Goal: Task Accomplishment & Management: Manage account settings

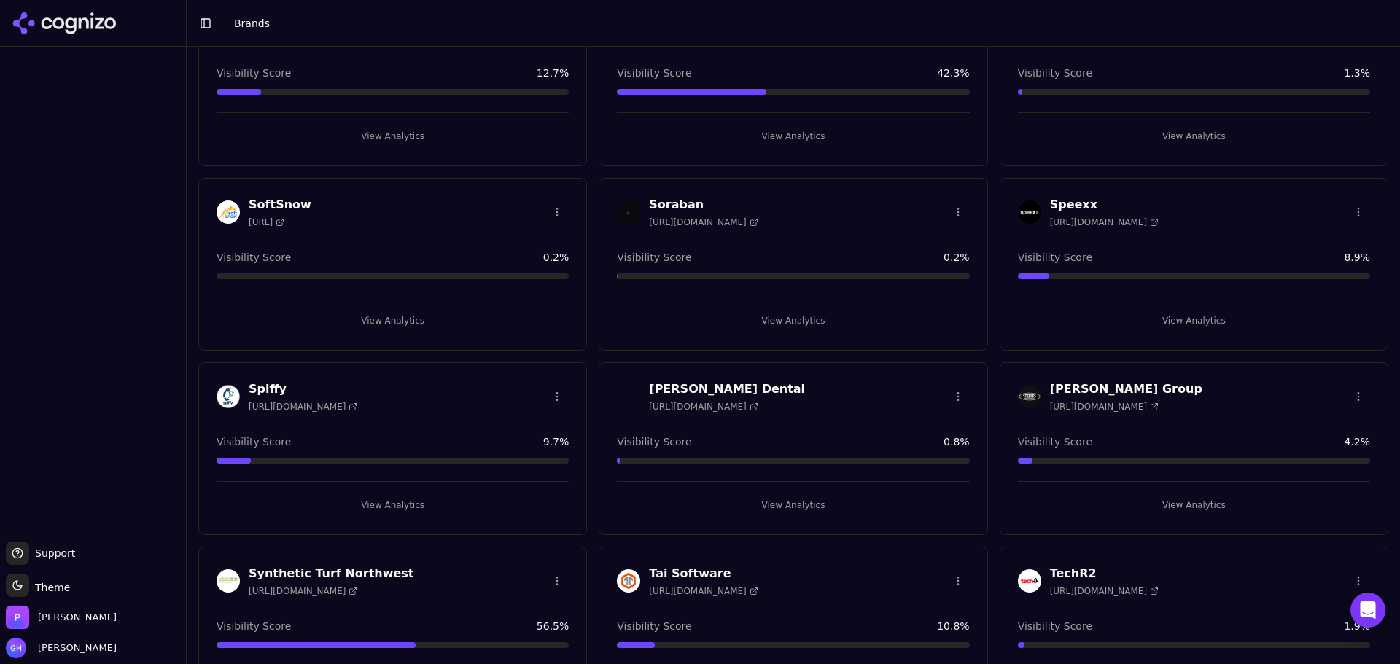
scroll to position [5181, 0]
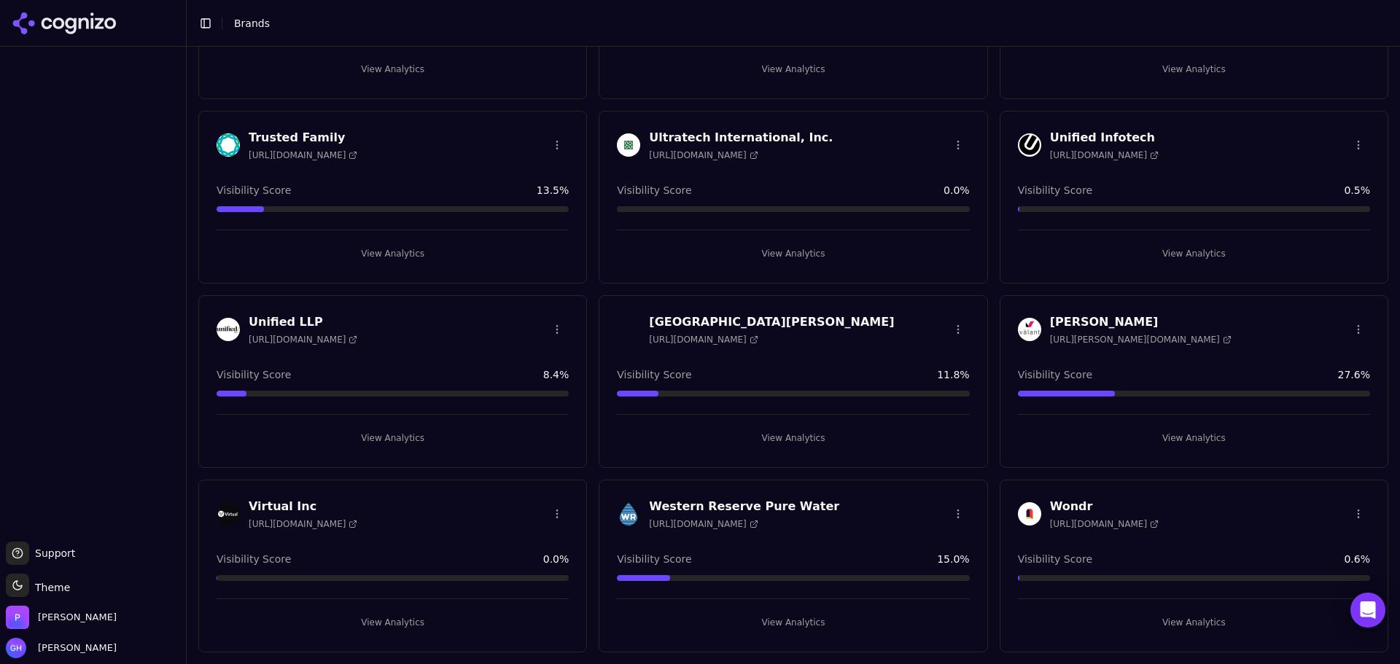
click at [770, 260] on button "View Analytics" at bounding box center [793, 253] width 352 height 23
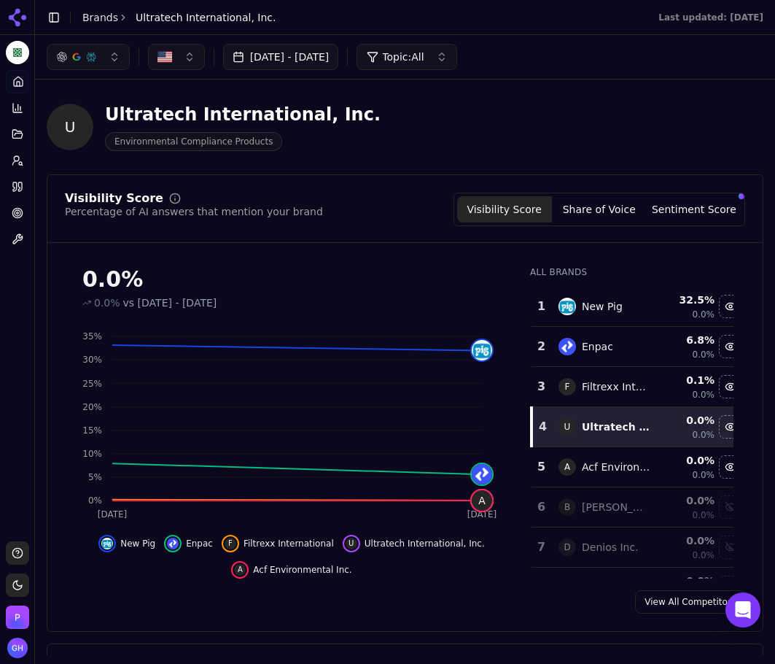
click at [631, 214] on button "Share of Voice" at bounding box center [599, 209] width 95 height 26
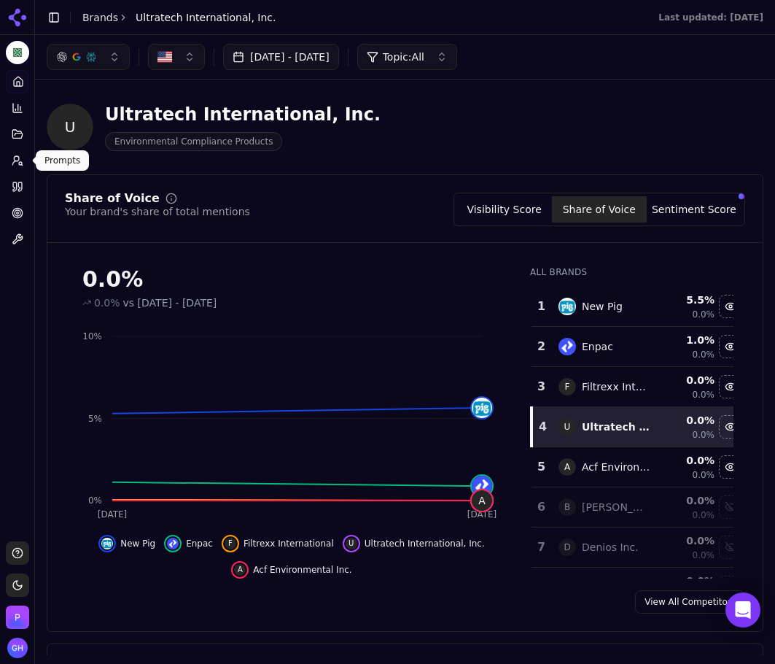
click at [12, 156] on icon at bounding box center [18, 161] width 12 height 12
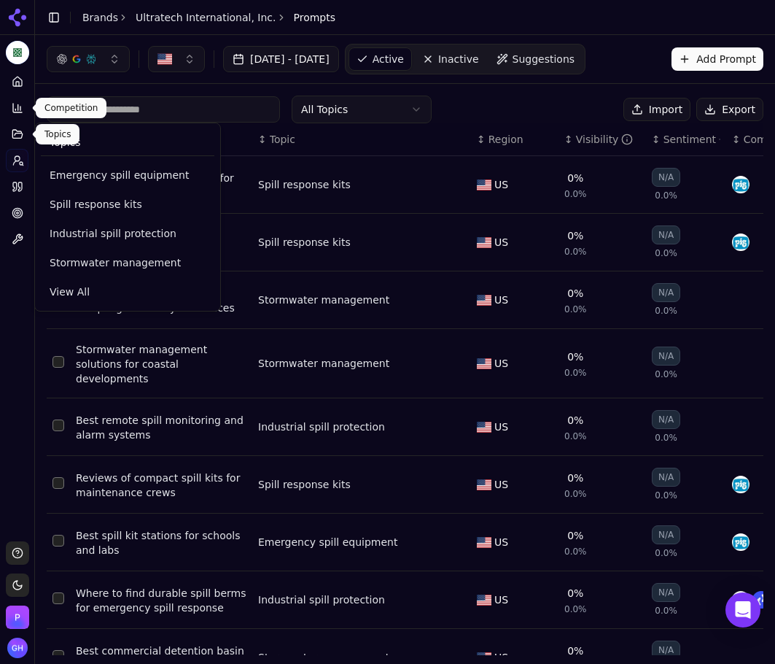
click at [15, 105] on icon at bounding box center [18, 108] width 12 height 12
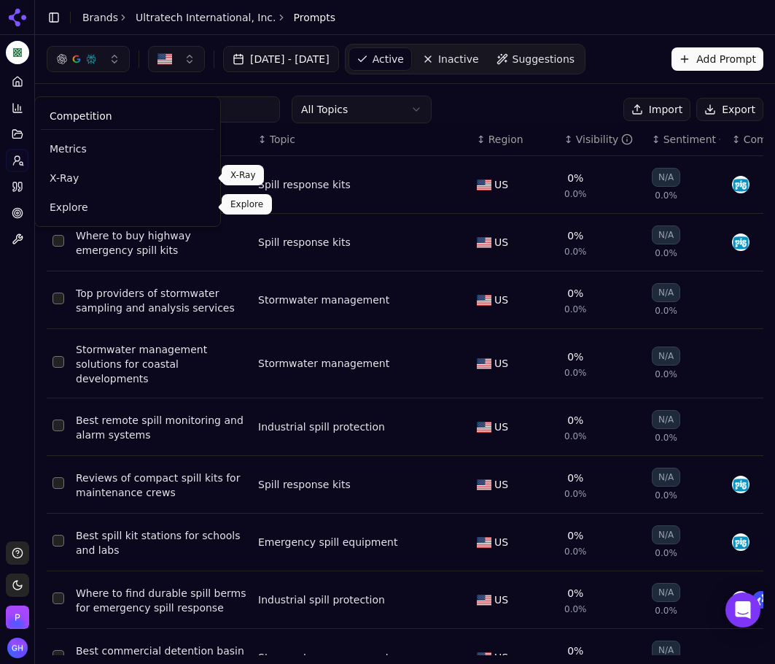
click at [62, 201] on span "Explore" at bounding box center [128, 207] width 156 height 15
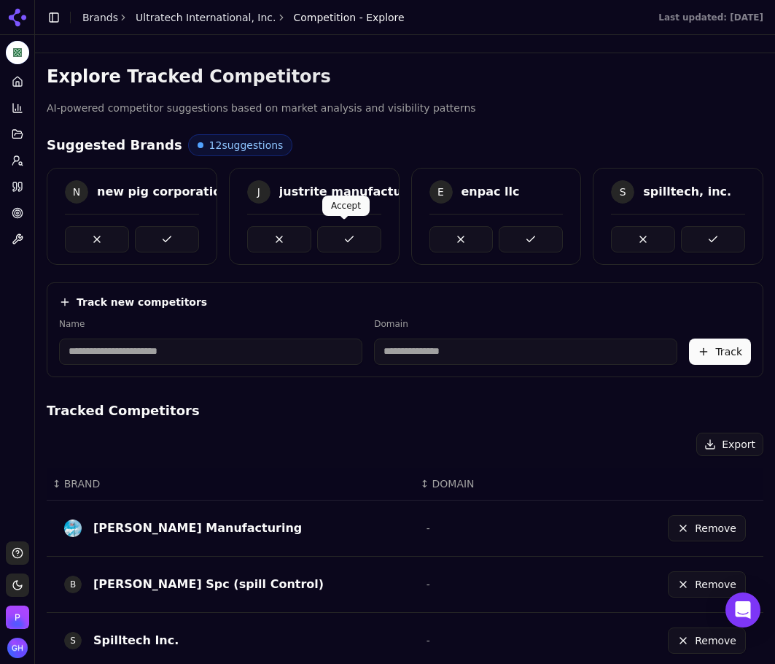
click at [346, 243] on button at bounding box center [349, 239] width 64 height 26
click at [363, 240] on button at bounding box center [349, 239] width 64 height 26
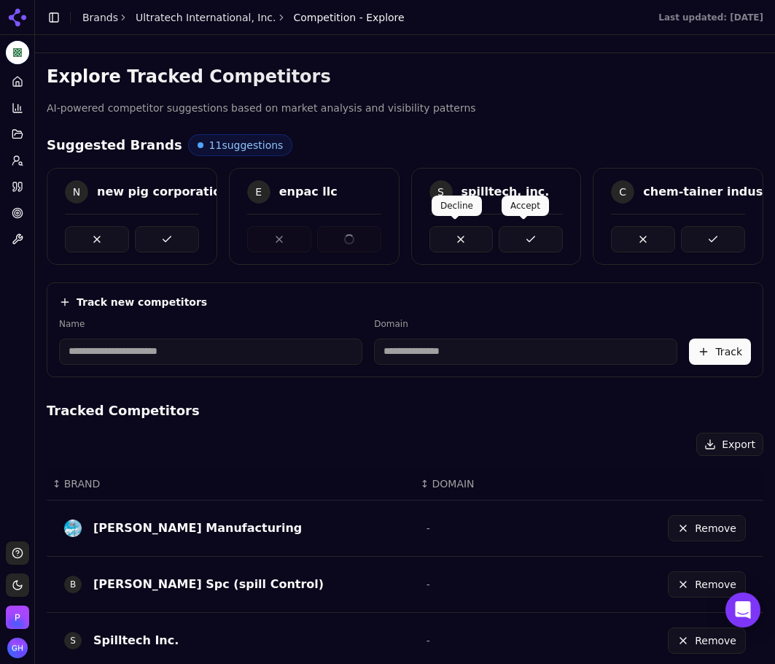
click at [521, 243] on button at bounding box center [531, 239] width 64 height 26
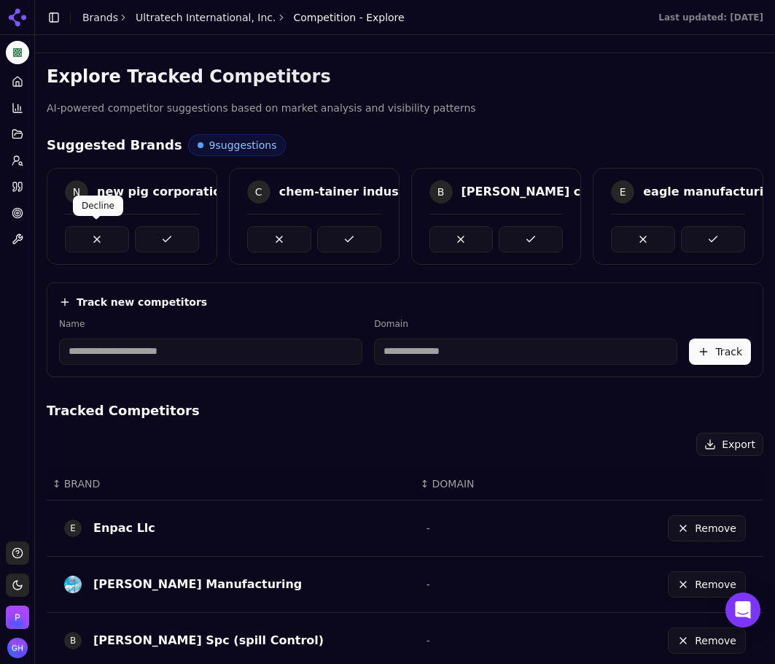
click at [85, 239] on button at bounding box center [97, 239] width 64 height 26
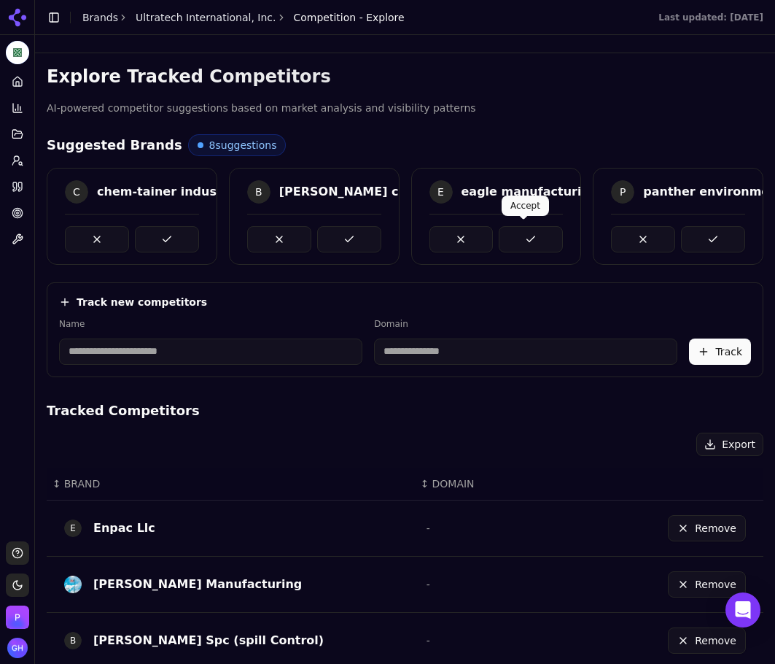
click at [691, 242] on button at bounding box center [713, 239] width 64 height 26
click at [343, 228] on button at bounding box center [349, 239] width 64 height 26
click at [180, 230] on button at bounding box center [167, 239] width 64 height 26
drag, startPoint x: 172, startPoint y: 236, endPoint x: 403, endPoint y: 244, distance: 230.6
click at [174, 236] on button at bounding box center [167, 239] width 64 height 26
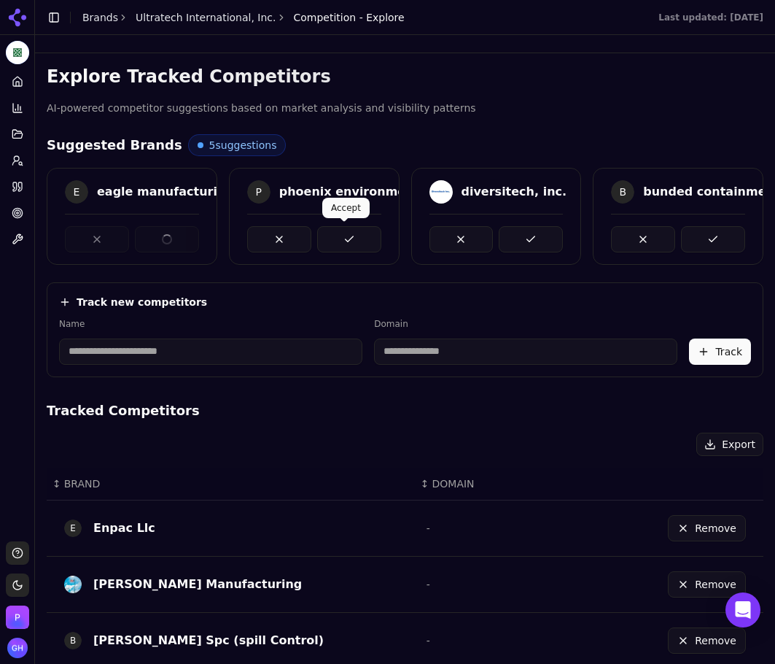
click at [350, 237] on button at bounding box center [349, 239] width 64 height 26
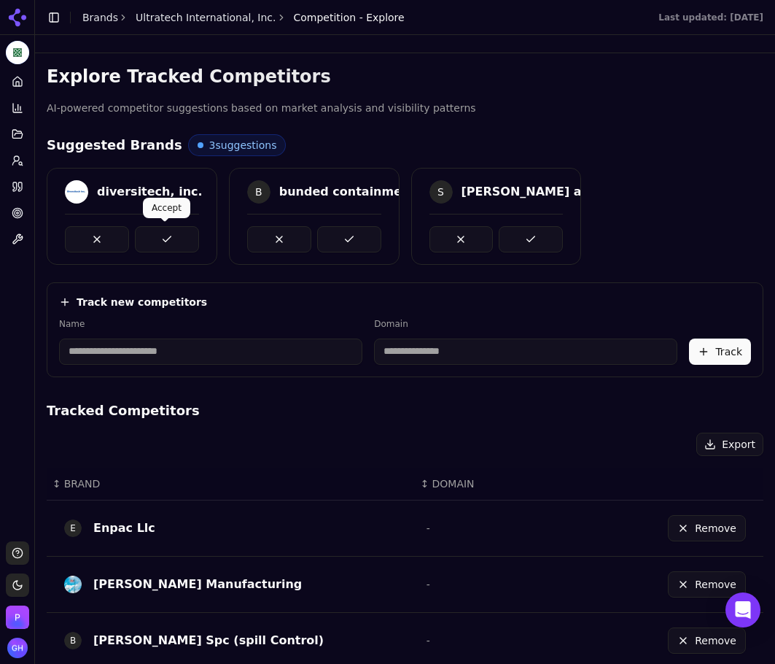
click at [167, 244] on button at bounding box center [167, 239] width 64 height 26
click at [355, 233] on button at bounding box center [349, 239] width 64 height 26
click at [528, 249] on div "S sellars absorbents & spill response products" at bounding box center [496, 216] width 171 height 97
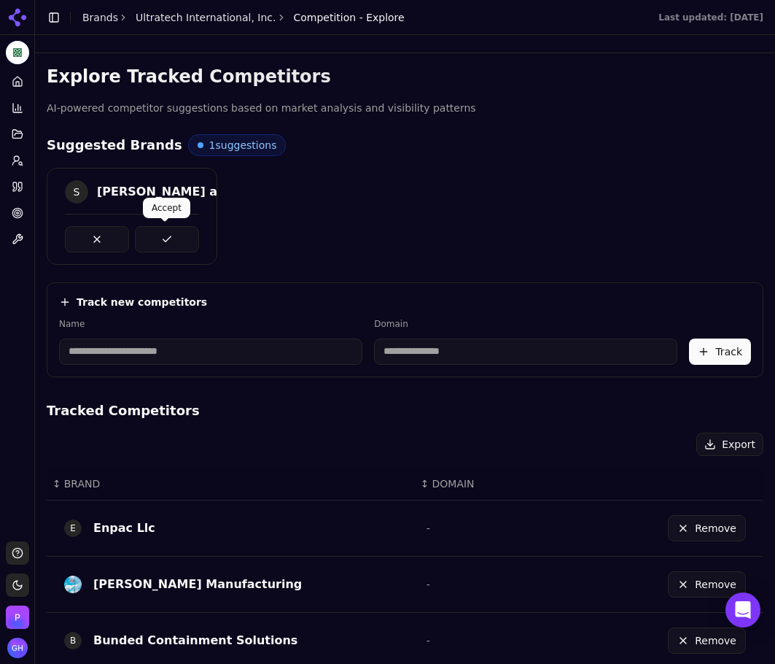
click at [137, 230] on button at bounding box center [167, 239] width 64 height 26
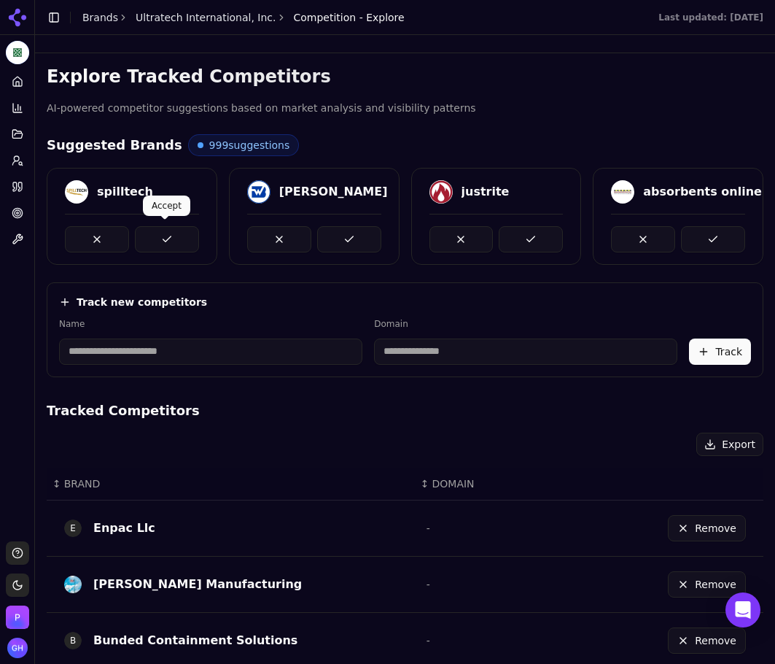
click at [169, 231] on button at bounding box center [167, 239] width 64 height 26
click at [533, 233] on button at bounding box center [531, 239] width 64 height 26
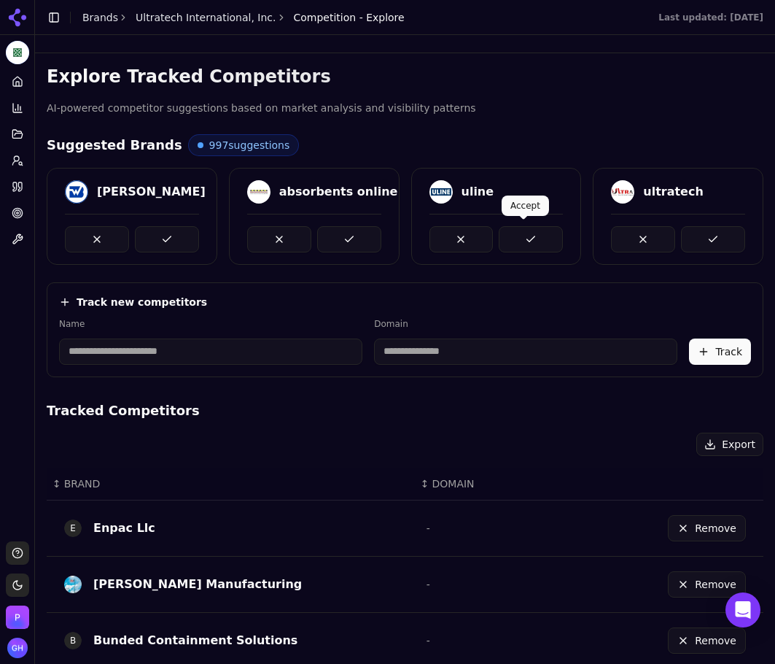
click at [527, 233] on button at bounding box center [531, 239] width 64 height 26
click at [135, 235] on button at bounding box center [167, 239] width 64 height 26
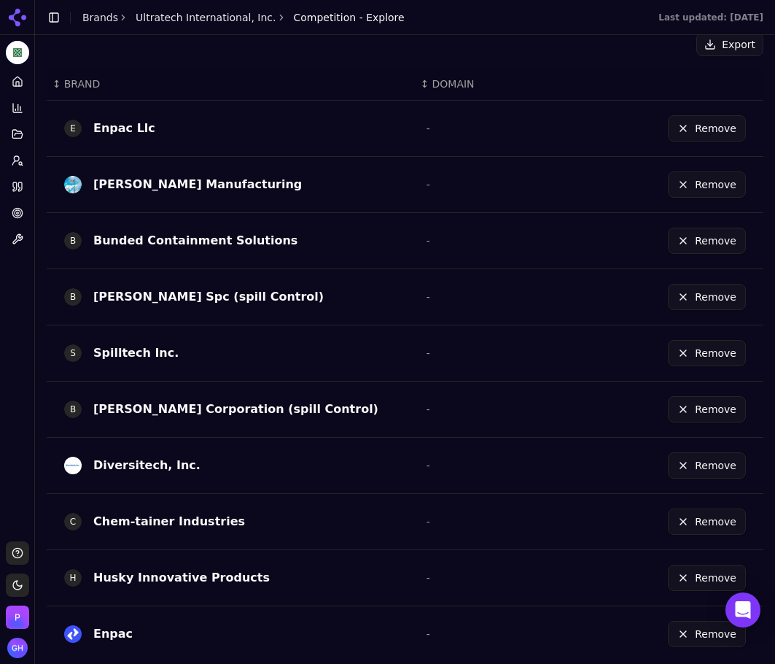
scroll to position [454, 0]
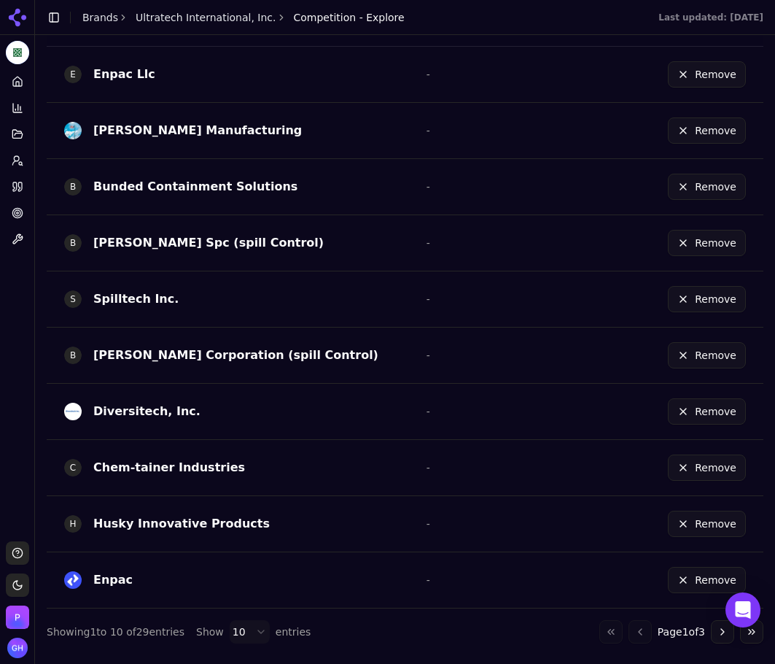
click at [714, 643] on div "Explore Tracked Competitors AI-powered competitor suggestions based on market a…" at bounding box center [405, 127] width 740 height 1055
click at [711, 635] on button "Go to next page" at bounding box center [722, 631] width 23 height 23
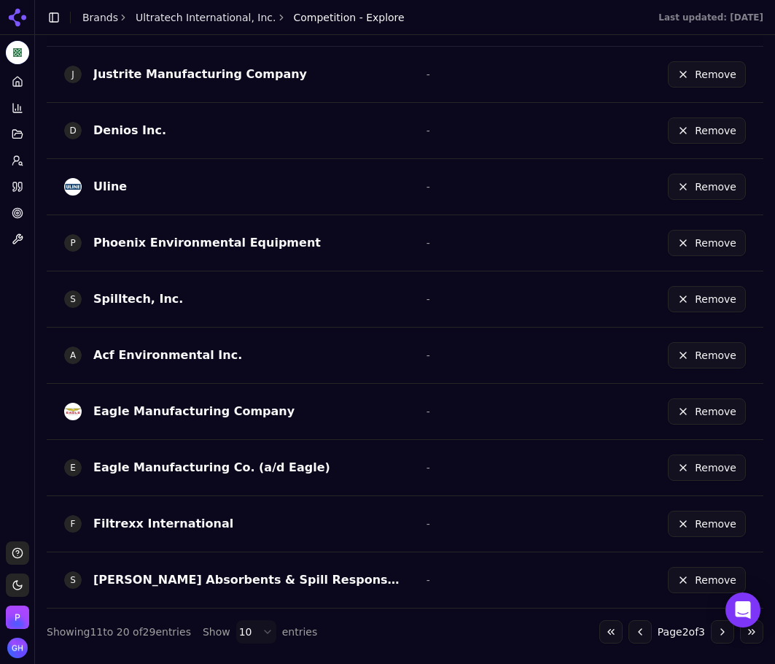
click at [711, 635] on button "Go to next page" at bounding box center [722, 631] width 23 height 23
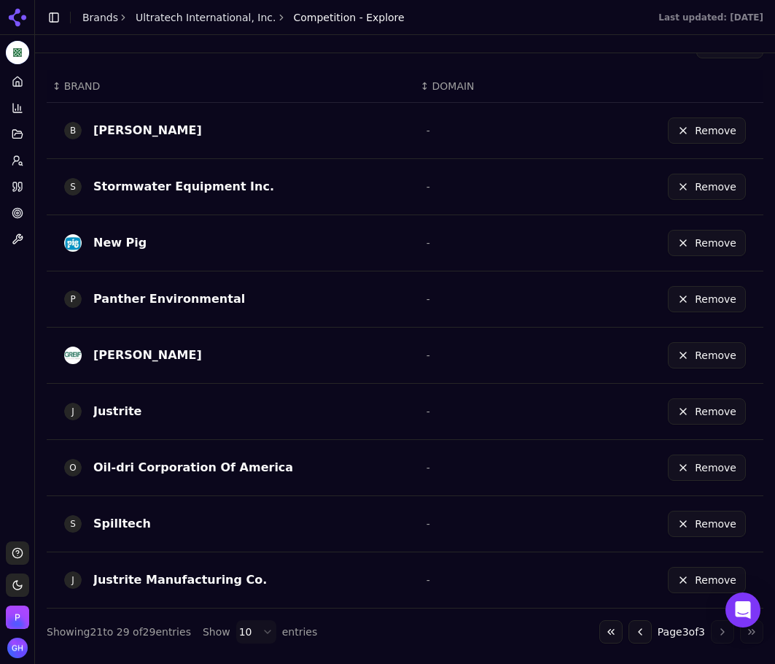
scroll to position [398, 0]
click at [629, 626] on button "Go to previous page" at bounding box center [640, 631] width 23 height 23
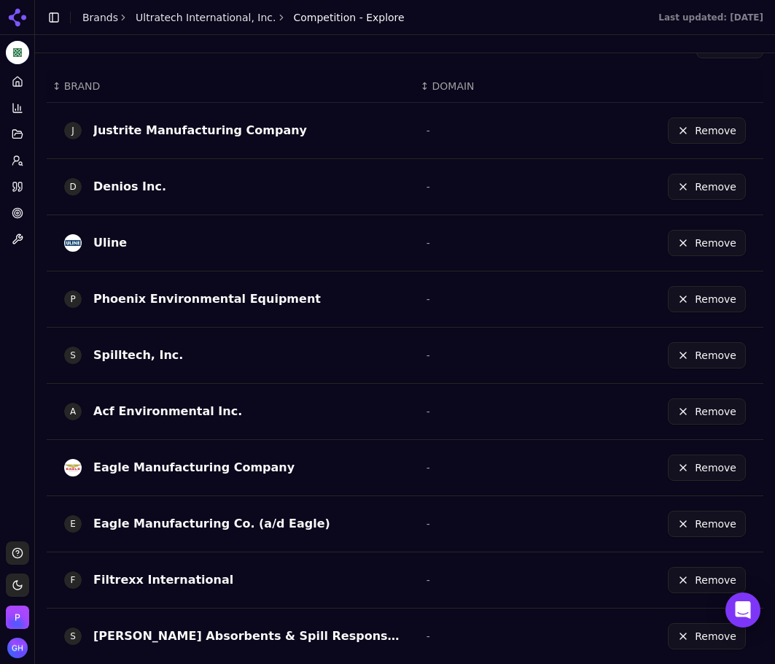
click at [702, 345] on button "Remove" at bounding box center [707, 355] width 78 height 26
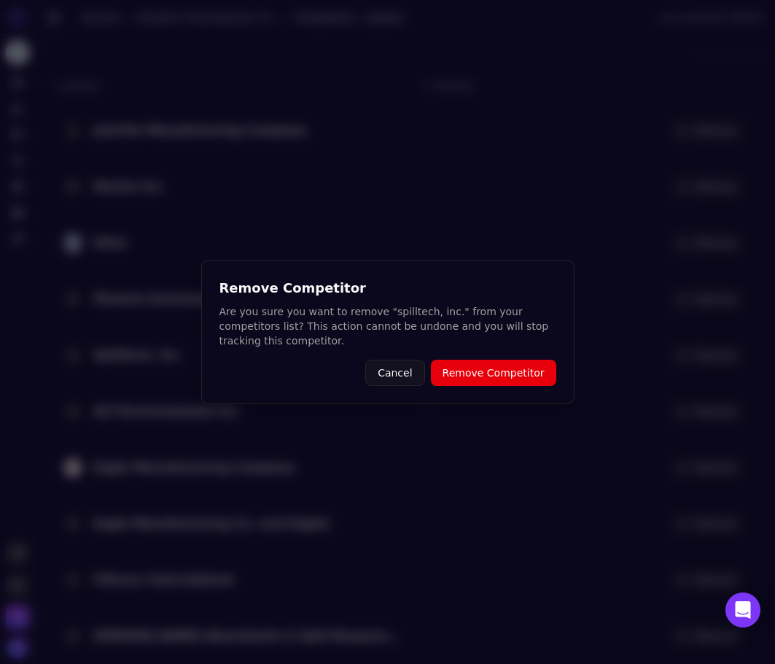
click at [506, 374] on button "Remove Competitor" at bounding box center [493, 373] width 125 height 26
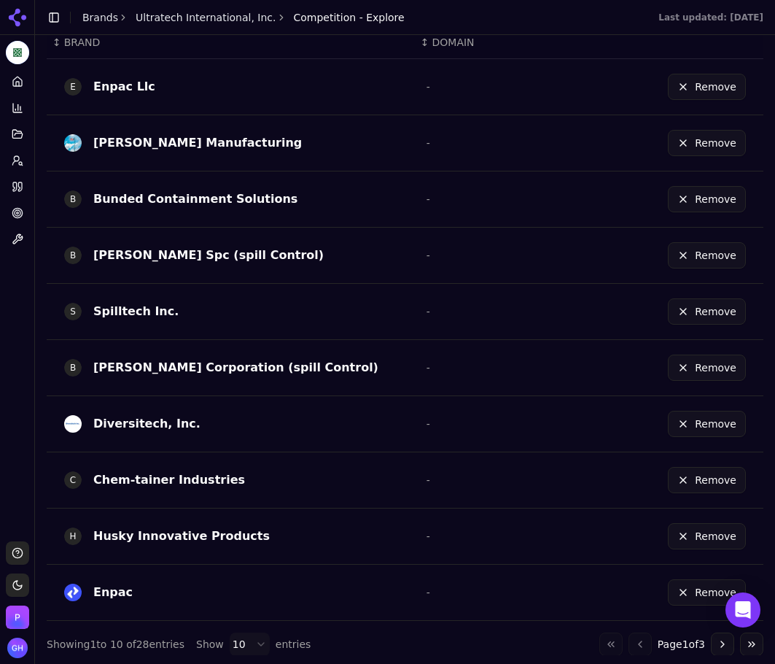
scroll to position [454, 0]
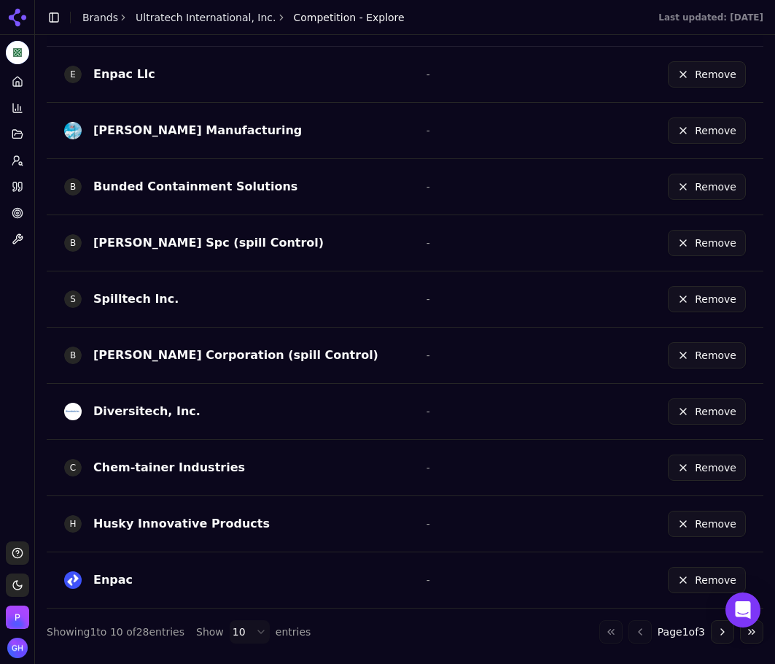
click at [627, 628] on div "Go to first page Go to previous page Page 1 of 3 Go to next page Go to last page" at bounding box center [682, 631] width 164 height 23
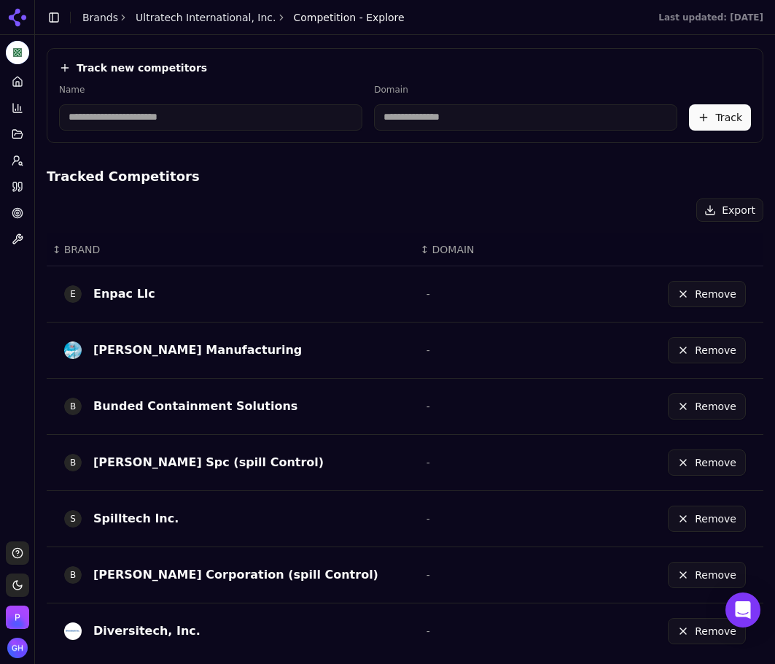
scroll to position [235, 0]
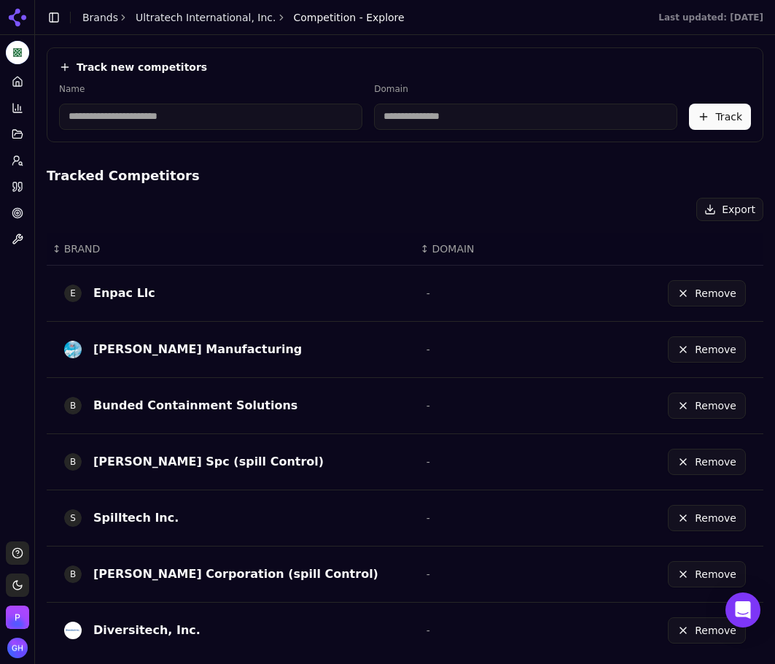
click at [707, 517] on button "Remove" at bounding box center [707, 518] width 78 height 26
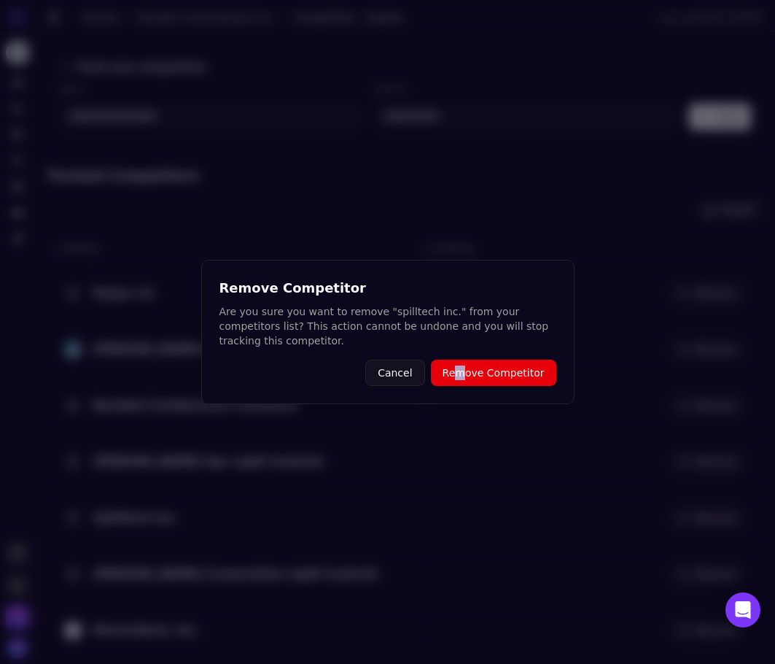
click at [470, 358] on div "Remove Competitor Are you sure you want to remove "spilltech inc." from your co…" at bounding box center [387, 332] width 373 height 144
click at [470, 365] on button "Remove Competitor" at bounding box center [493, 373] width 125 height 26
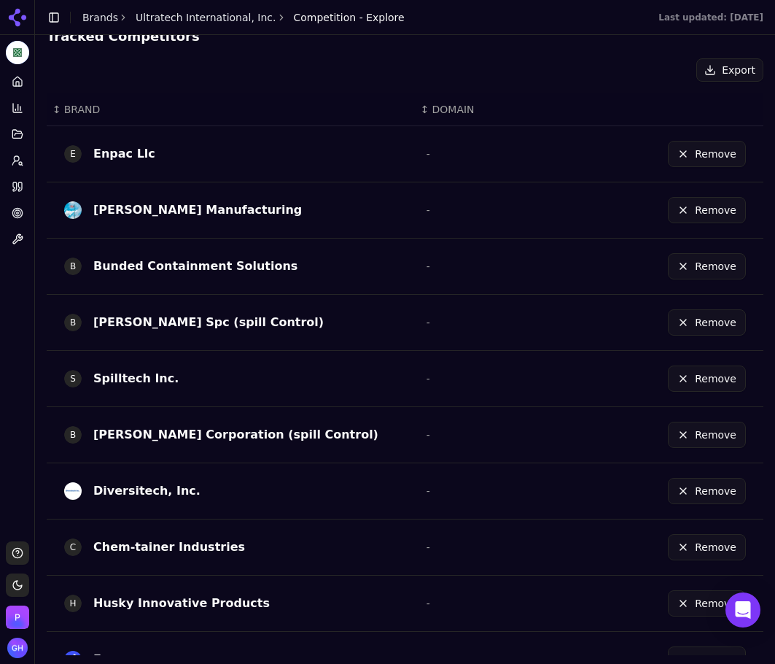
scroll to position [454, 0]
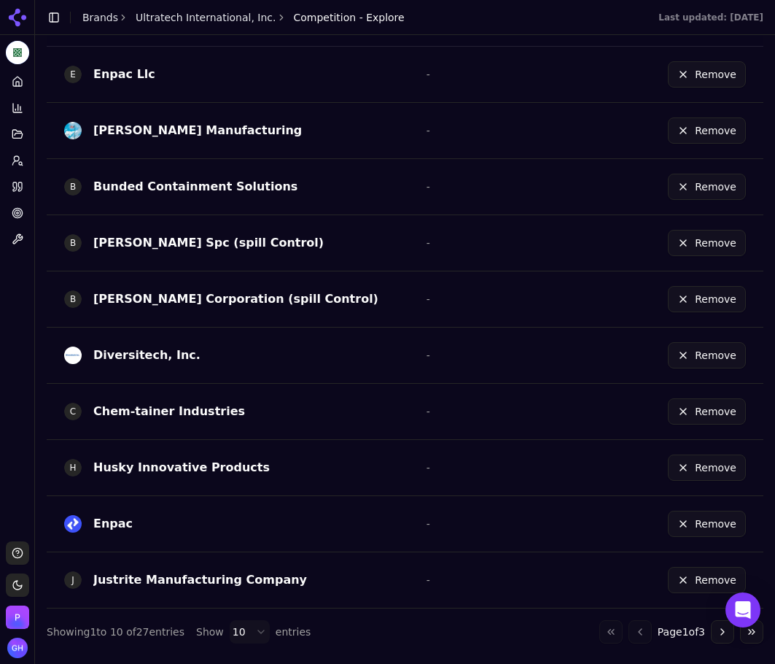
click at [718, 627] on button "Go to next page" at bounding box center [722, 631] width 23 height 23
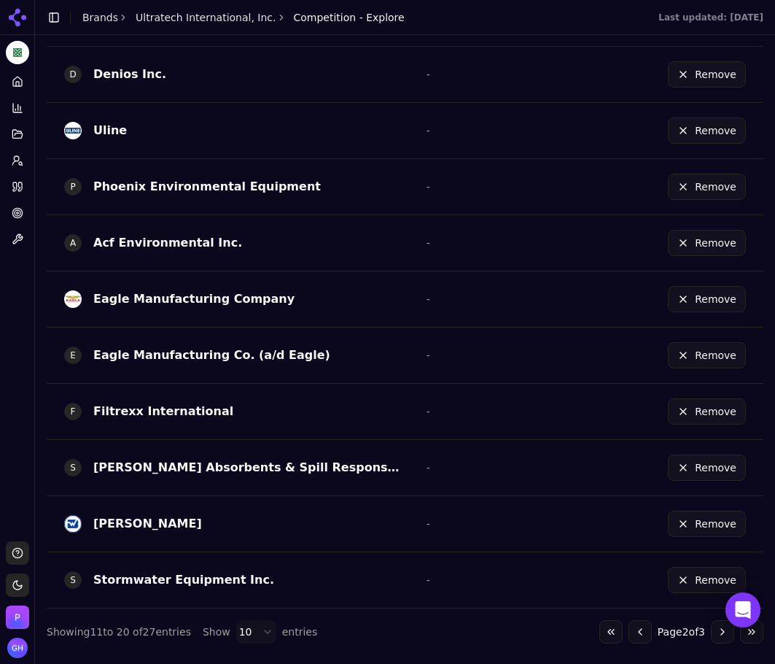
click at [718, 627] on button "Go to next page" at bounding box center [722, 631] width 23 height 23
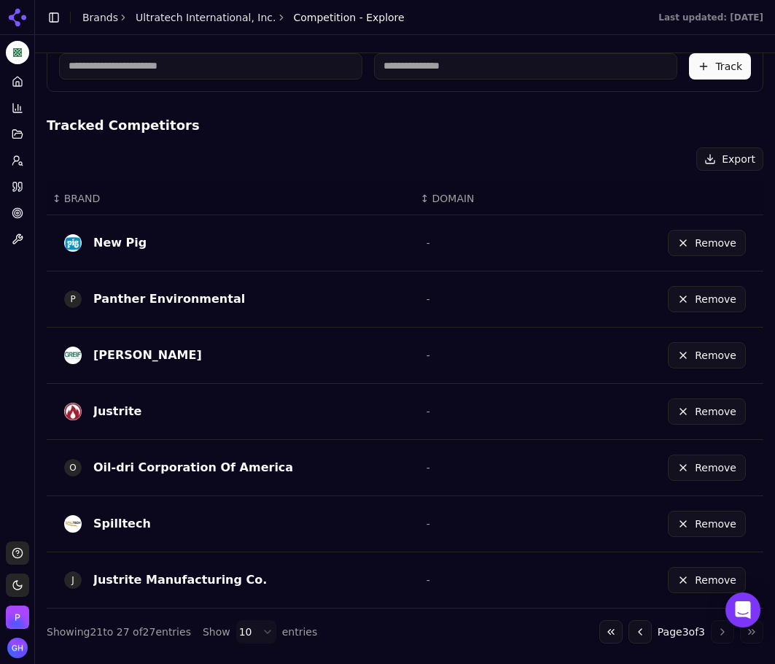
scroll to position [285, 0]
click at [629, 632] on button "Go to previous page" at bounding box center [640, 631] width 23 height 23
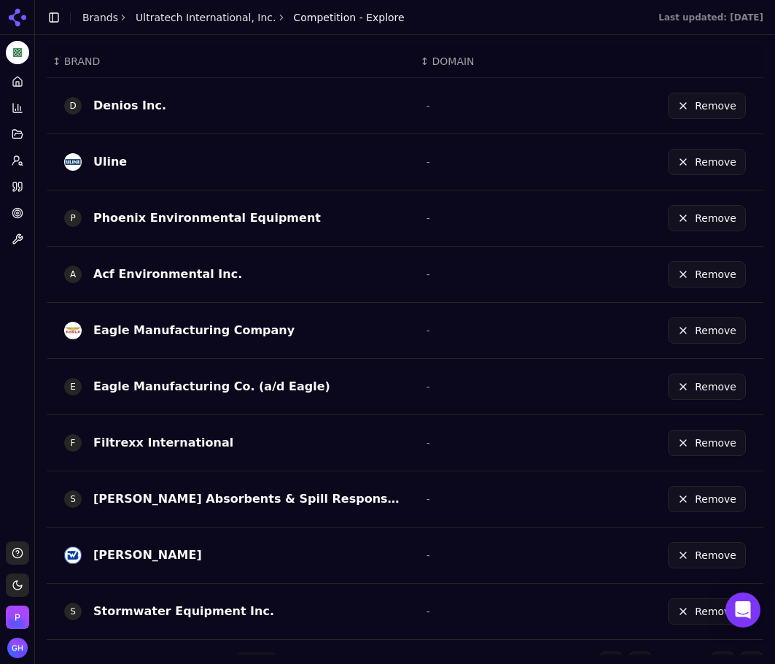
scroll to position [454, 0]
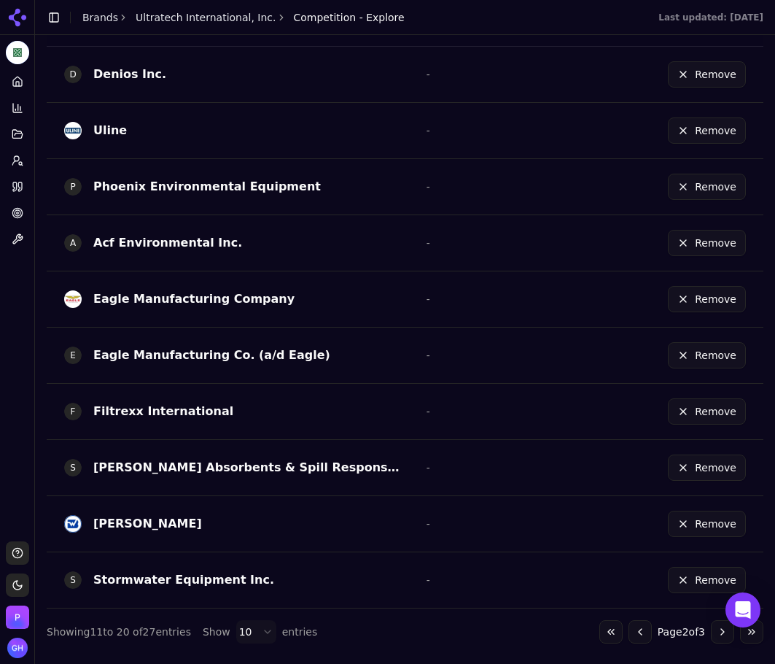
click at [711, 636] on button "Go to next page" at bounding box center [722, 631] width 23 height 23
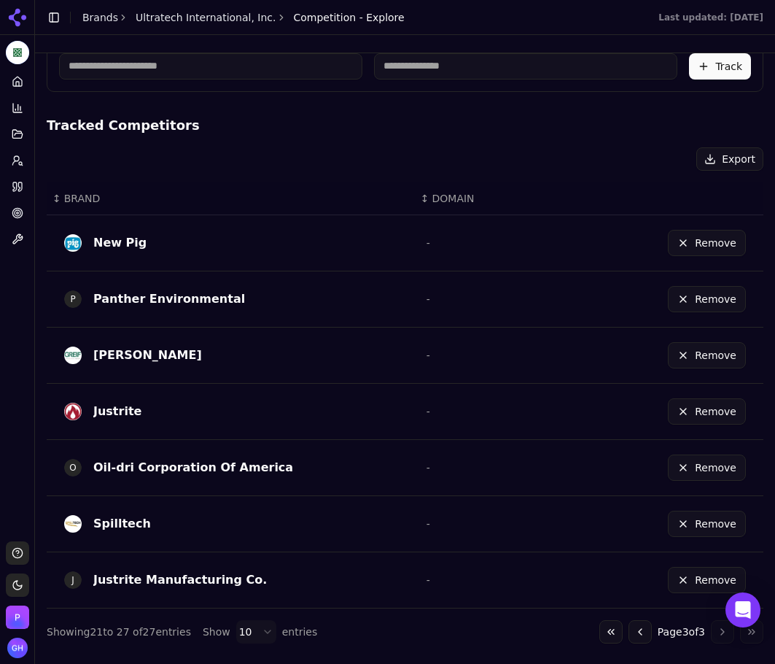
click at [706, 579] on button "Remove" at bounding box center [707, 580] width 78 height 26
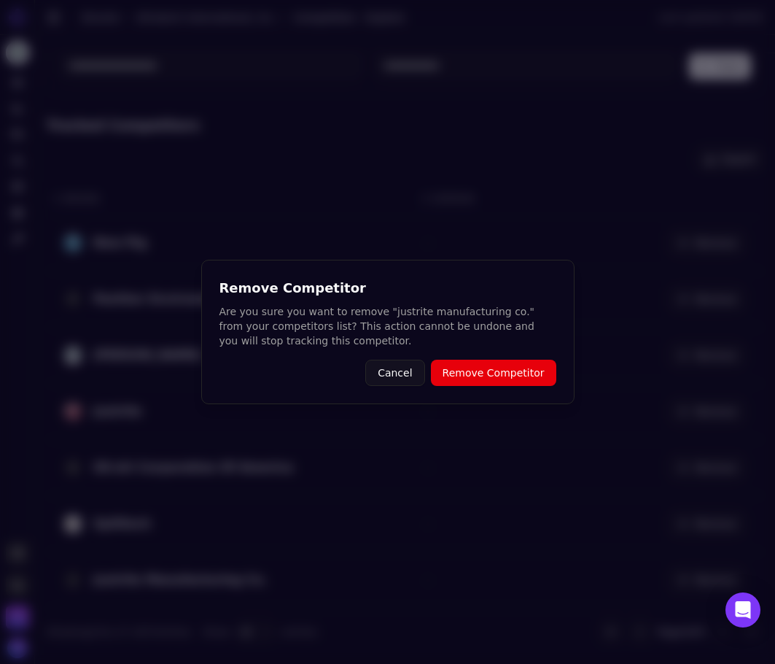
click at [535, 362] on button "Remove Competitor" at bounding box center [493, 373] width 125 height 26
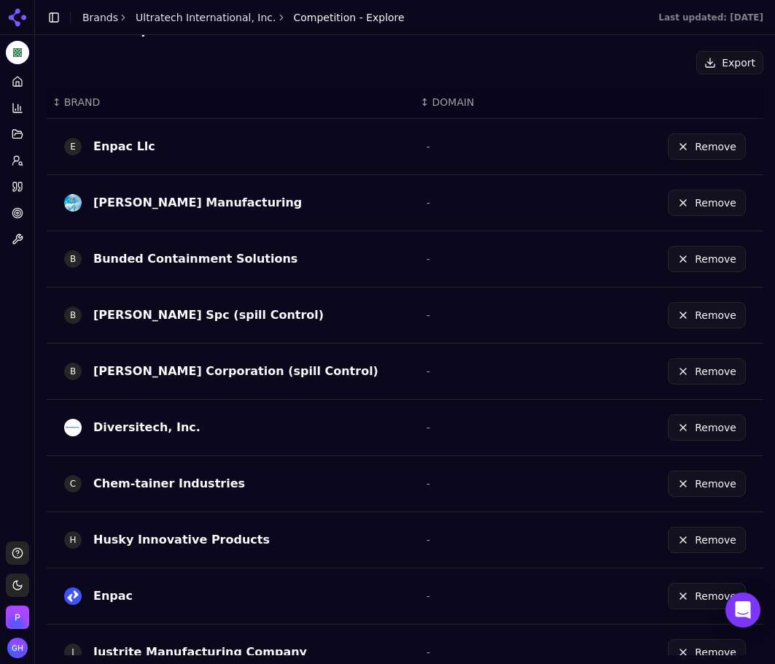
scroll to position [454, 0]
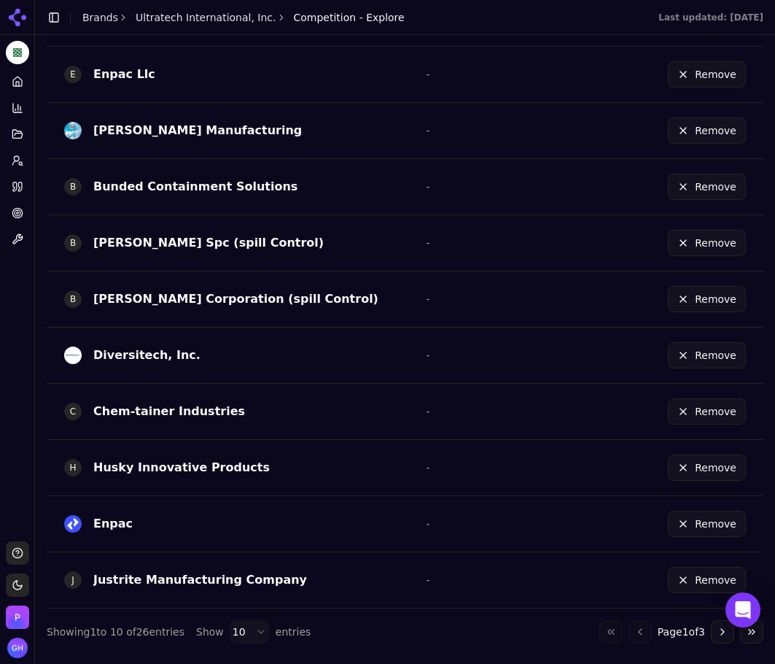
click at [622, 629] on div "Go to first page Go to previous page Page 1 of 3 Go to next page Go to last page" at bounding box center [682, 631] width 164 height 23
click at [684, 581] on button "Remove" at bounding box center [707, 580] width 78 height 26
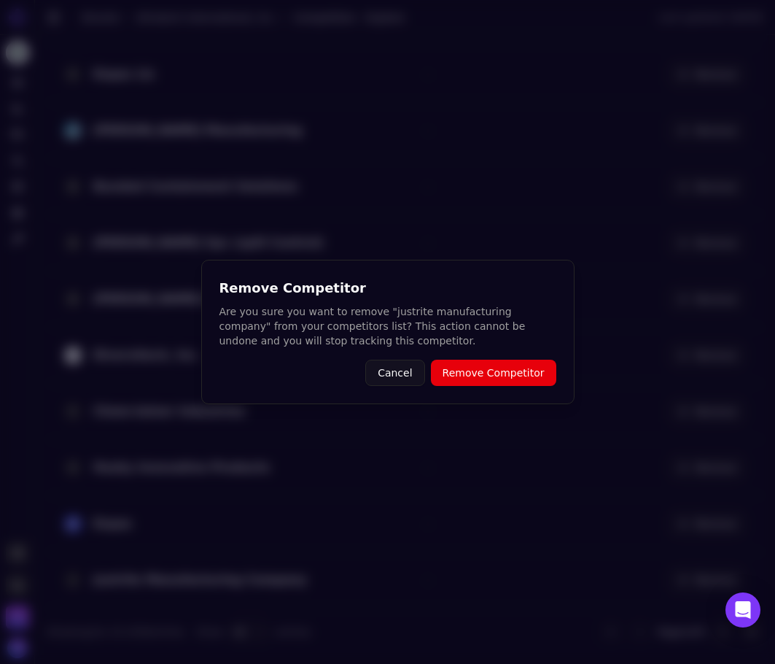
click at [519, 378] on button "Remove Competitor" at bounding box center [493, 373] width 125 height 26
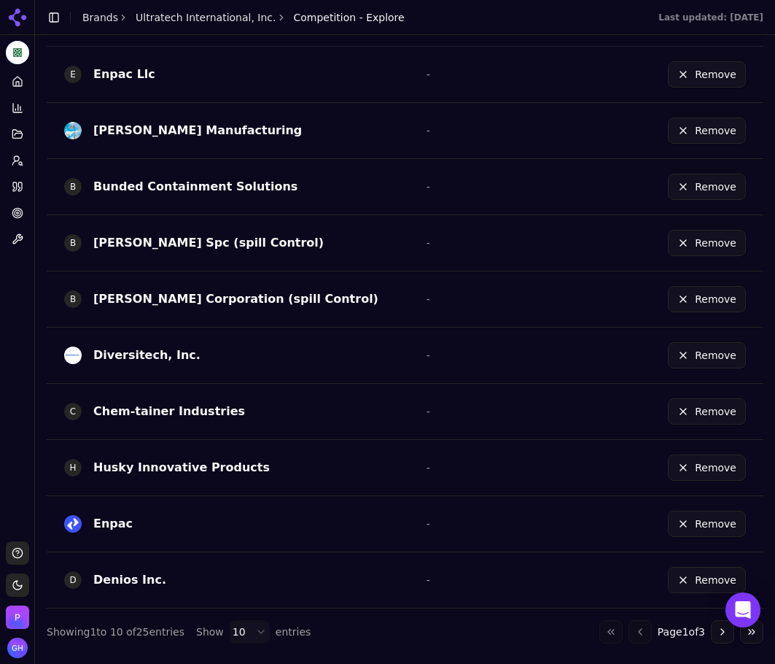
click at [698, 244] on button "Remove" at bounding box center [707, 243] width 78 height 26
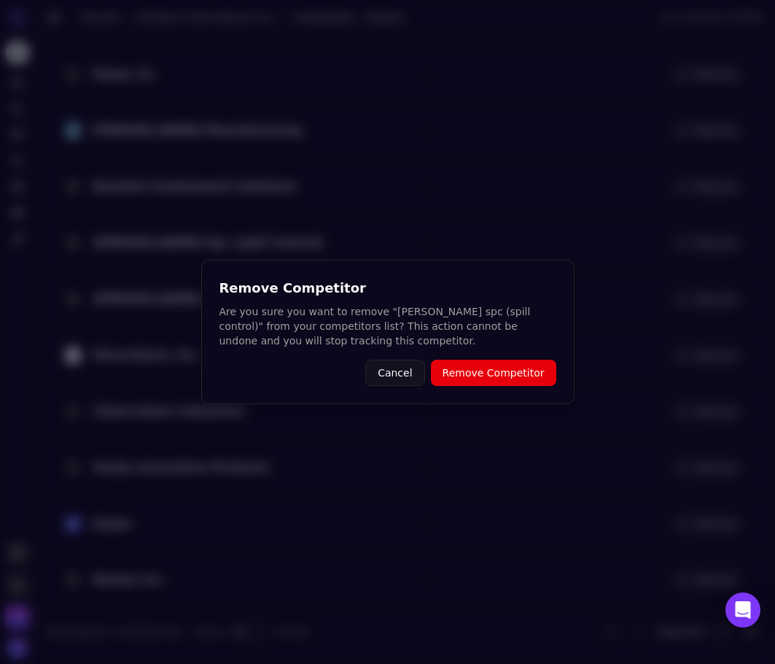
click at [487, 374] on button "Remove Competitor" at bounding box center [493, 373] width 125 height 26
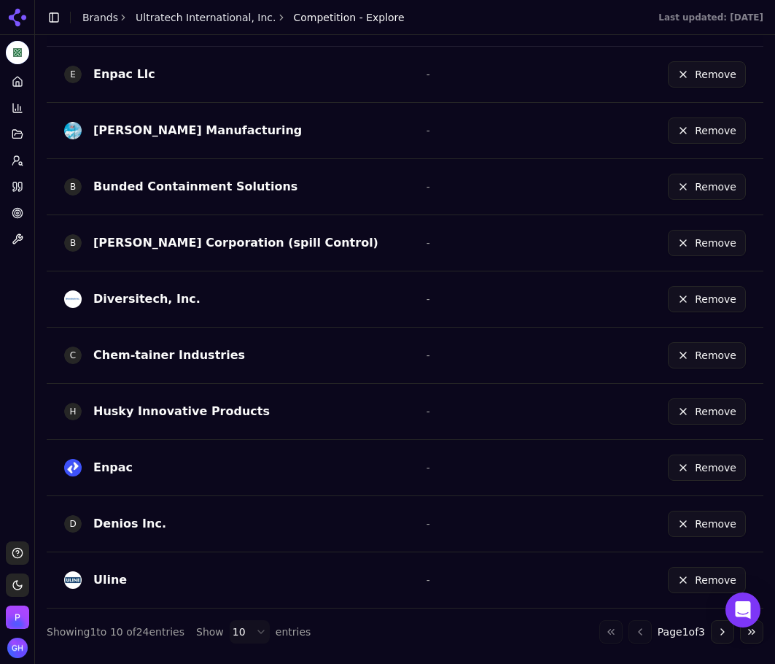
click at [691, 245] on button "Remove" at bounding box center [707, 243] width 78 height 26
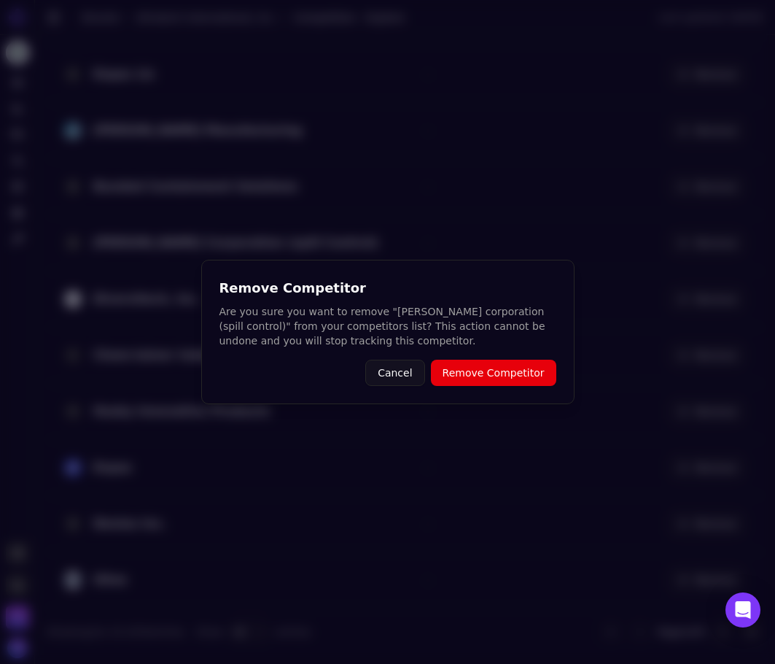
click at [510, 367] on button "Remove Competitor" at bounding box center [493, 373] width 125 height 26
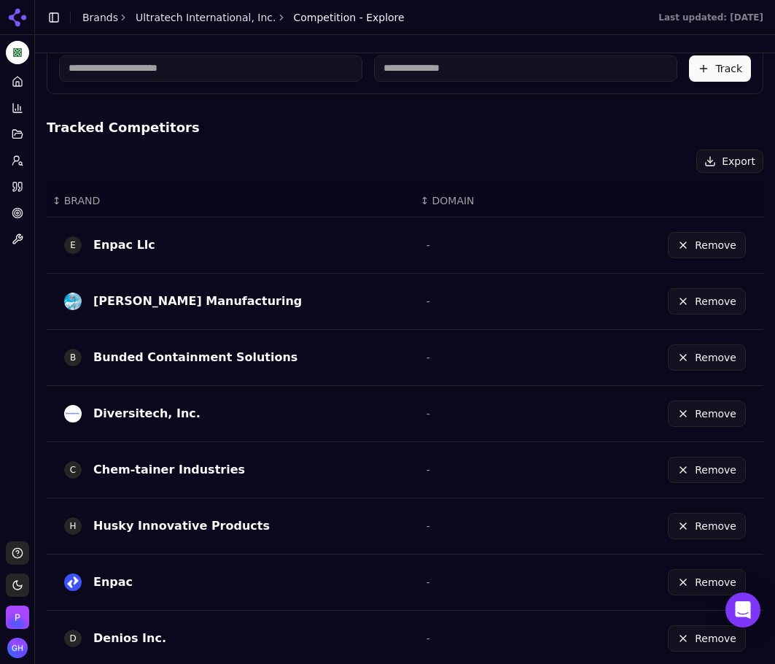
scroll to position [162, 0]
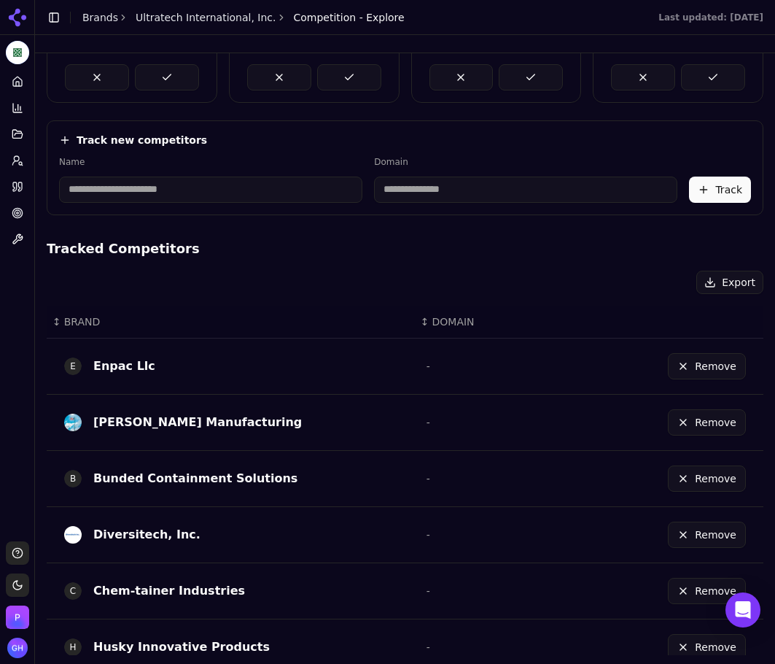
click at [715, 370] on button "Remove" at bounding box center [707, 366] width 78 height 26
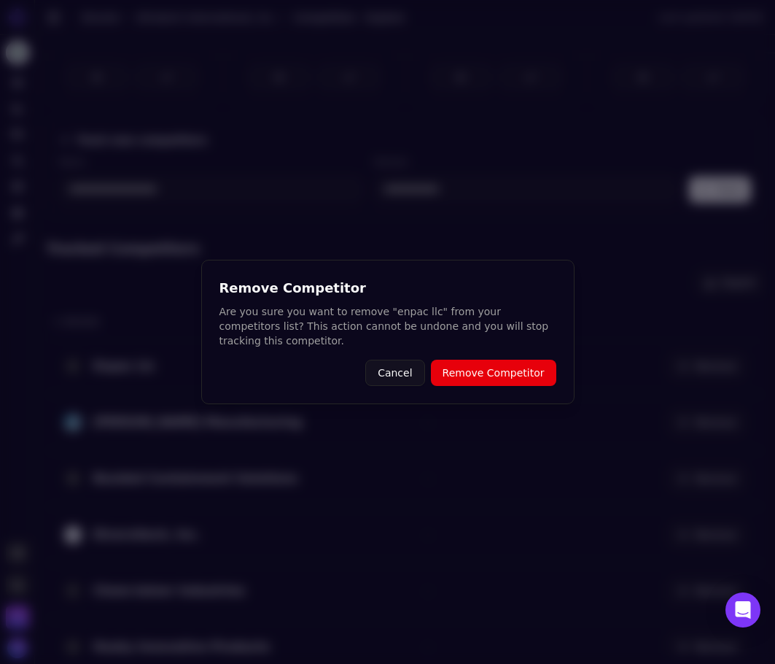
click at [530, 365] on button "Remove Competitor" at bounding box center [493, 373] width 125 height 26
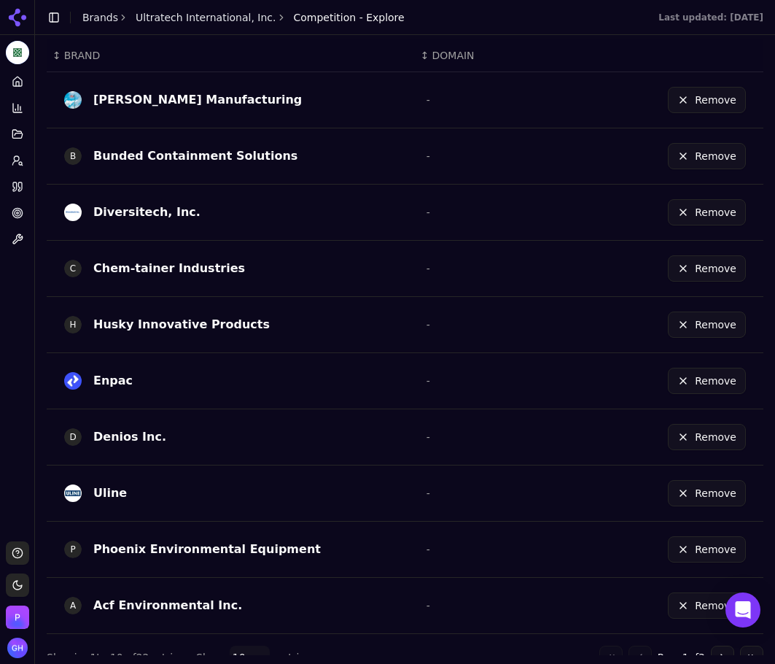
scroll to position [454, 0]
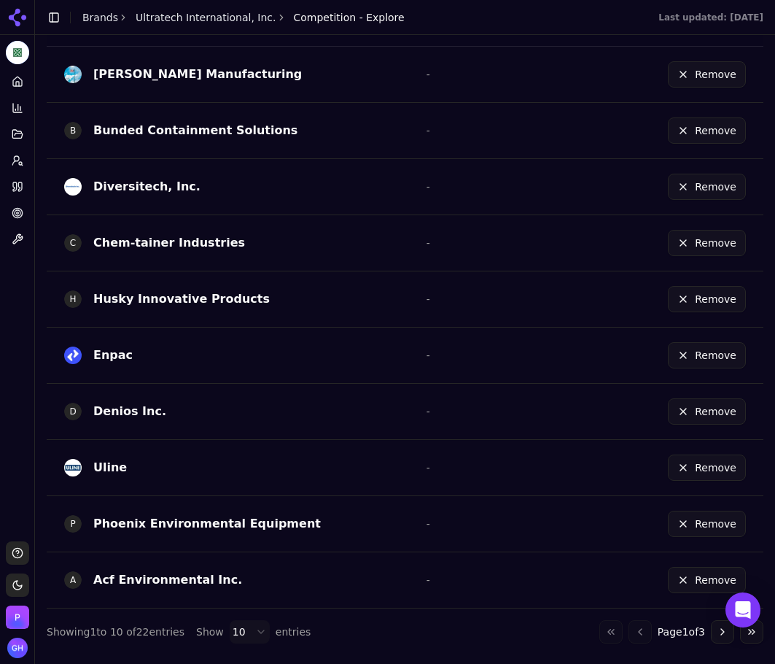
click at [713, 632] on button "Go to next page" at bounding box center [722, 631] width 23 height 23
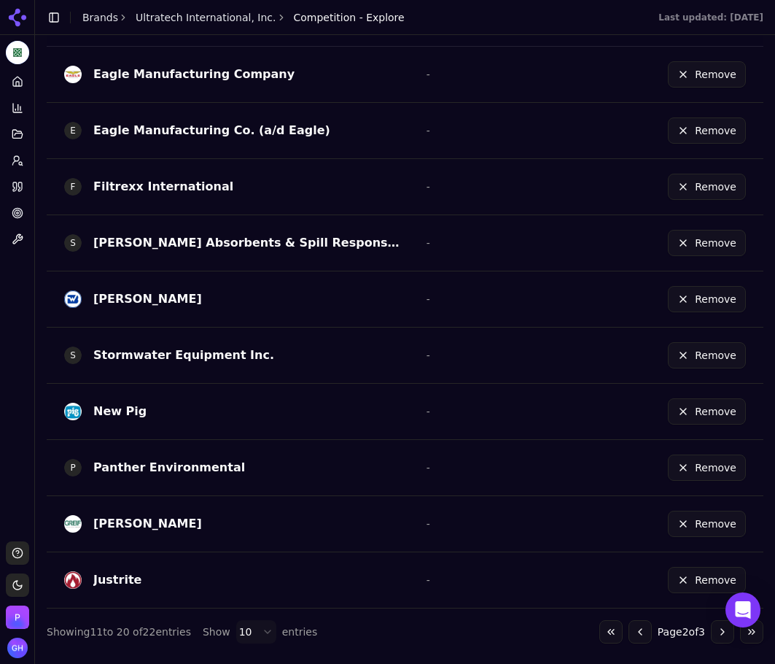
click at [726, 136] on button "Remove" at bounding box center [707, 130] width 78 height 26
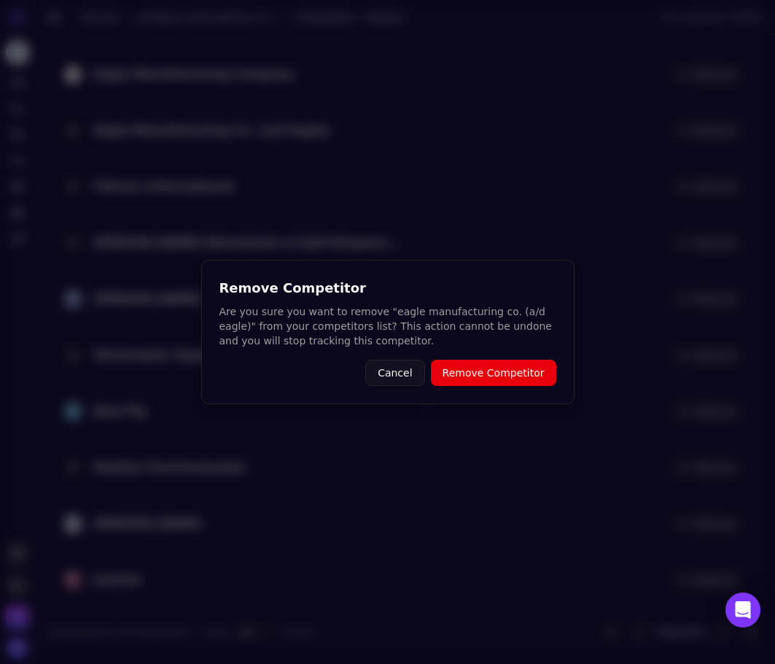
click at [532, 365] on button "Remove Competitor" at bounding box center [493, 373] width 125 height 26
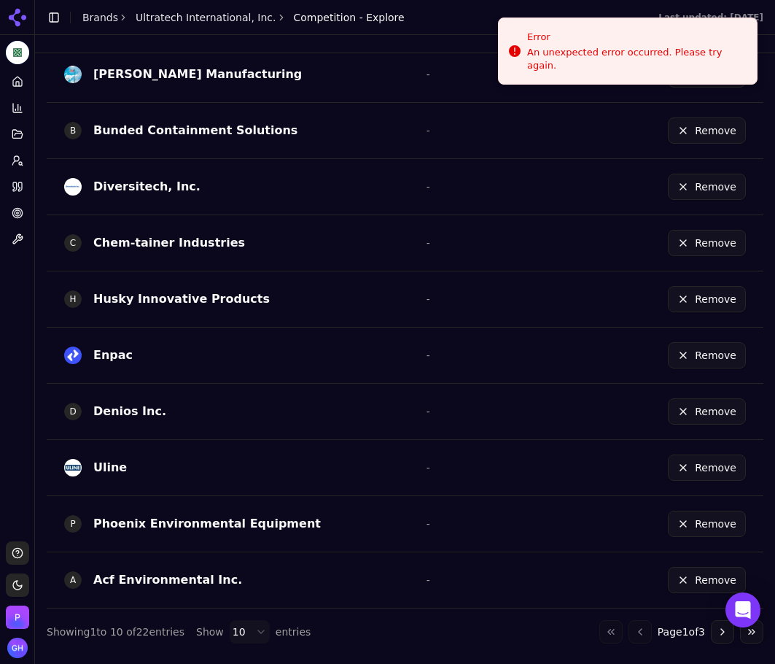
scroll to position [162, 0]
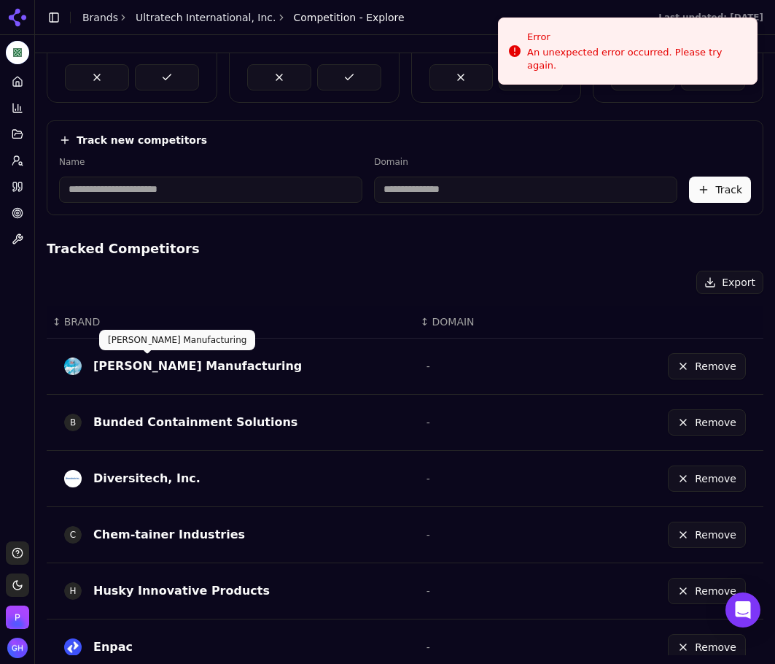
click at [83, 321] on span "BRAND" at bounding box center [82, 321] width 36 height 15
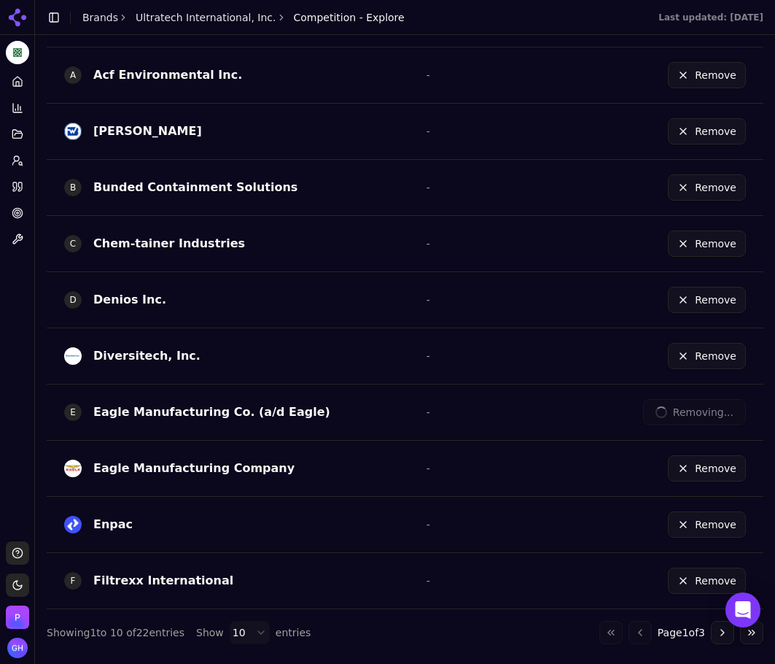
scroll to position [454, 0]
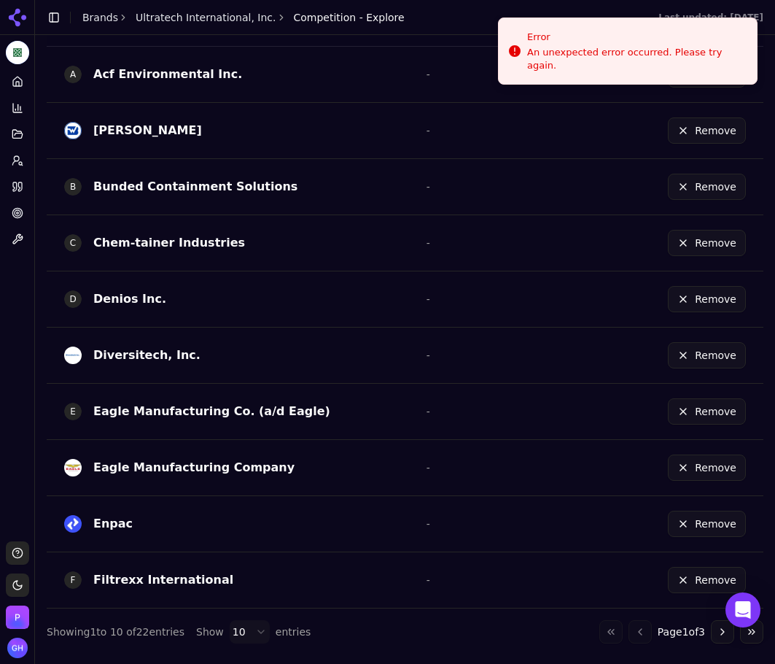
click at [689, 411] on button "Remove" at bounding box center [707, 411] width 78 height 26
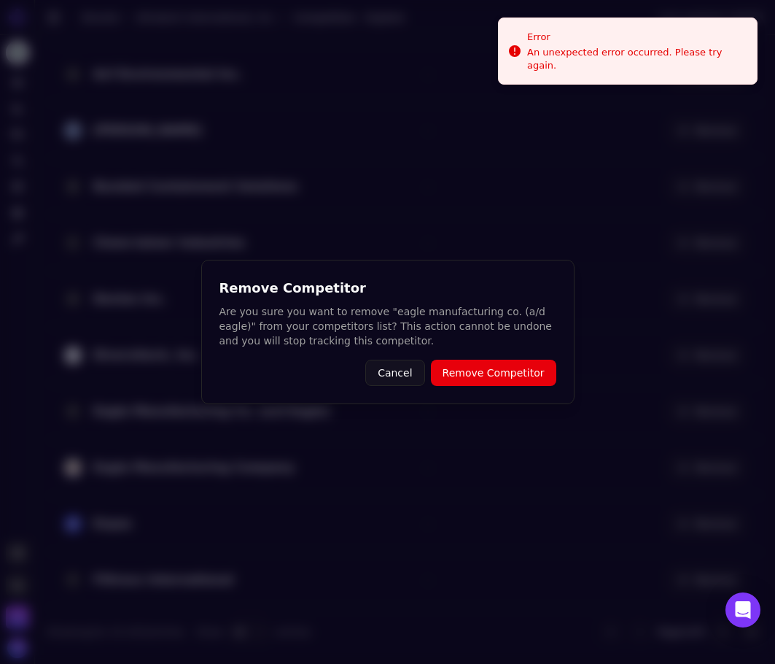
click at [486, 362] on button "Remove Competitor" at bounding box center [493, 373] width 125 height 26
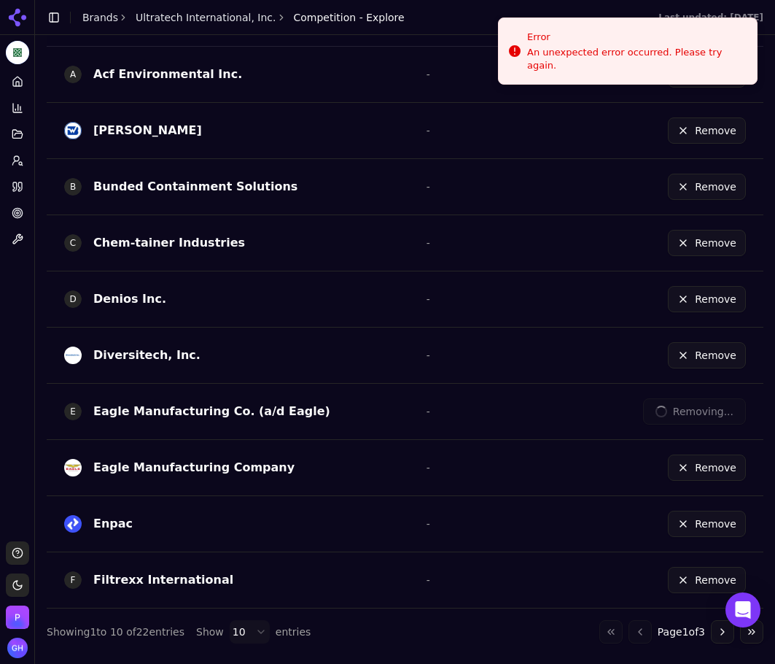
click at [711, 625] on button "Go to next page" at bounding box center [722, 631] width 23 height 23
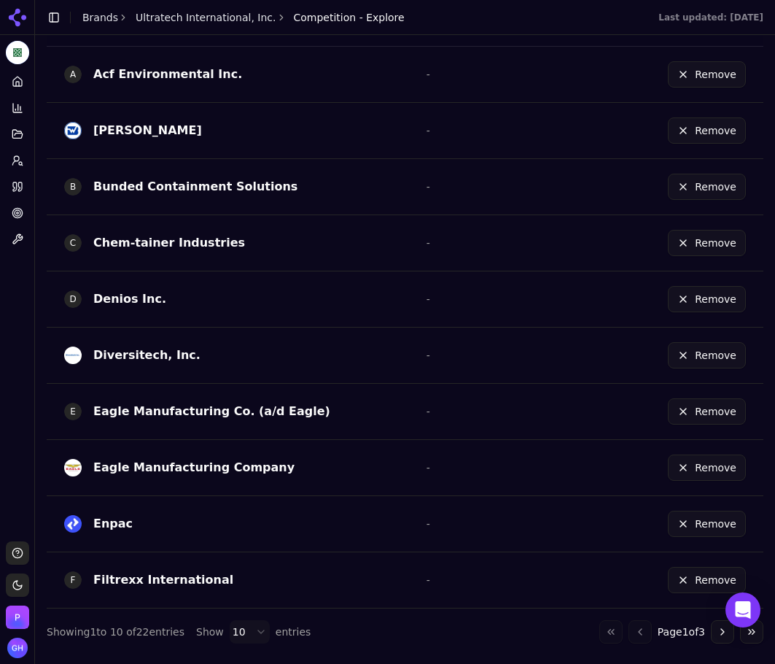
click at [711, 625] on button "Go to next page" at bounding box center [722, 631] width 23 height 23
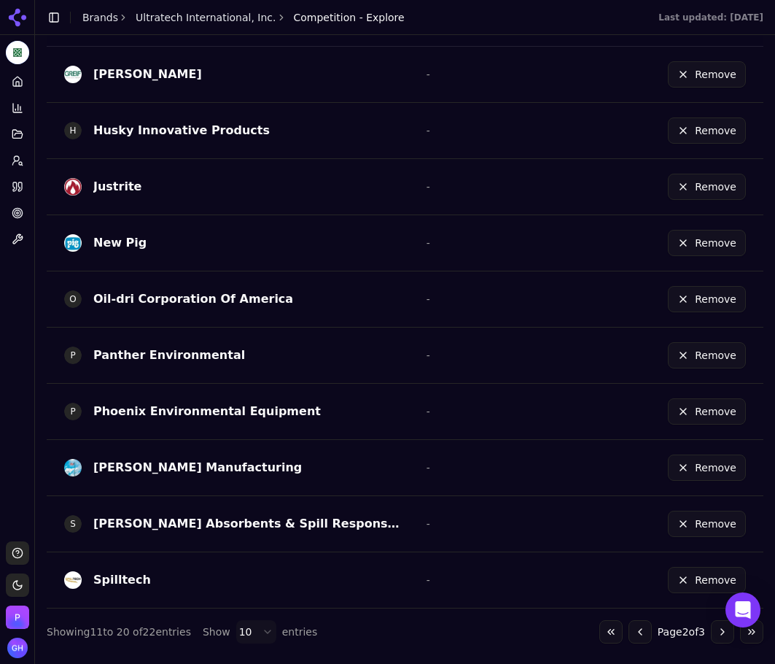
click at [711, 625] on button "Go to next page" at bounding box center [722, 631] width 23 height 23
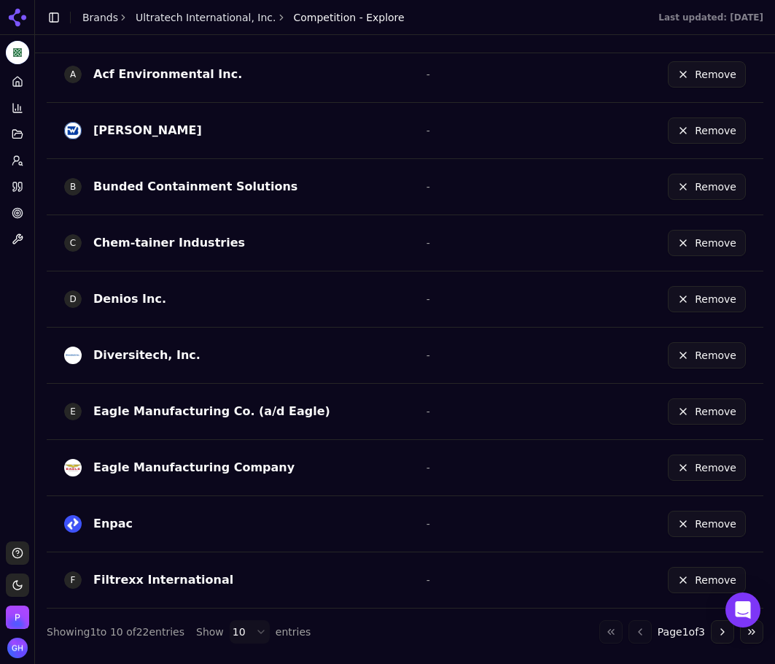
scroll to position [0, 0]
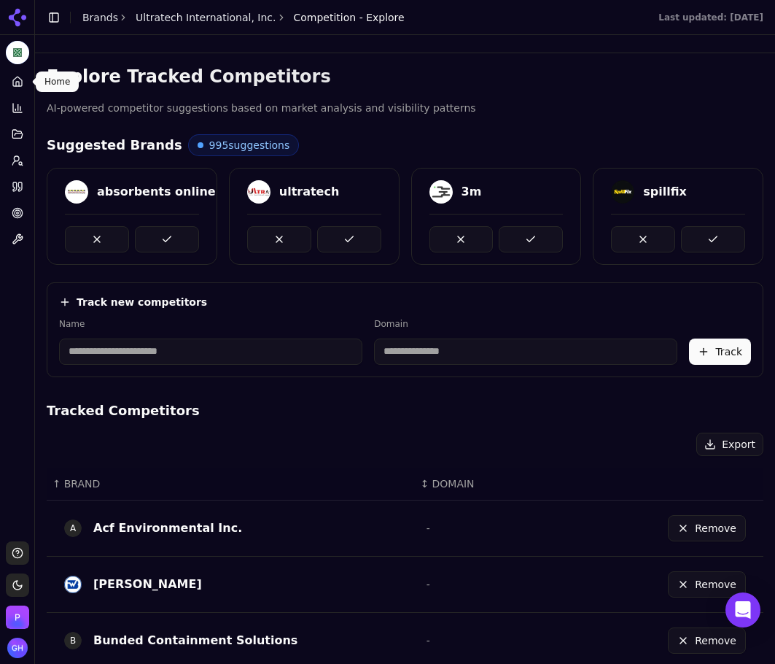
click at [19, 80] on icon at bounding box center [18, 82] width 12 height 12
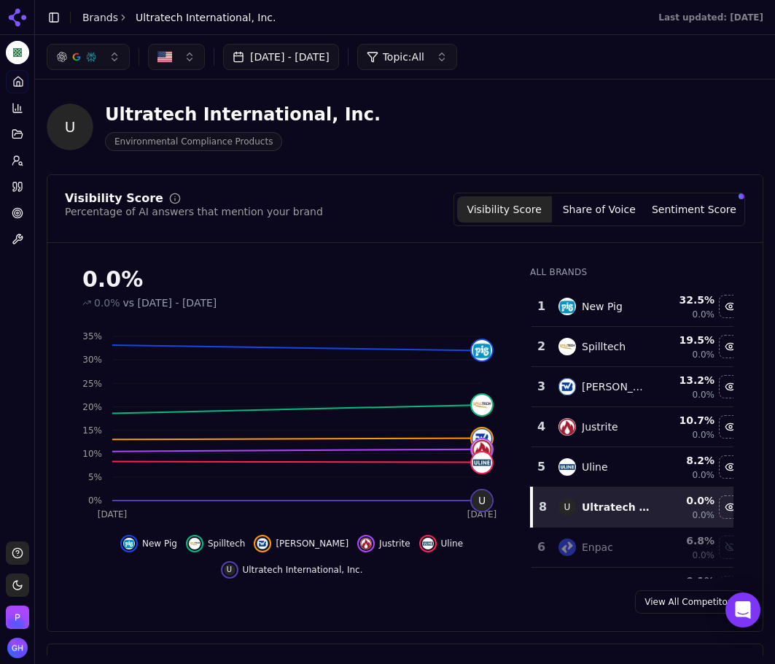
click at [93, 18] on link "Brands" at bounding box center [100, 18] width 36 height 12
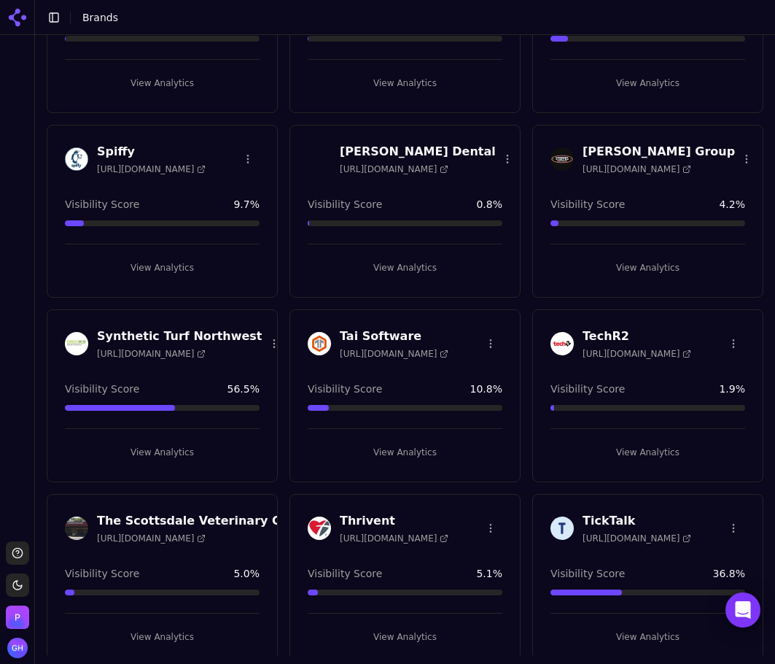
scroll to position [5052, 0]
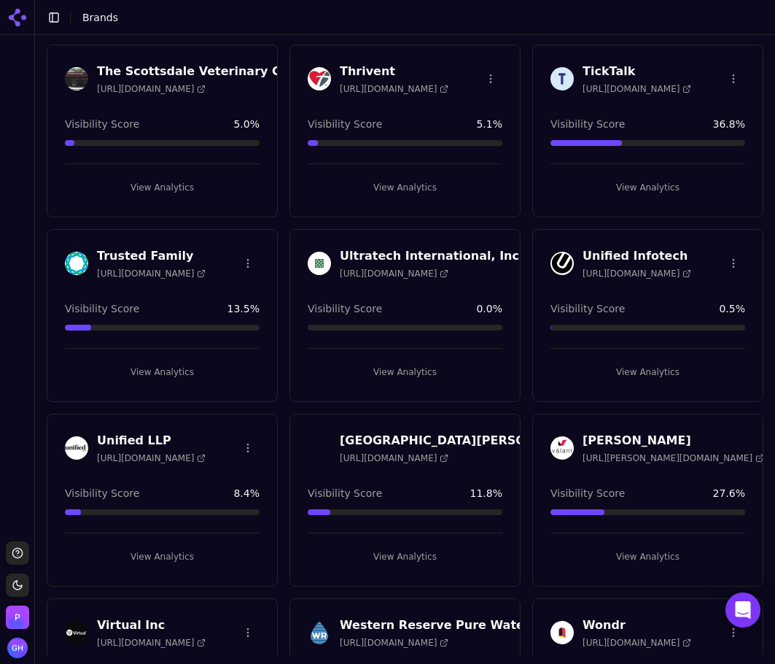
click at [490, 260] on html "Support Toggle theme Perrill Toggle Sidebar Brands Brand Analytics Track and an…" at bounding box center [387, 332] width 775 height 664
click at [450, 317] on div "Delete Brand" at bounding box center [457, 316] width 86 height 23
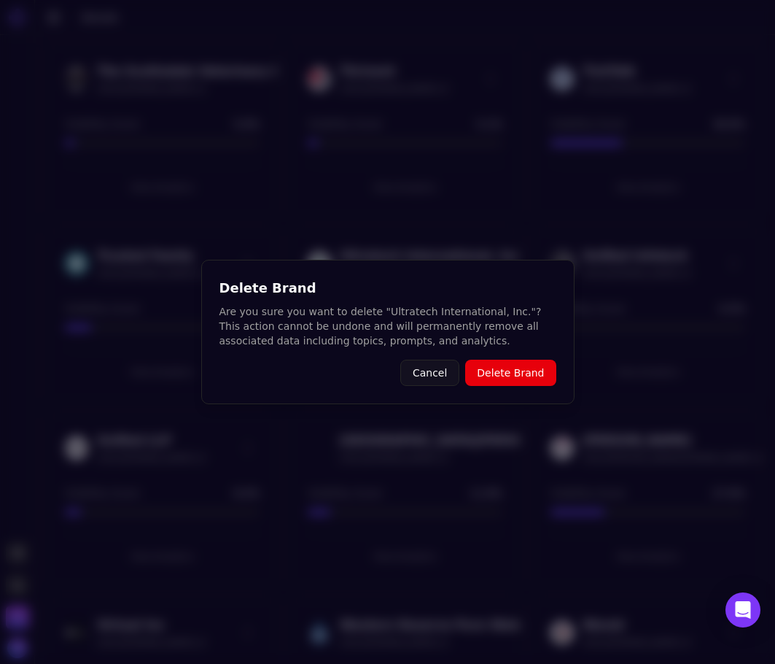
click at [441, 383] on button "Cancel" at bounding box center [429, 373] width 59 height 26
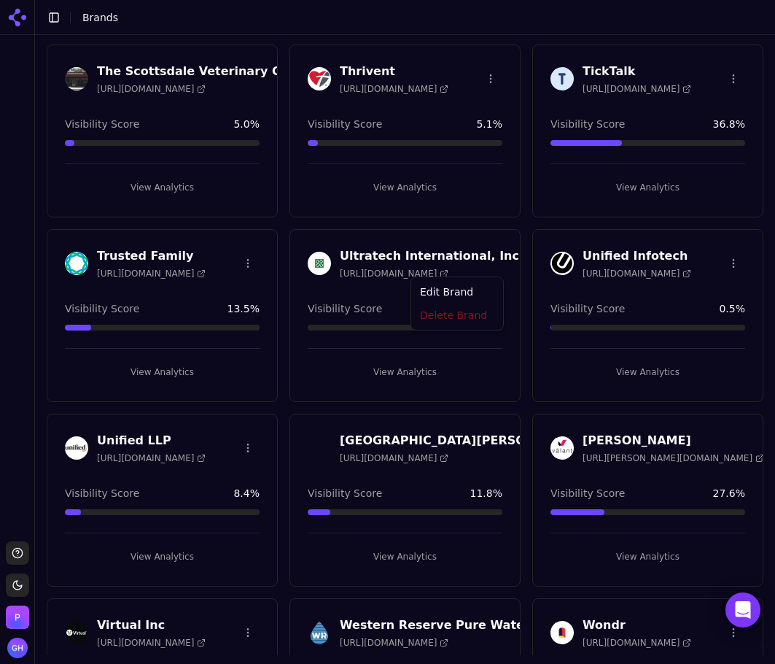
click at [492, 259] on html "Support Toggle theme Perrill Toggle Sidebar Brands Brand Analytics Track and an…" at bounding box center [387, 332] width 775 height 664
click at [451, 287] on div "Edit Brand" at bounding box center [457, 293] width 86 height 23
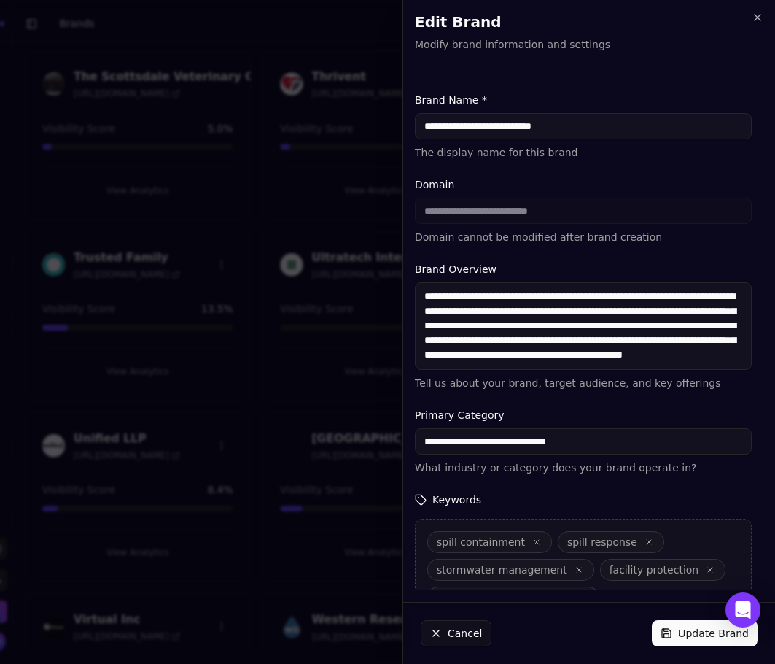
click at [664, 124] on input "**********" at bounding box center [583, 126] width 337 height 26
drag, startPoint x: 655, startPoint y: 125, endPoint x: 468, endPoint y: 128, distance: 187.5
click at [468, 128] on input "**********" at bounding box center [583, 126] width 337 height 26
type input "*********"
click at [702, 635] on button "Update Brand" at bounding box center [705, 633] width 106 height 26
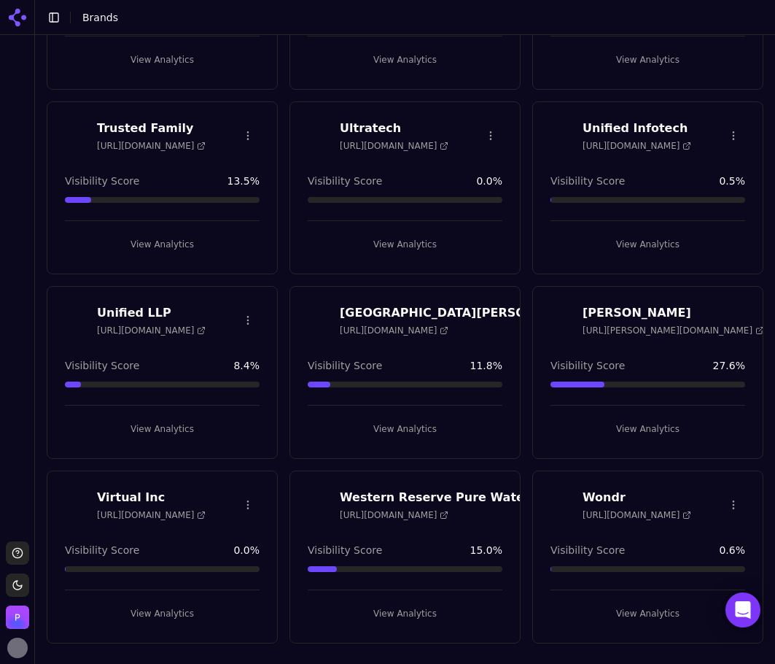
scroll to position [4887, 0]
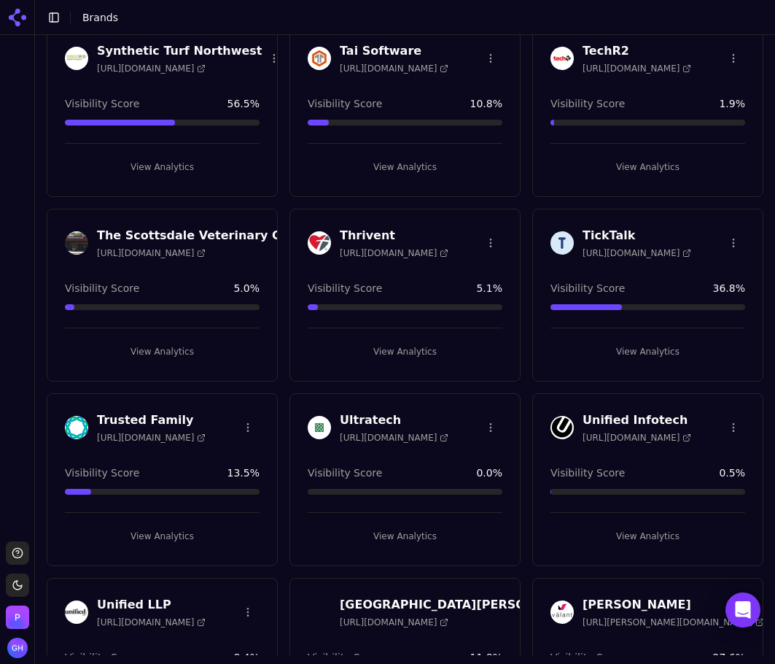
click at [403, 543] on button "View Analytics" at bounding box center [405, 535] width 195 height 23
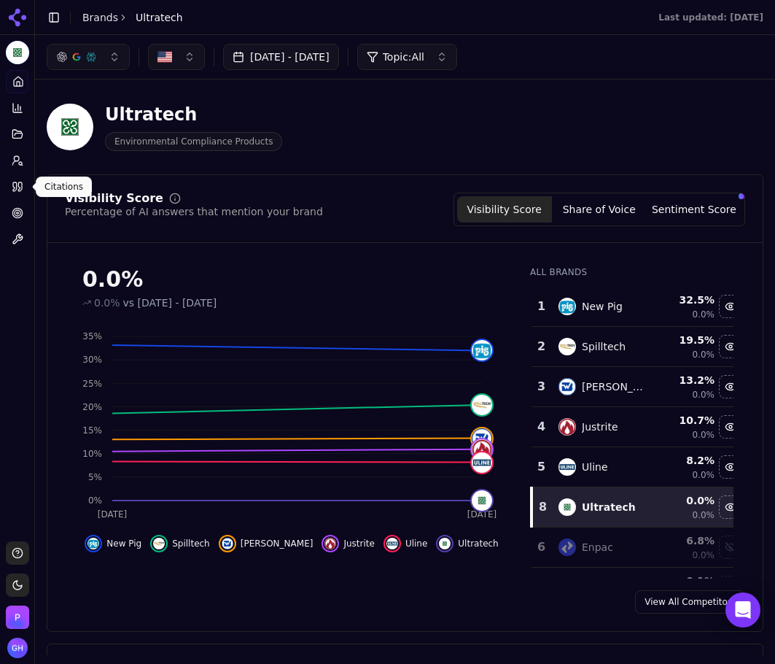
click at [23, 191] on link "Citations" at bounding box center [17, 186] width 23 height 23
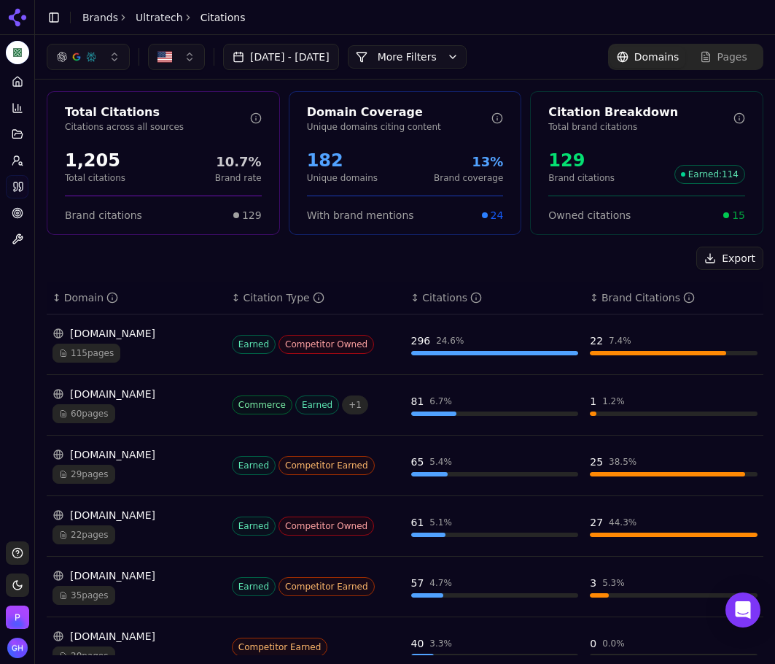
click at [408, 64] on button "More Filters" at bounding box center [407, 56] width 119 height 23
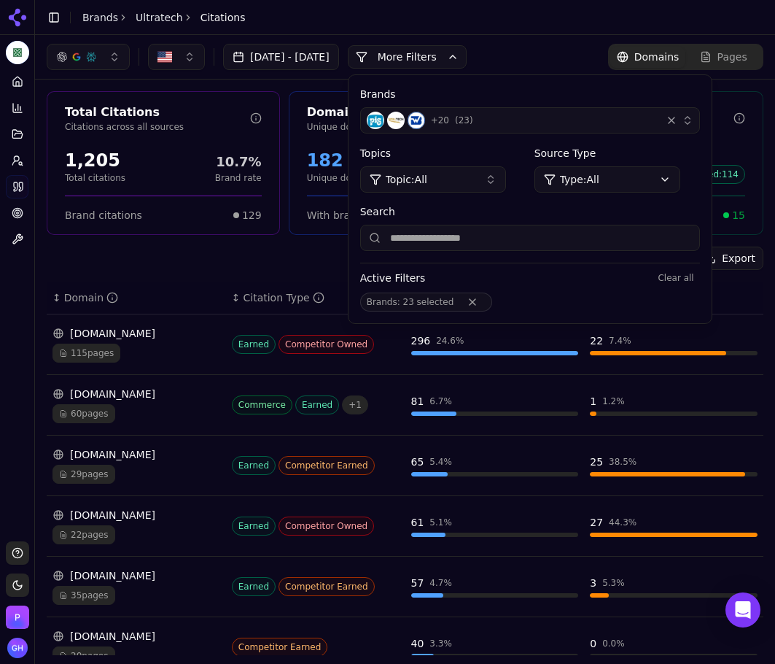
click at [449, 123] on span "+ 20" at bounding box center [440, 121] width 18 height 12
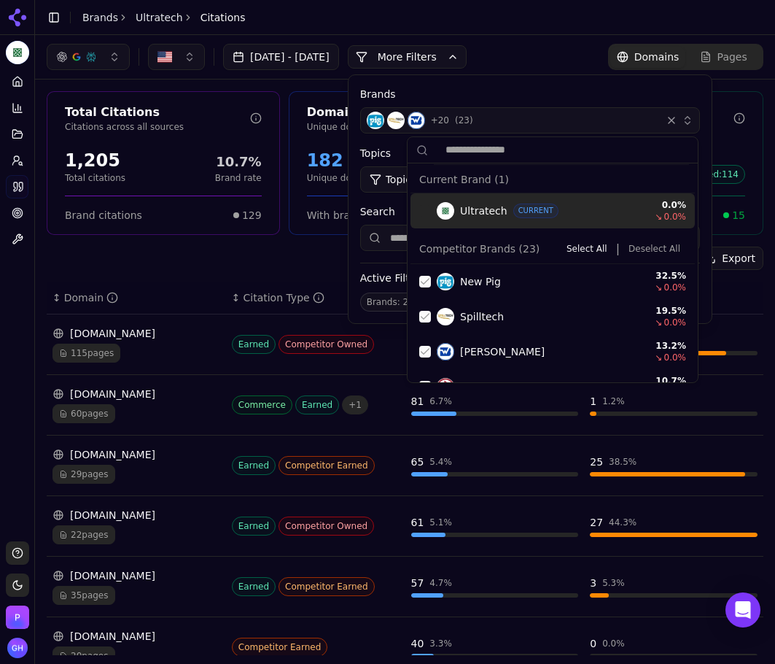
click at [654, 247] on button "Deselect All" at bounding box center [654, 249] width 63 height 18
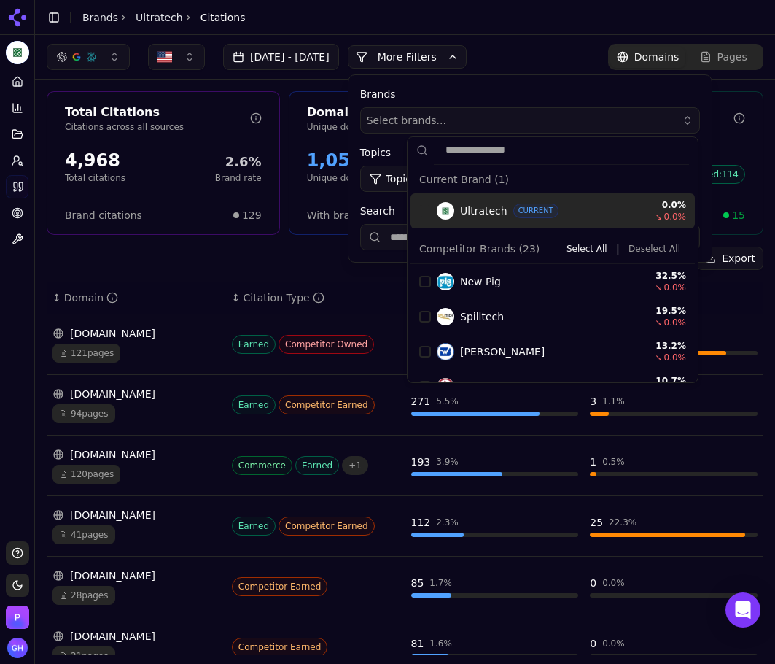
click at [449, 66] on button "More Filters" at bounding box center [407, 56] width 119 height 23
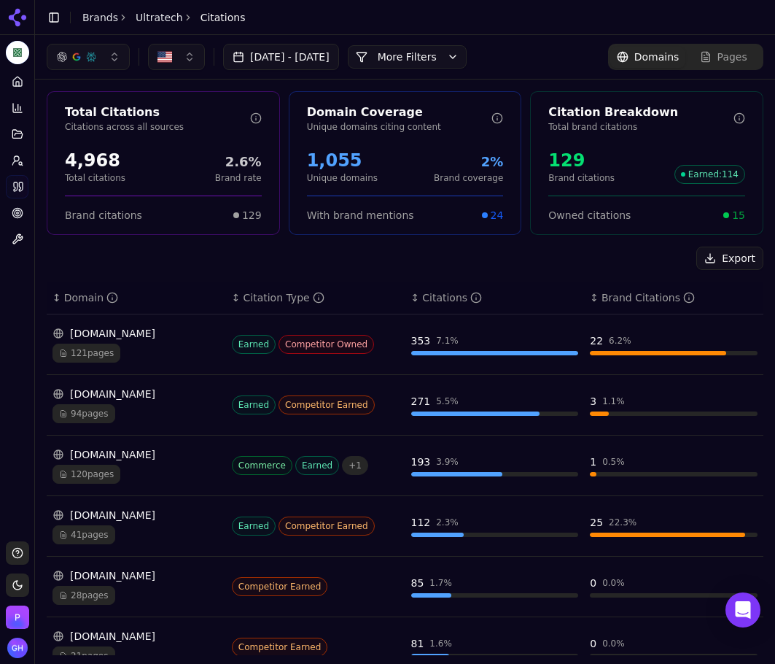
click at [449, 66] on button "More Filters" at bounding box center [407, 56] width 119 height 23
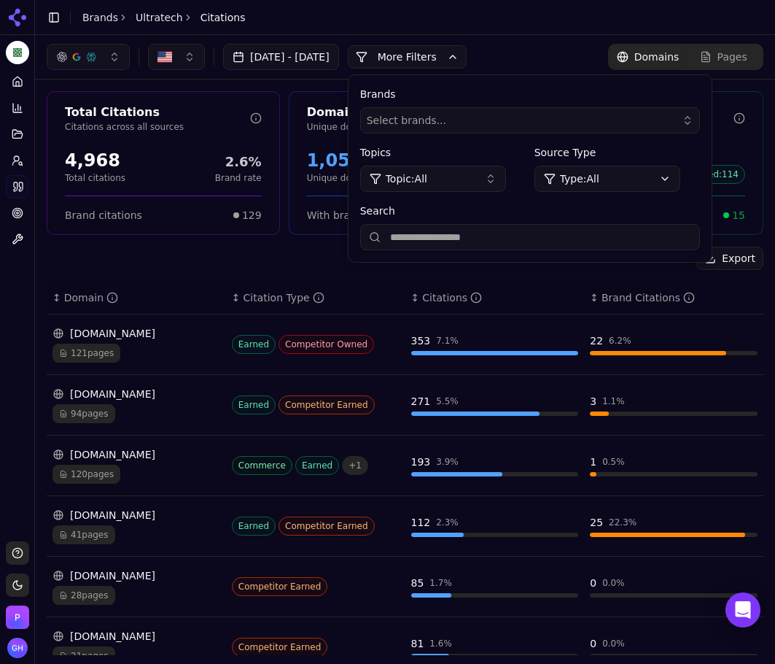
click at [454, 224] on input "Search" at bounding box center [530, 237] width 340 height 26
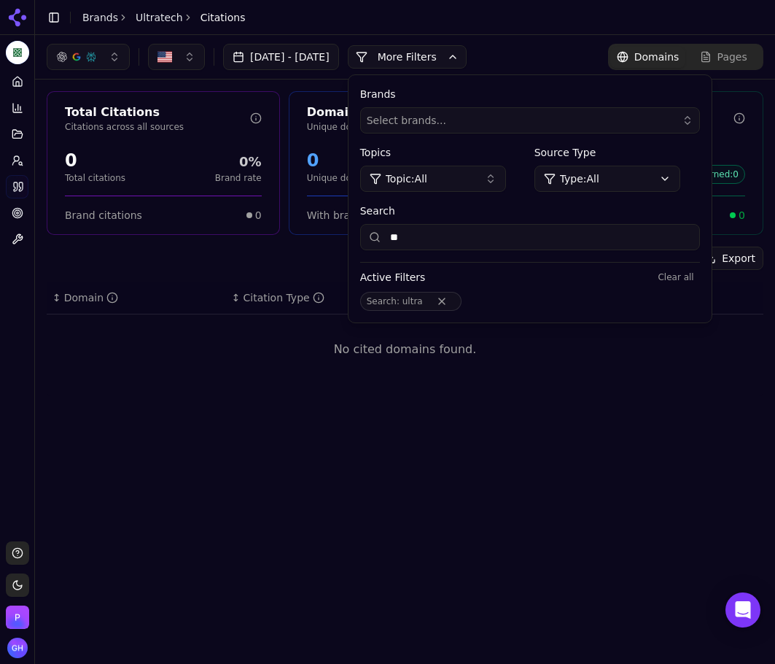
type input "*"
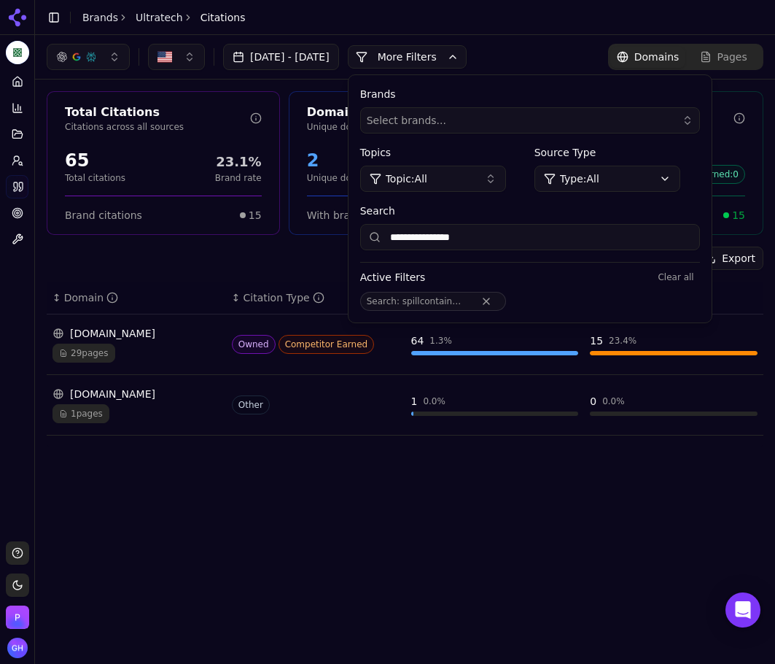
type input "**********"
click at [699, 277] on button "Clear all" at bounding box center [675, 277] width 47 height 18
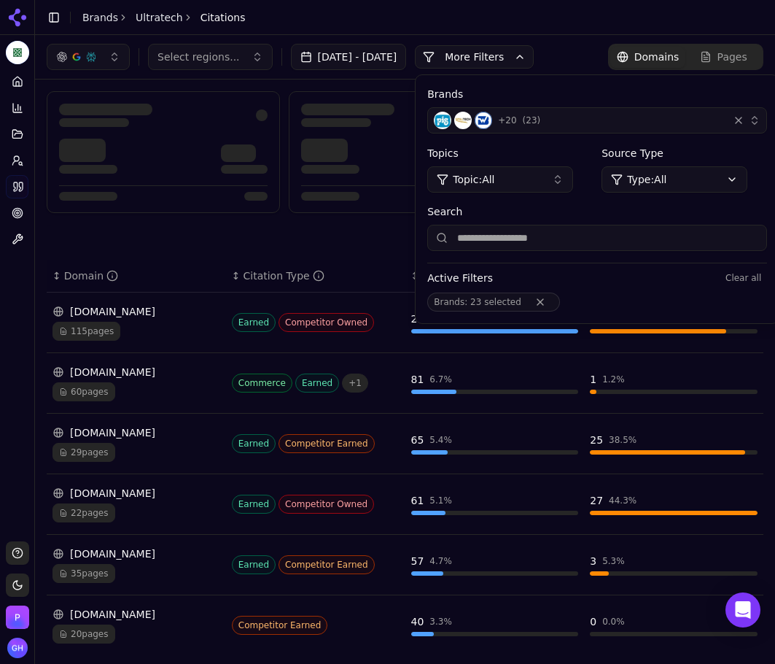
click at [492, 42] on div "Select regions... [DATE] - [DATE] More More Filters Brands + 20 ( 23 ) Topics T…" at bounding box center [405, 57] width 740 height 44
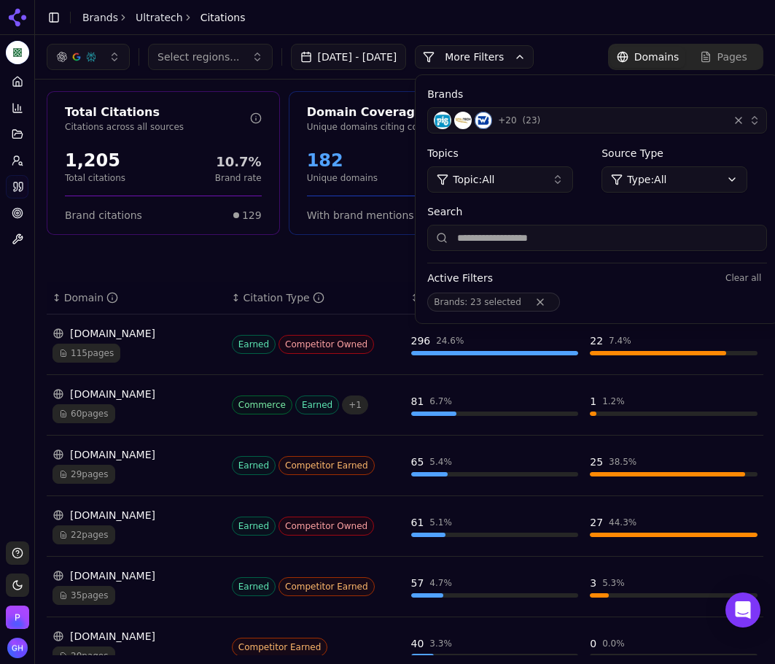
click at [489, 50] on button "More Filters" at bounding box center [474, 56] width 119 height 23
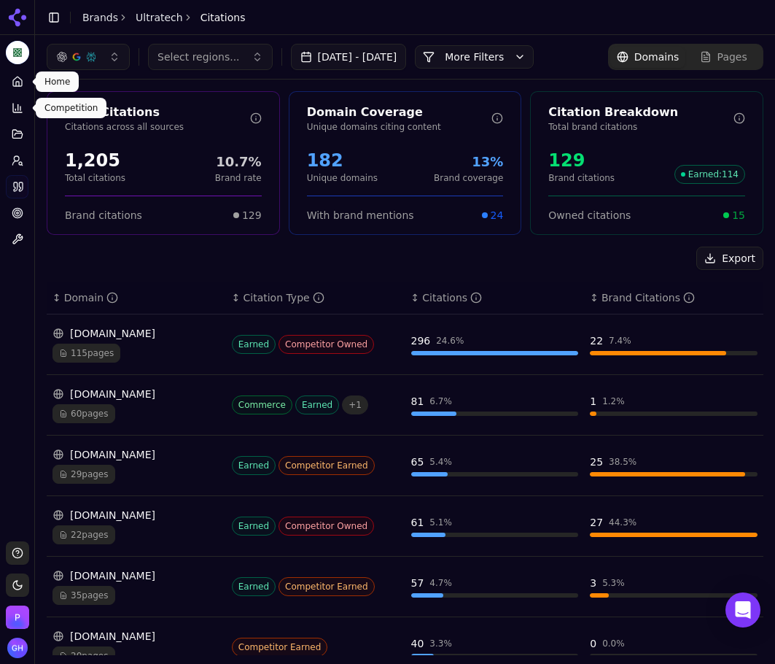
click at [15, 86] on icon at bounding box center [17, 81] width 9 height 9
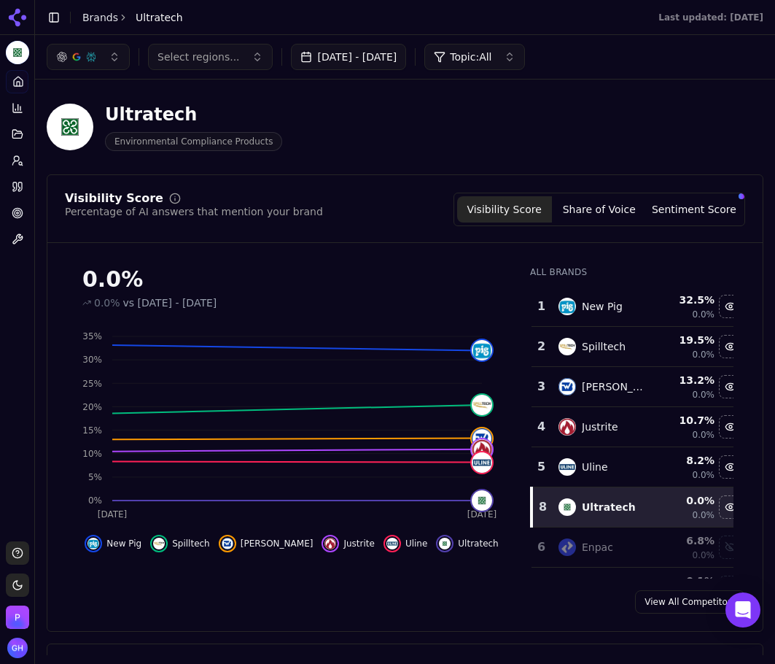
click at [551, 581] on div "Visibility Score Percentage of AI answers that mention your brand Visibility Sc…" at bounding box center [405, 402] width 717 height 457
click at [29, 20] on button "Toggle Sidebar" at bounding box center [34, 332] width 12 height 664
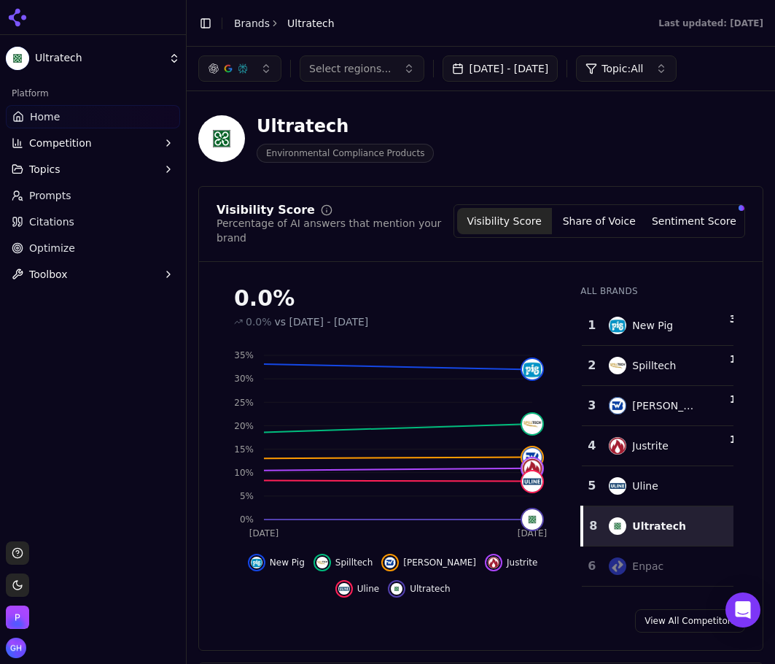
click at [238, 21] on link "Brands" at bounding box center [252, 24] width 36 height 12
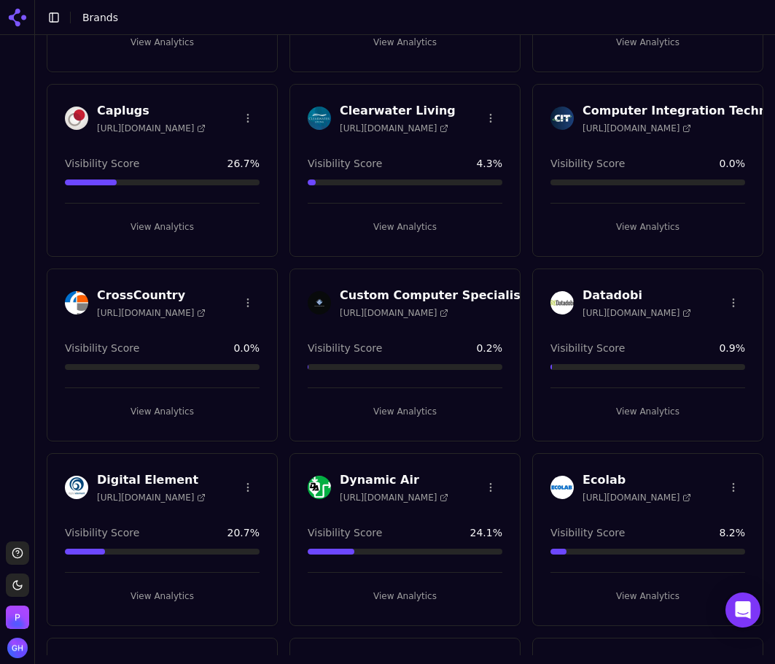
scroll to position [1094, 0]
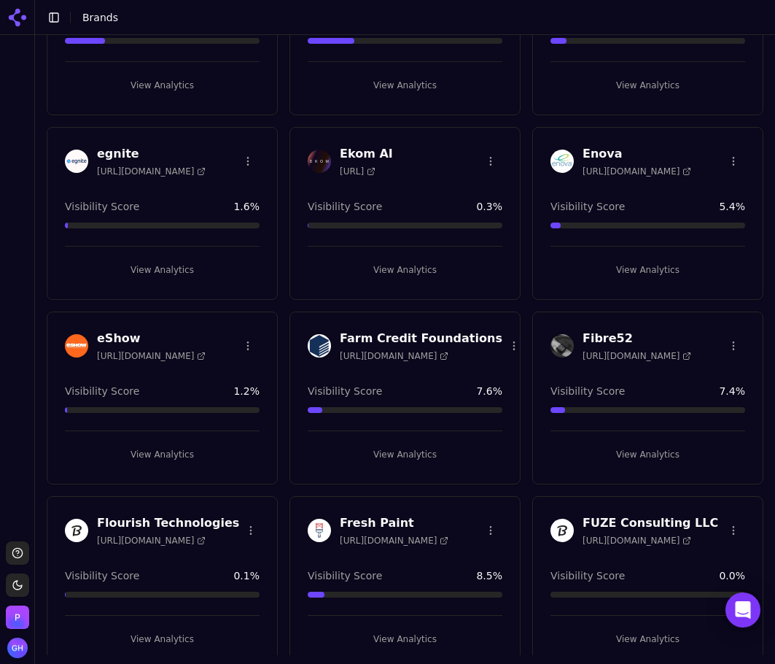
drag, startPoint x: 174, startPoint y: 457, endPoint x: 16, endPoint y: 460, distance: 157.6
click at [174, 457] on button "View Analytics" at bounding box center [162, 454] width 195 height 23
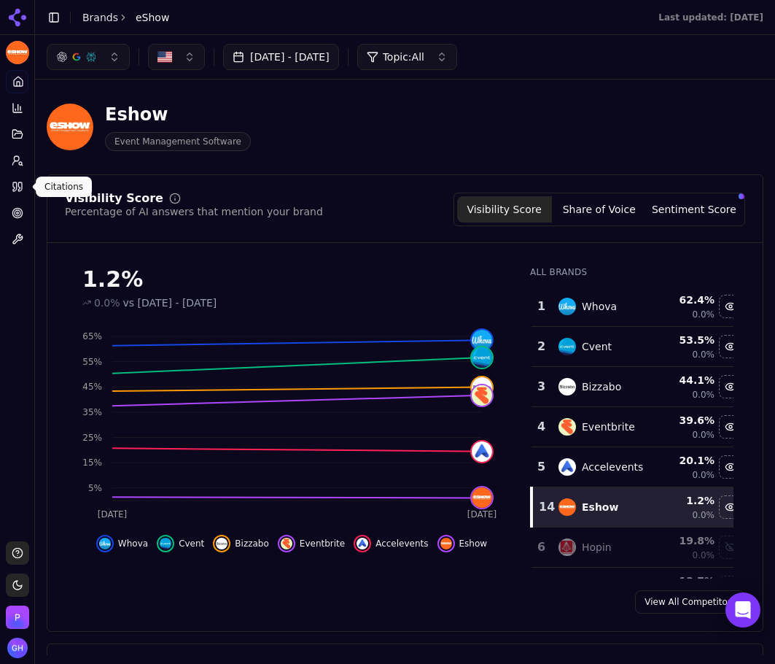
click at [20, 190] on icon at bounding box center [18, 187] width 12 height 12
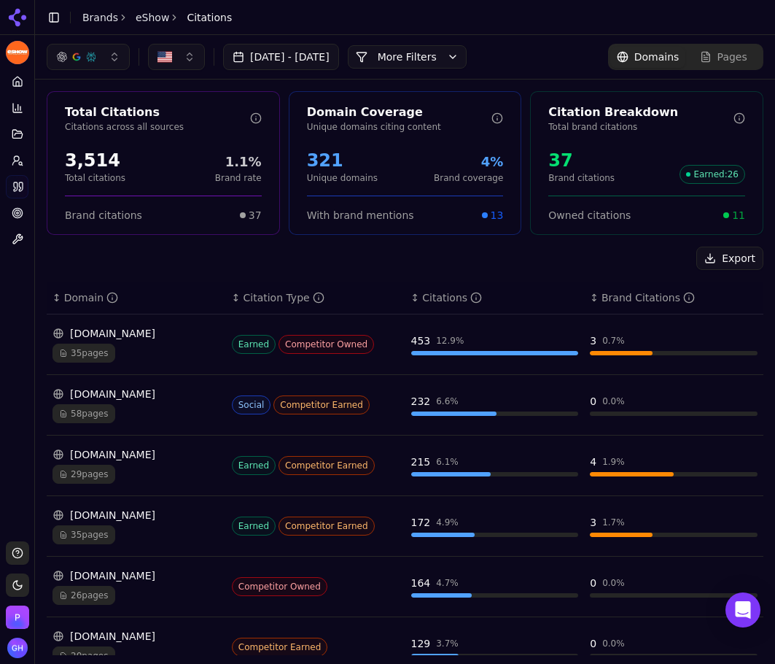
click at [402, 54] on button "More Filters" at bounding box center [407, 56] width 119 height 23
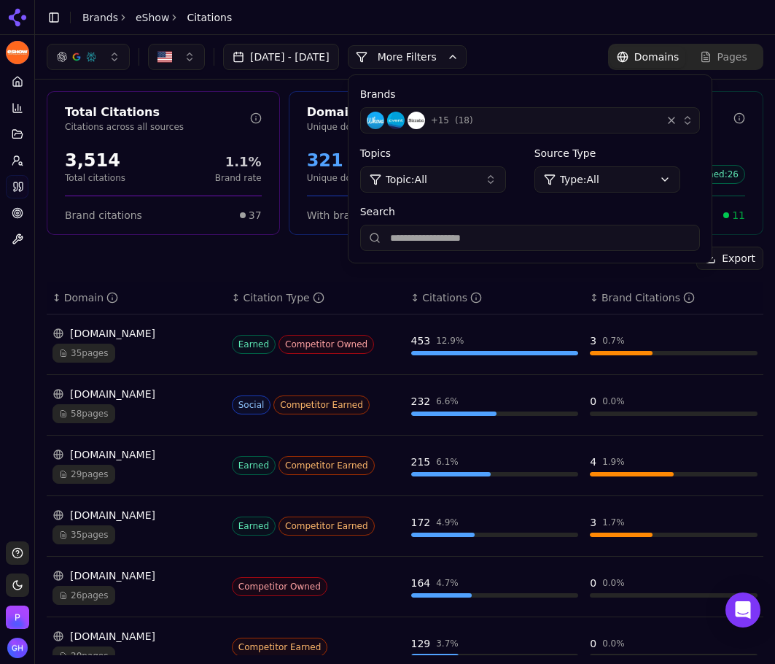
drag, startPoint x: 500, startPoint y: 248, endPoint x: 495, endPoint y: 241, distance: 7.9
click at [500, 248] on input "Search" at bounding box center [530, 238] width 340 height 26
click at [513, 126] on div "+ 15 ( 18 )" at bounding box center [511, 121] width 289 height 18
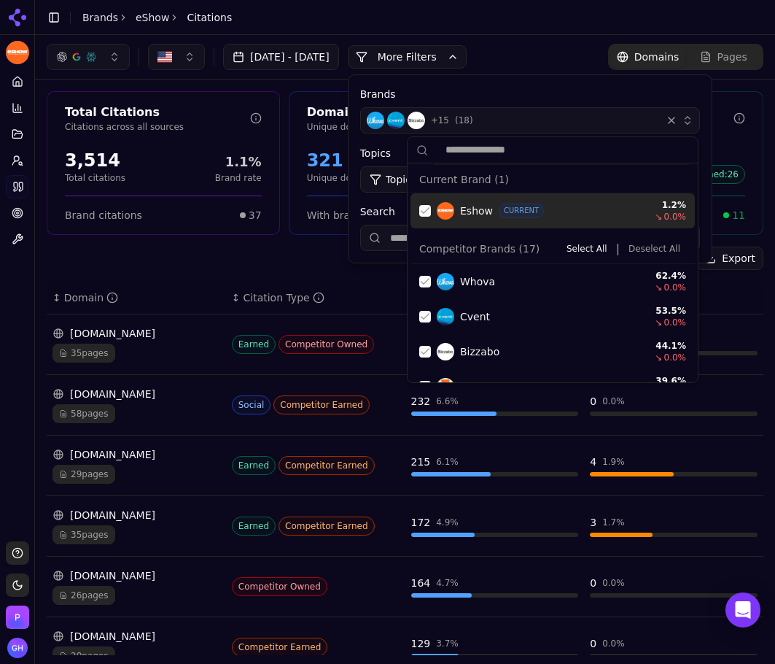
click at [428, 209] on div "Suggestions" at bounding box center [425, 211] width 12 height 12
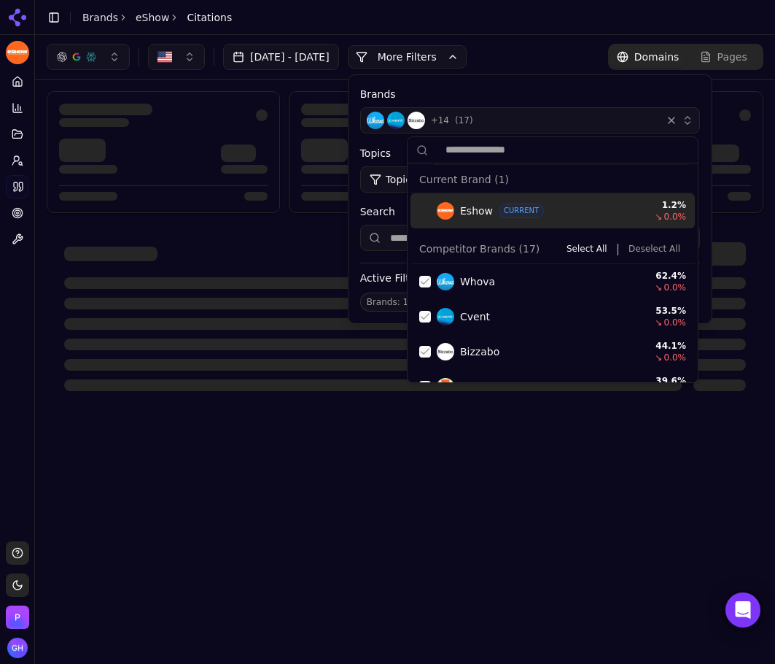
click at [685, 248] on div "Competitor Brands ( 17 ) Select All | Deselect All Whova 62.4 % ↘ 0.0 % Cvent 5…" at bounding box center [553, 546] width 290 height 631
click at [654, 249] on button "Deselect All" at bounding box center [654, 249] width 63 height 18
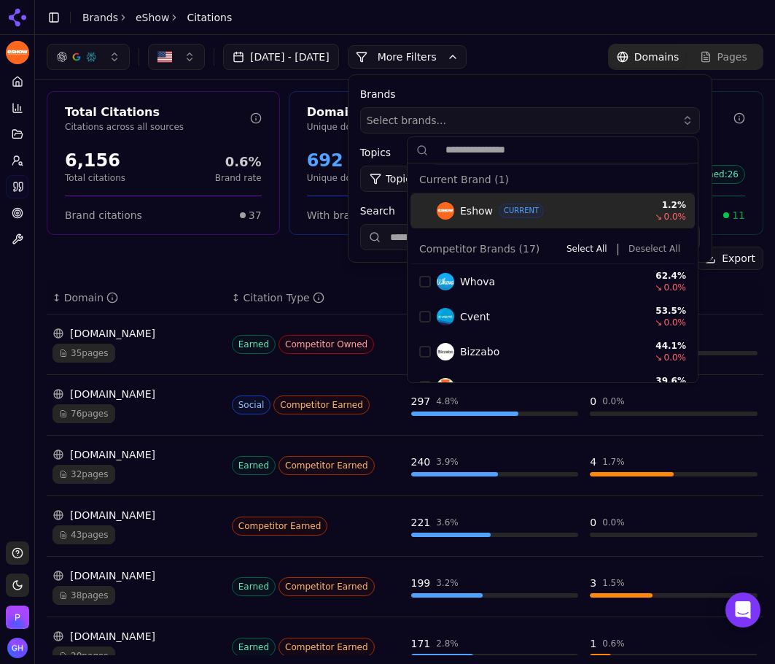
click at [454, 128] on button "Select brands..." at bounding box center [530, 120] width 340 height 26
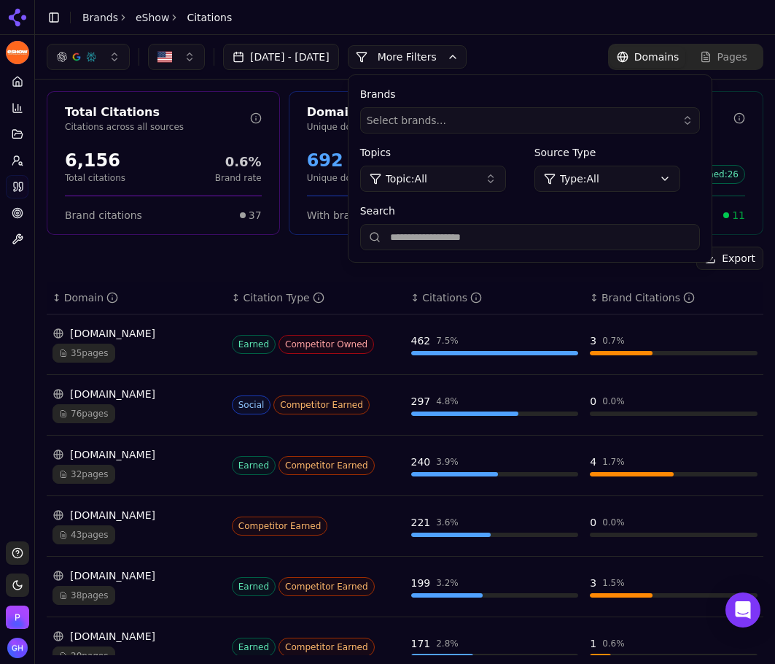
click at [476, 226] on input "Search" at bounding box center [530, 237] width 340 height 26
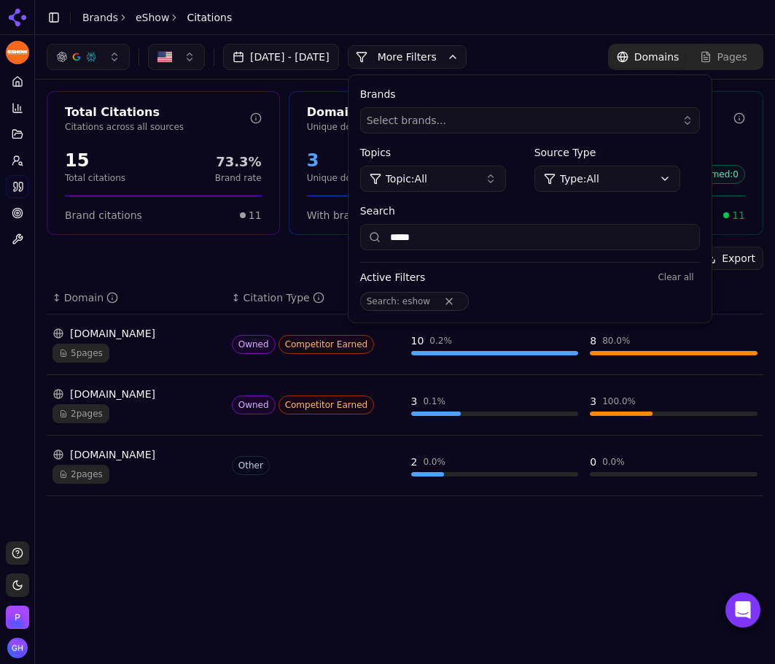
type input "*****"
click at [451, 61] on button "More Filters" at bounding box center [407, 56] width 119 height 23
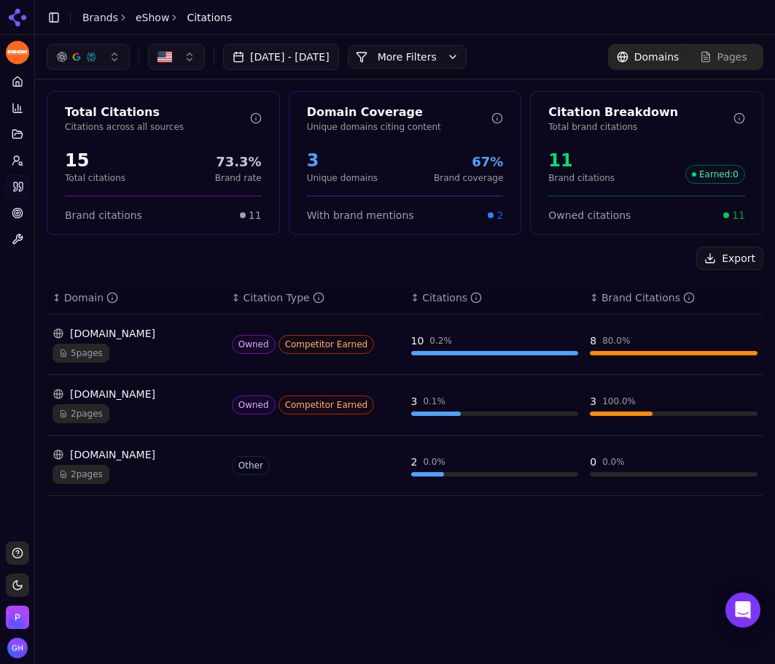
click at [451, 62] on button "More Filters" at bounding box center [407, 56] width 119 height 23
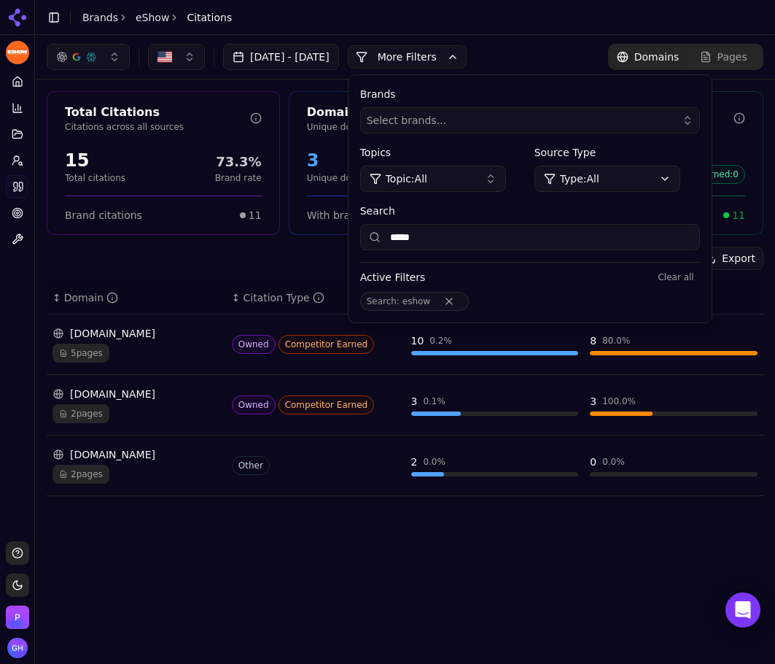
click at [462, 301] on button "Remove Search filter" at bounding box center [449, 301] width 26 height 12
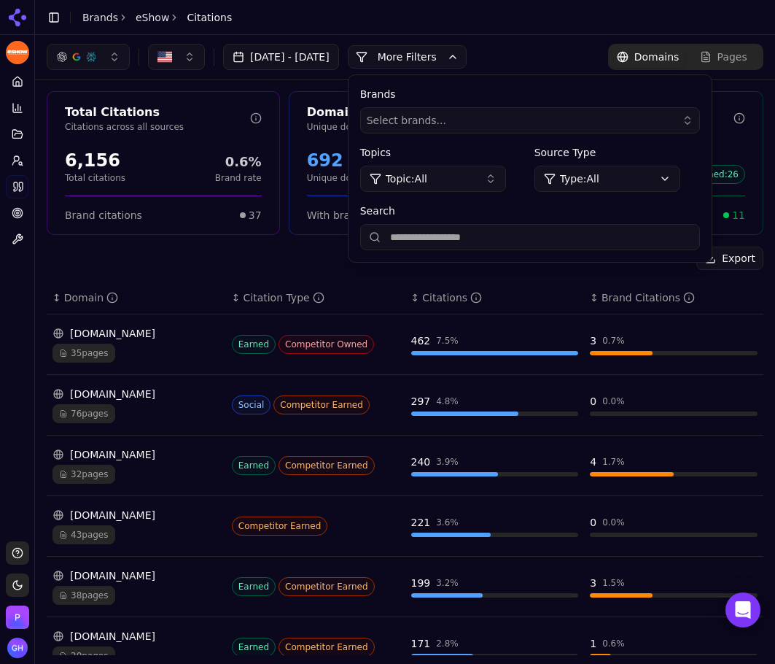
click at [443, 51] on button "More Filters" at bounding box center [407, 56] width 119 height 23
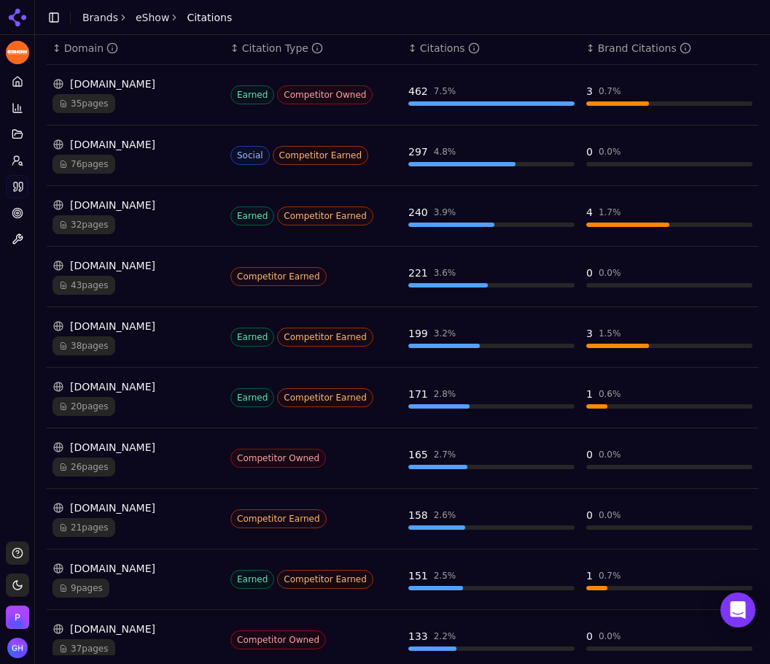
scroll to position [251, 0]
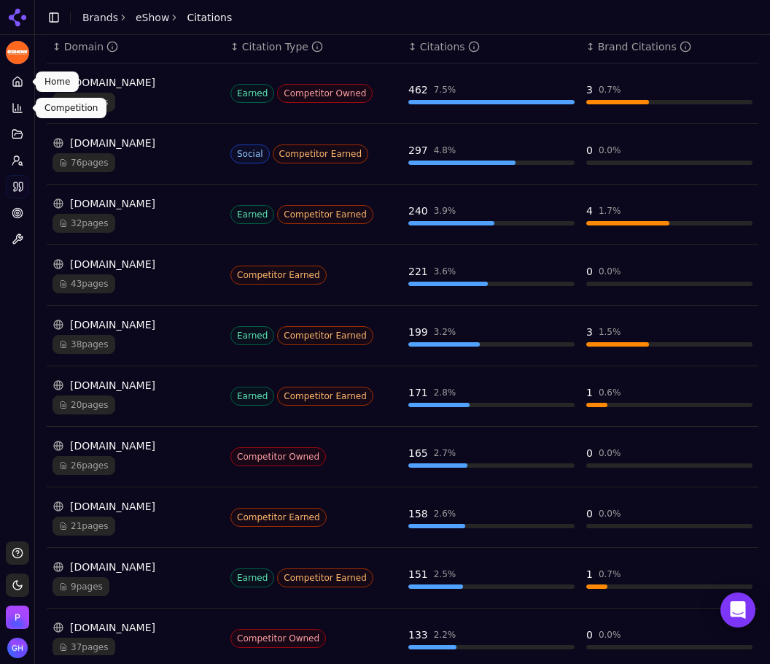
click at [18, 82] on icon at bounding box center [18, 82] width 12 height 12
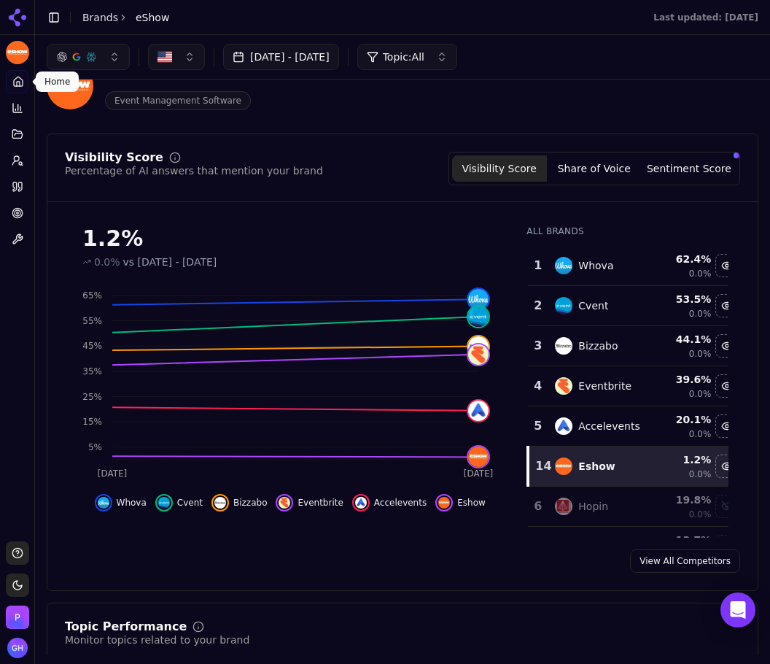
scroll to position [73, 0]
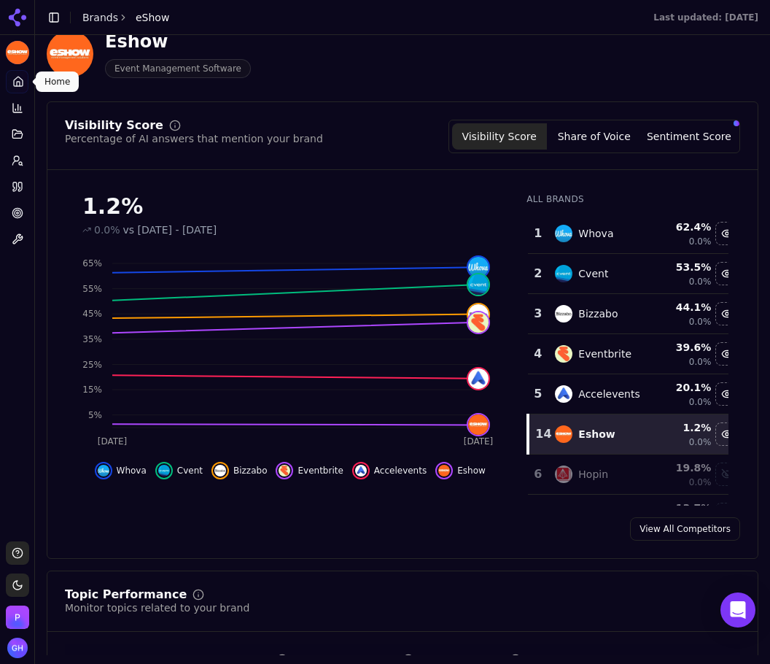
click at [590, 143] on button "Share of Voice" at bounding box center [594, 136] width 95 height 26
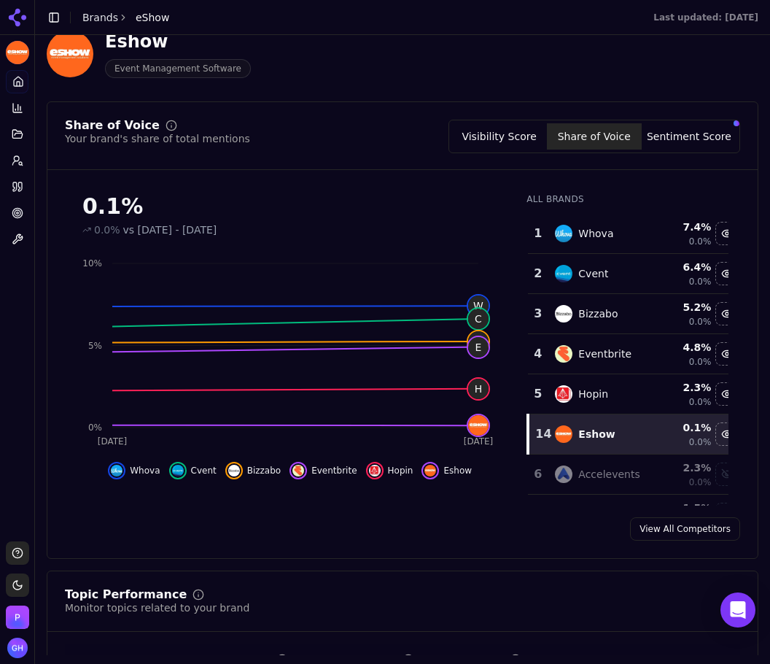
click at [693, 152] on div "Visibility Score Share of Voice Sentiment Score" at bounding box center [595, 137] width 292 height 34
click at [689, 145] on button "Sentiment Score" at bounding box center [689, 136] width 95 height 26
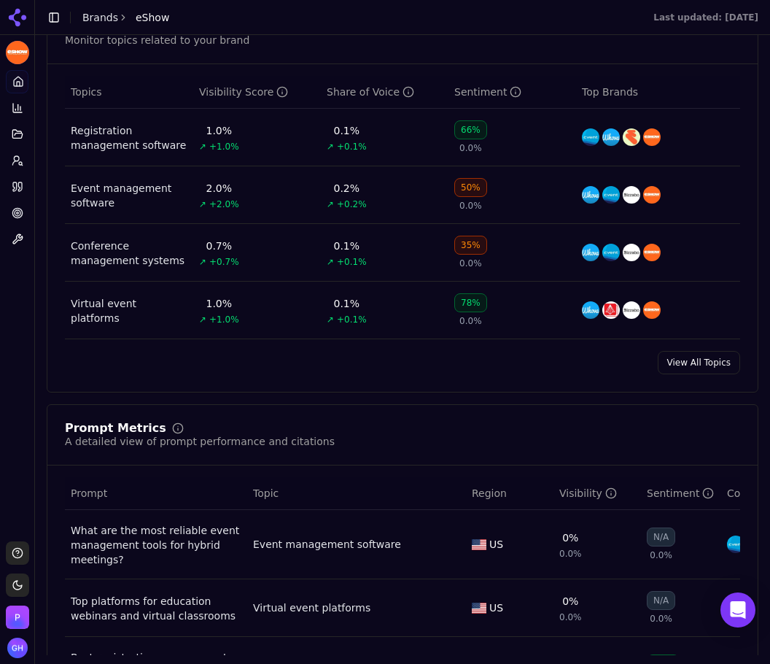
scroll to position [875, 0]
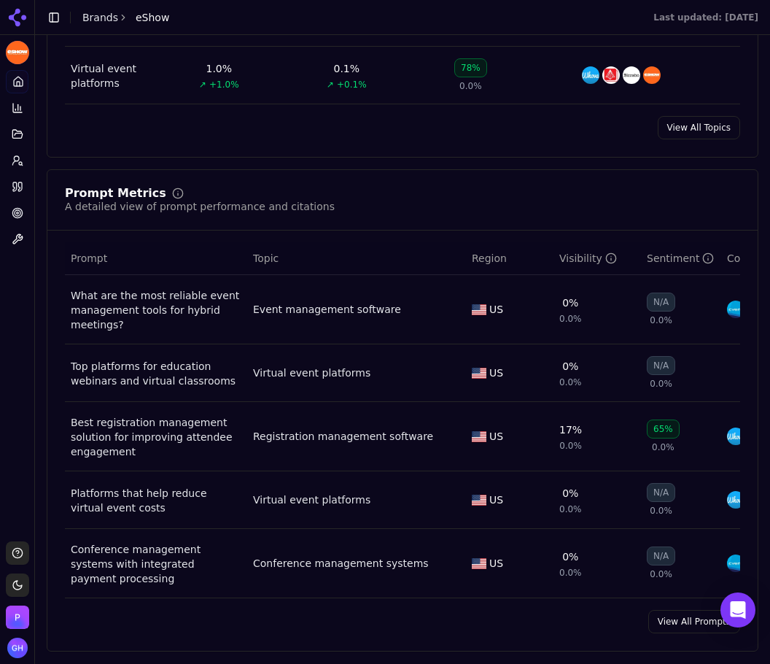
click at [690, 633] on link "View All Prompts" at bounding box center [694, 621] width 92 height 23
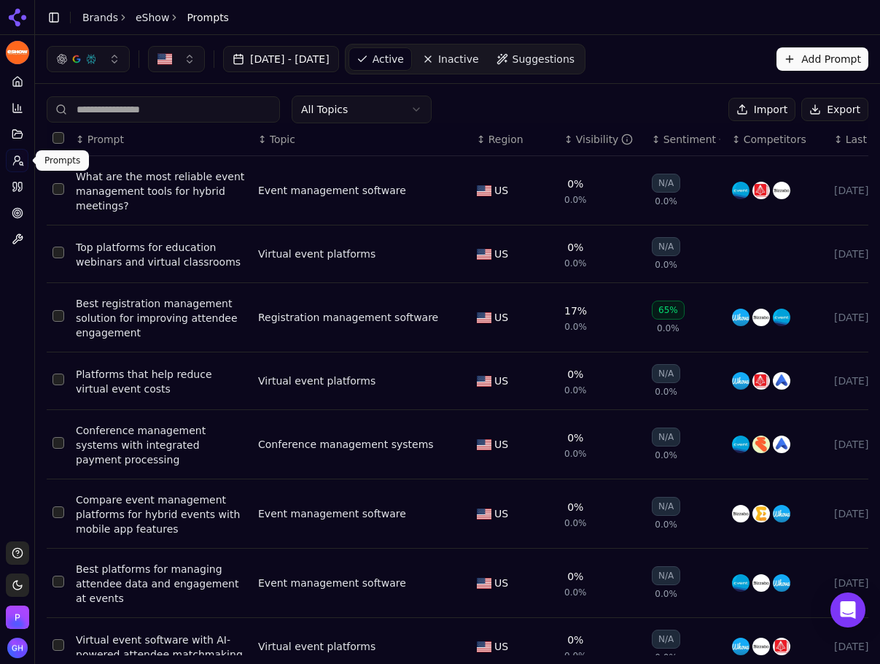
click at [18, 150] on link "Prompts" at bounding box center [17, 160] width 23 height 23
click at [775, 117] on button "Export" at bounding box center [835, 109] width 67 height 23
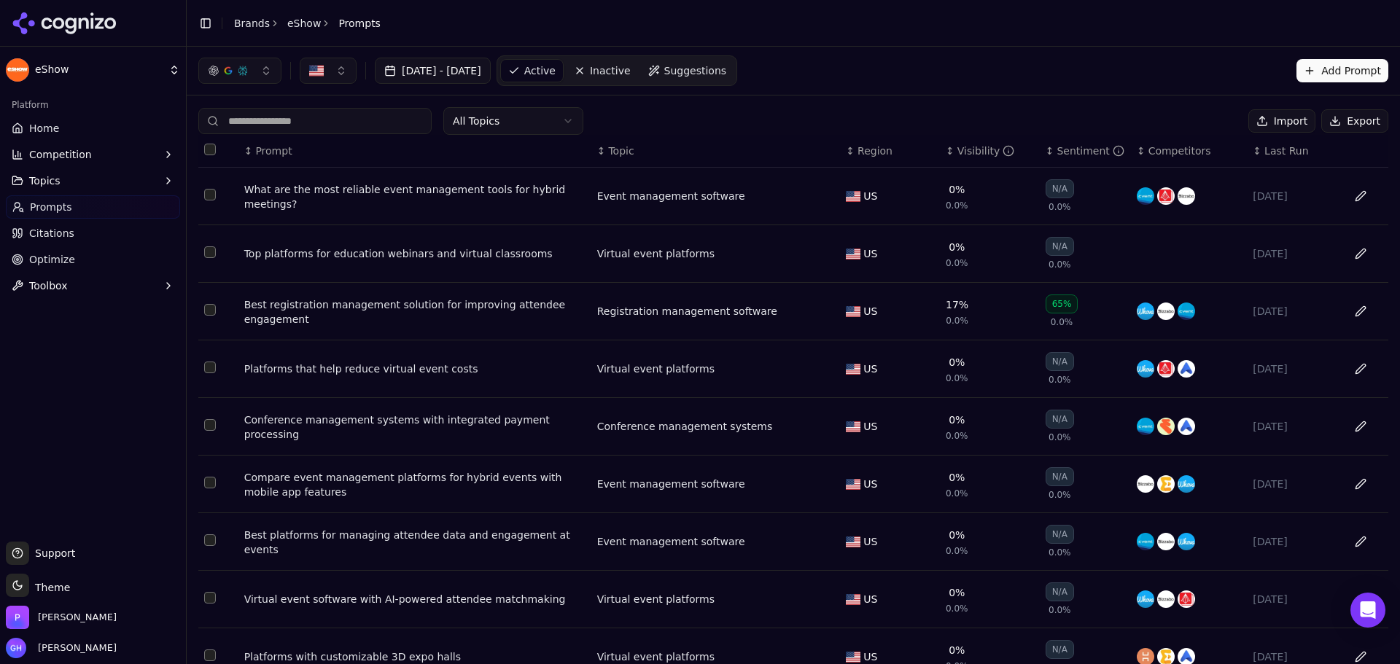
drag, startPoint x: 946, startPoint y: 58, endPoint x: 940, endPoint y: 53, distance: 7.8
click at [775, 58] on div "[DATE] - [DATE] Active Inactive Suggestions Add Prompt" at bounding box center [793, 70] width 1190 height 31
click at [96, 20] on icon at bounding box center [65, 23] width 106 height 22
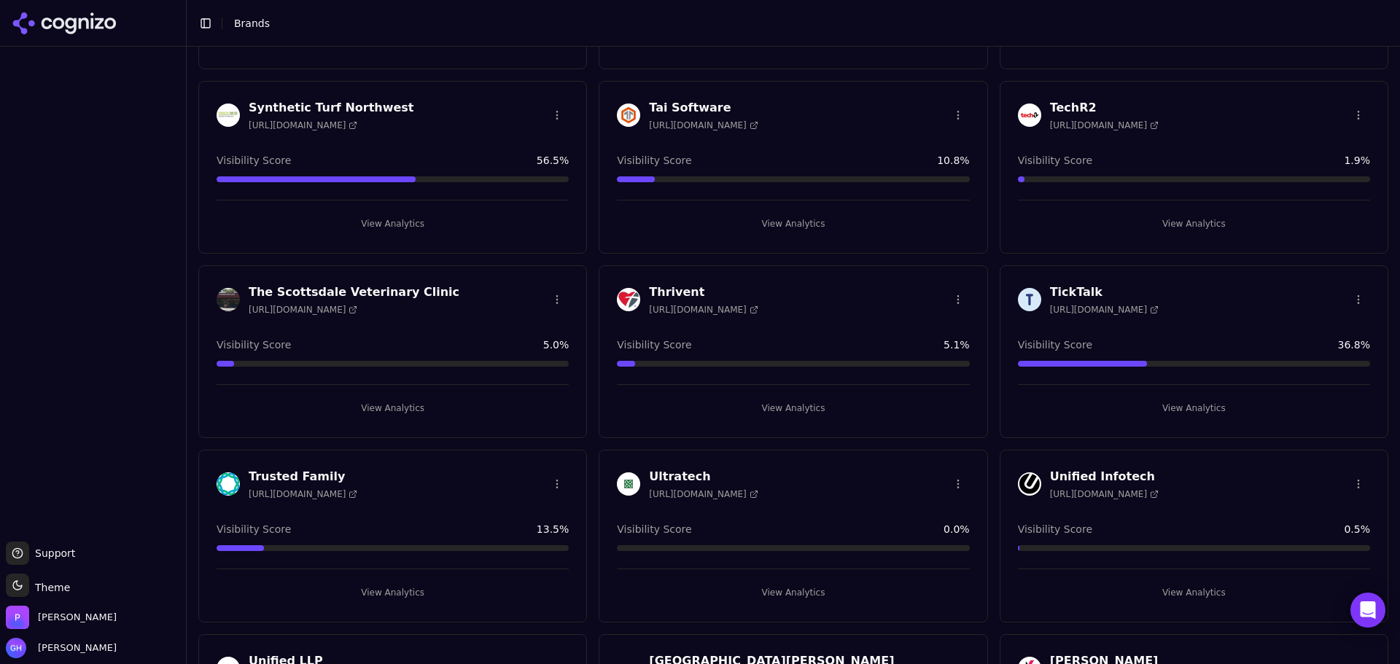
scroll to position [4928, 0]
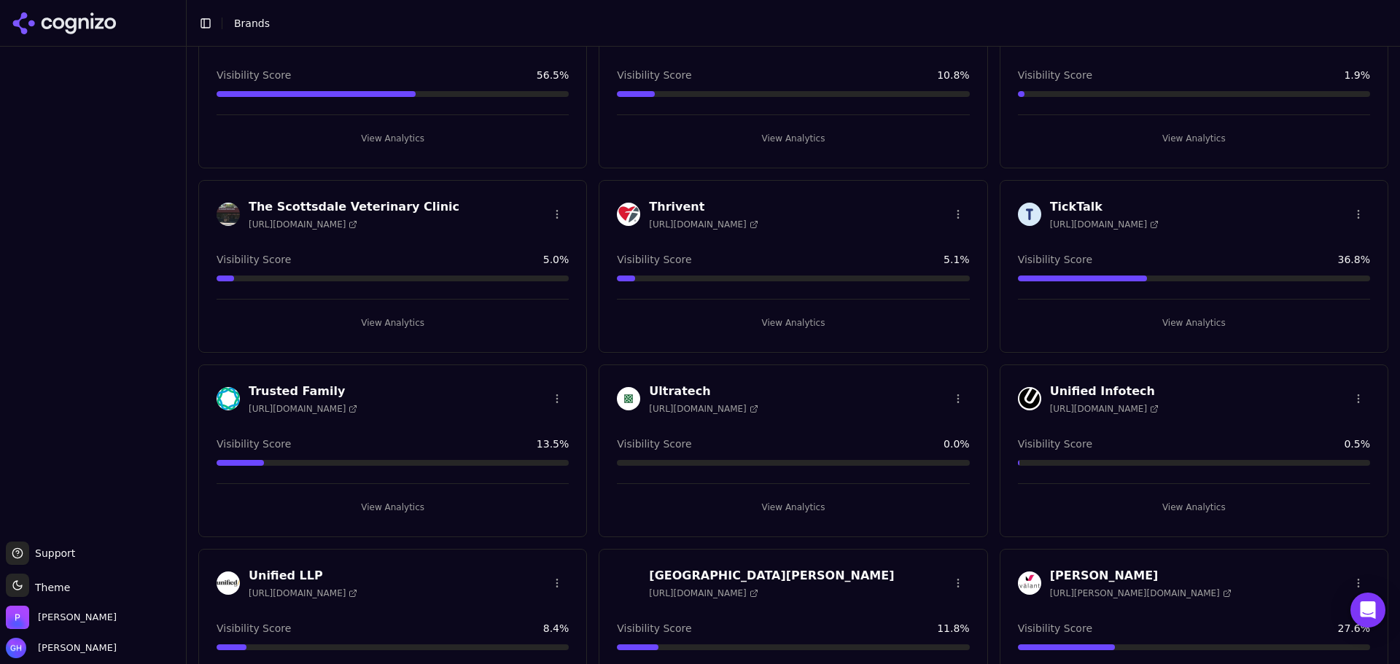
click at [775, 501] on button "View Analytics" at bounding box center [1194, 507] width 352 height 23
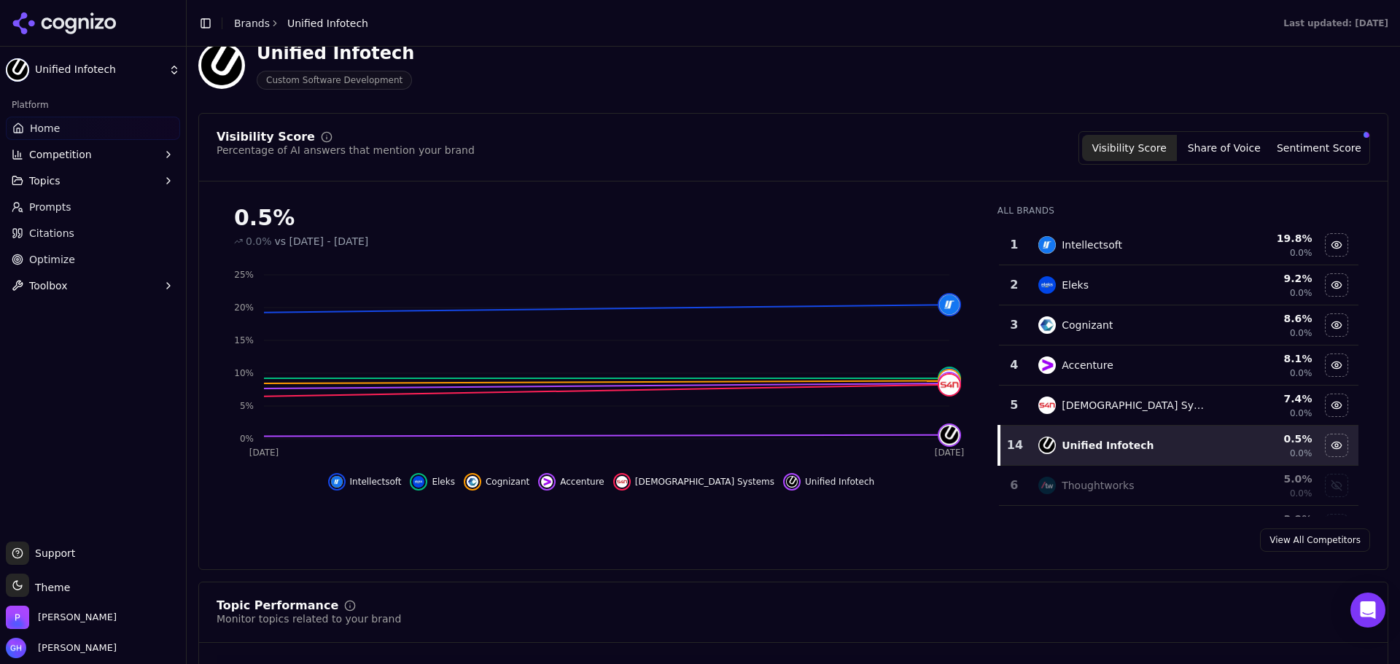
click at [96, 222] on link "Citations" at bounding box center [93, 233] width 174 height 23
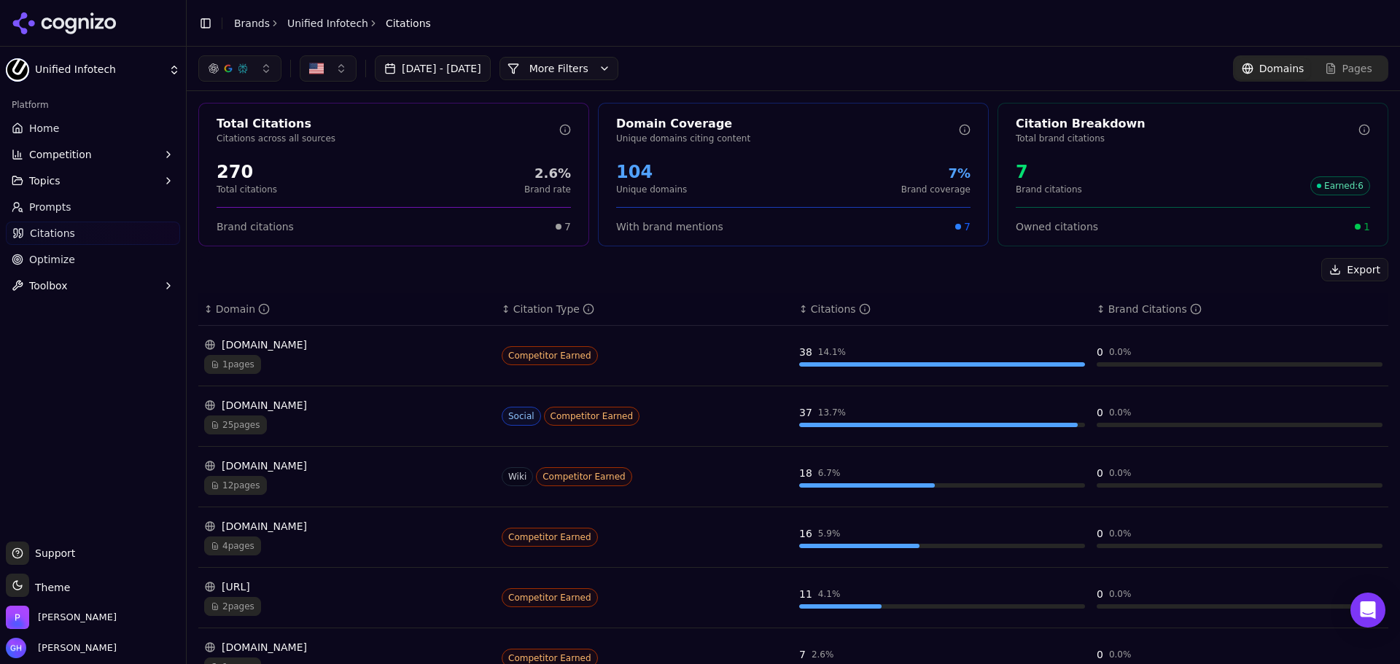
click at [561, 68] on button "More Filters" at bounding box center [559, 68] width 119 height 23
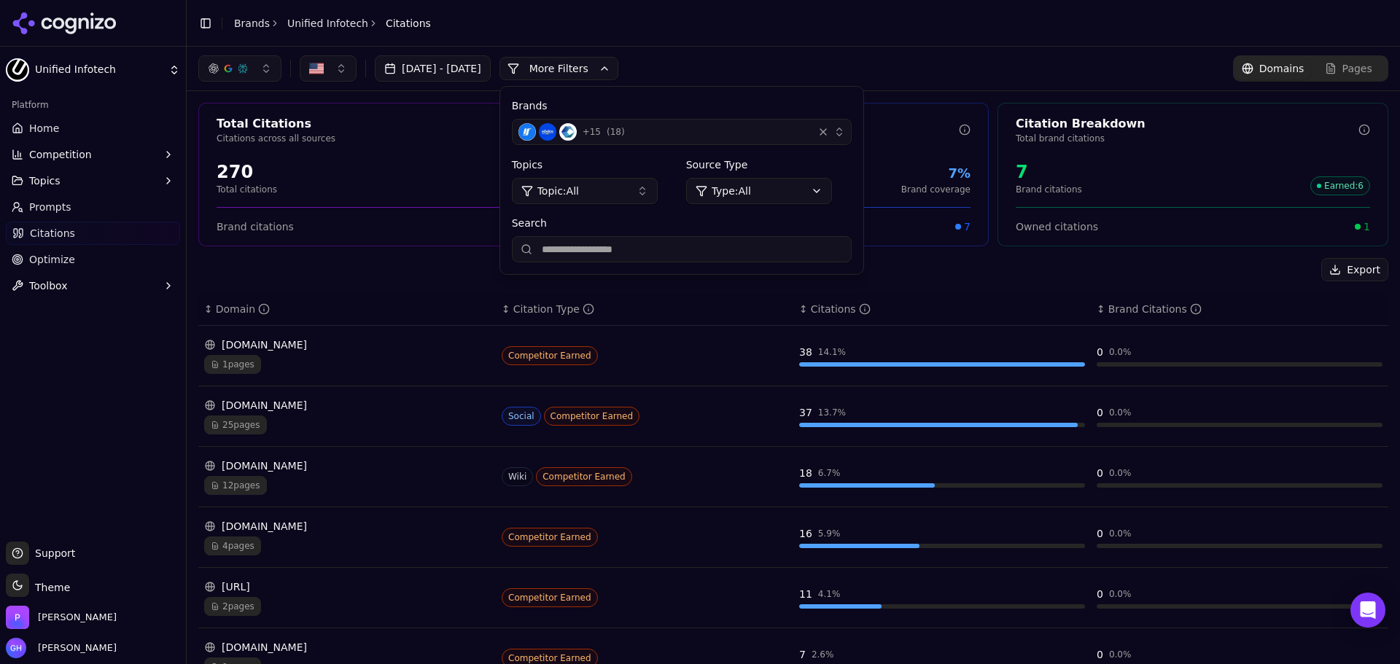
click at [713, 141] on button "+ 15 ( 18 )" at bounding box center [682, 132] width 340 height 26
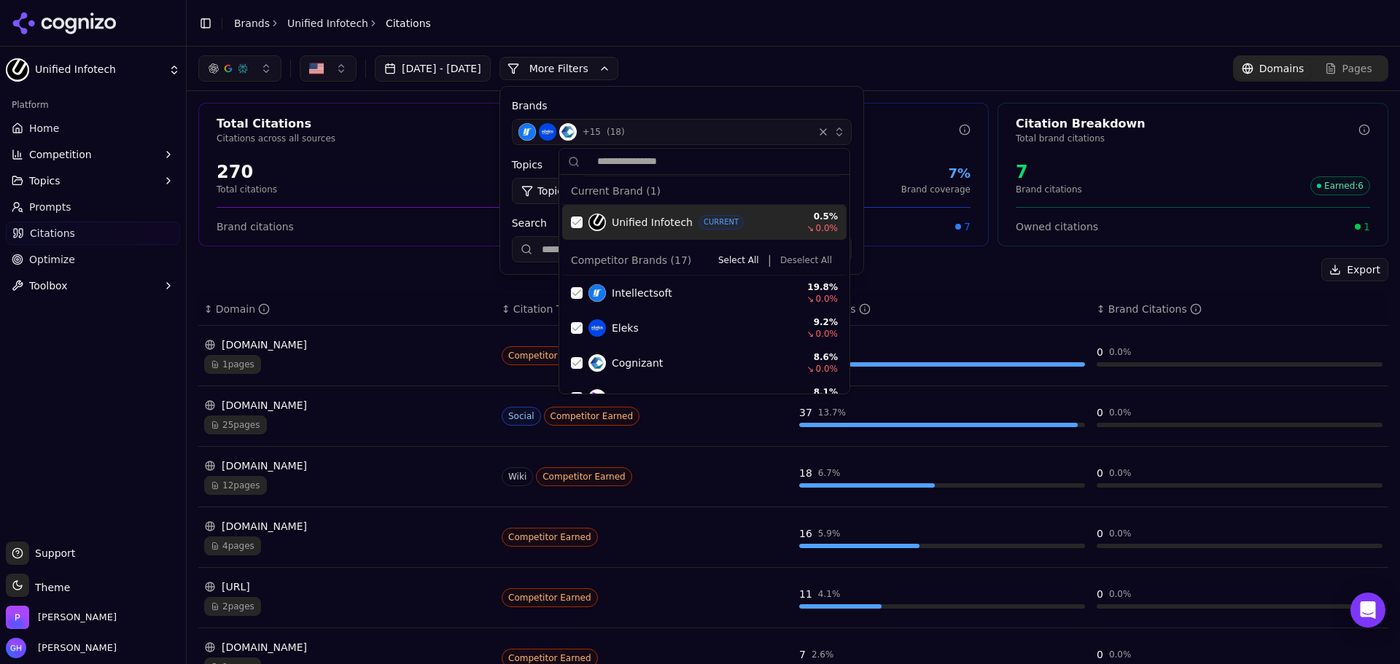
click at [576, 224] on div "Suggestions" at bounding box center [577, 223] width 12 height 12
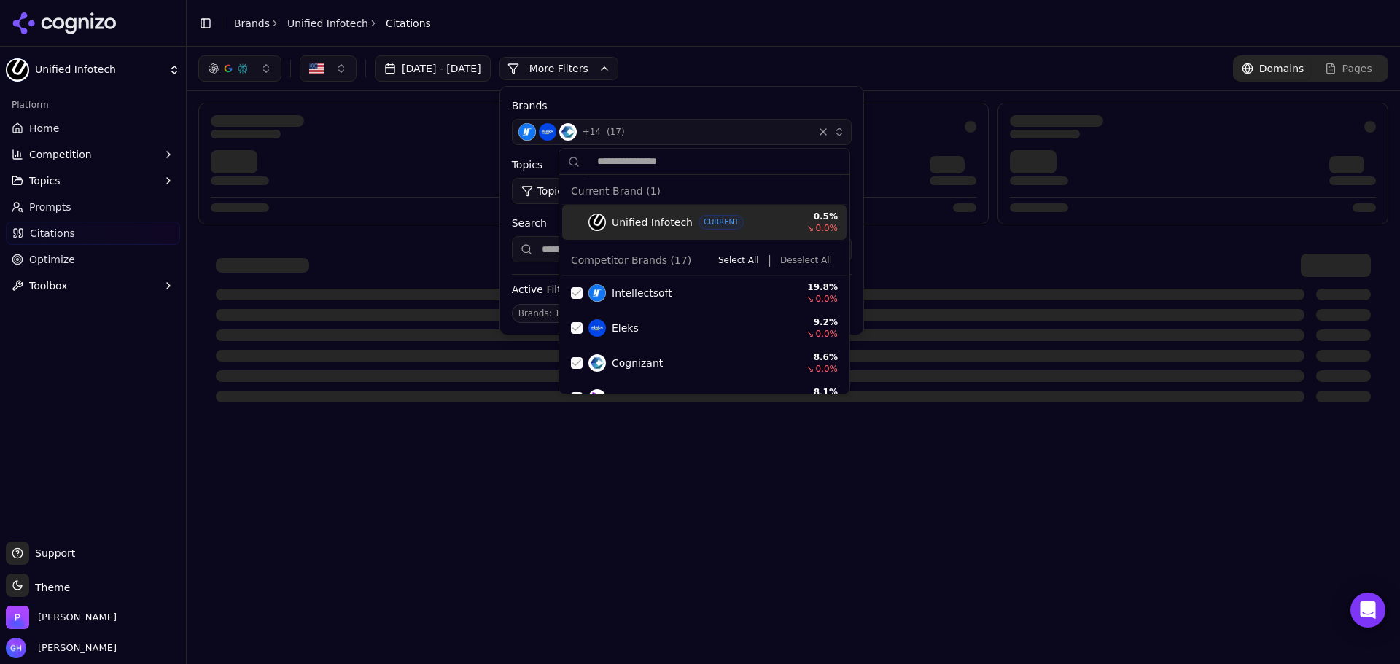
click at [775, 260] on button "Deselect All" at bounding box center [806, 261] width 63 height 18
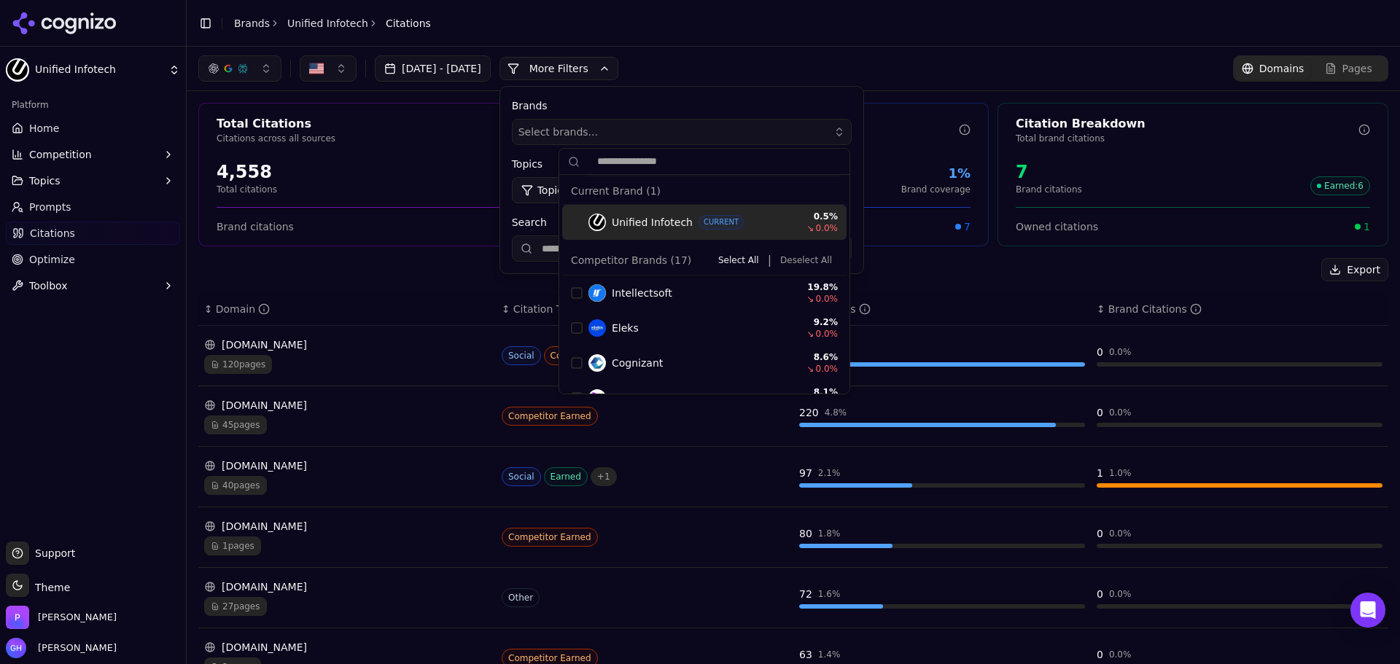
click at [590, 131] on span "Select brands..." at bounding box center [559, 132] width 80 height 15
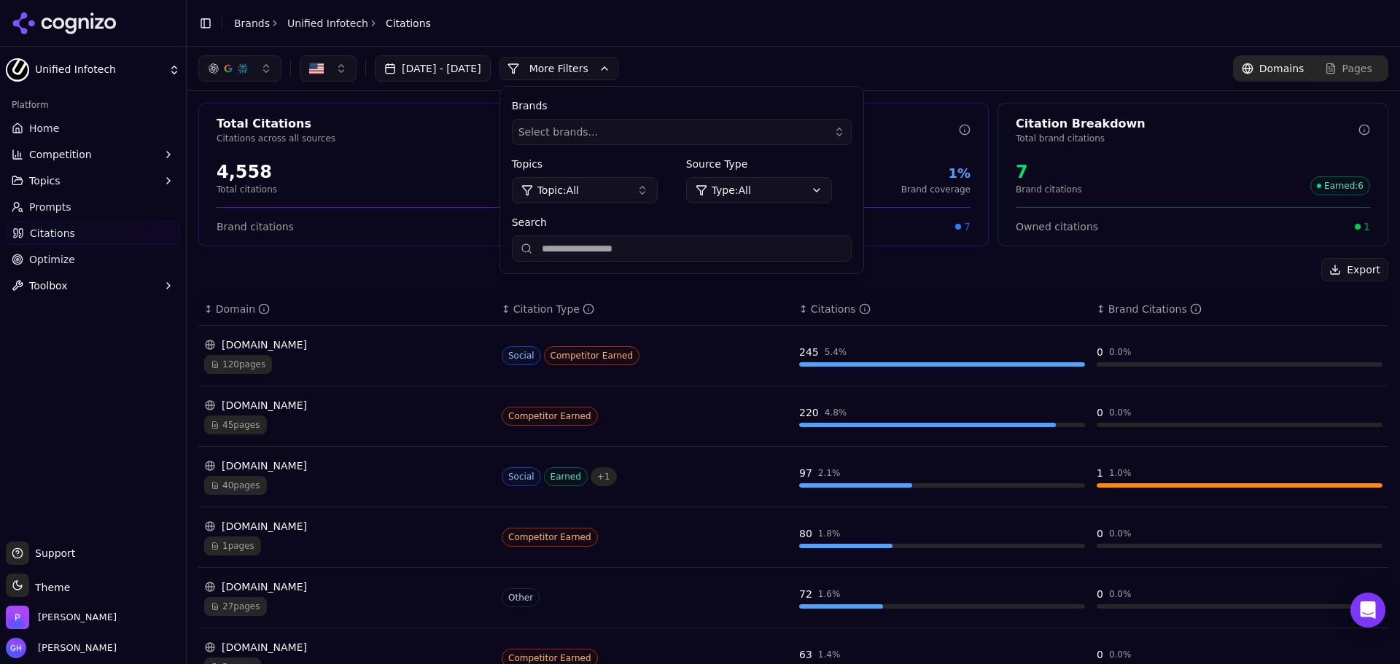
click at [645, 247] on input "Search" at bounding box center [682, 249] width 340 height 26
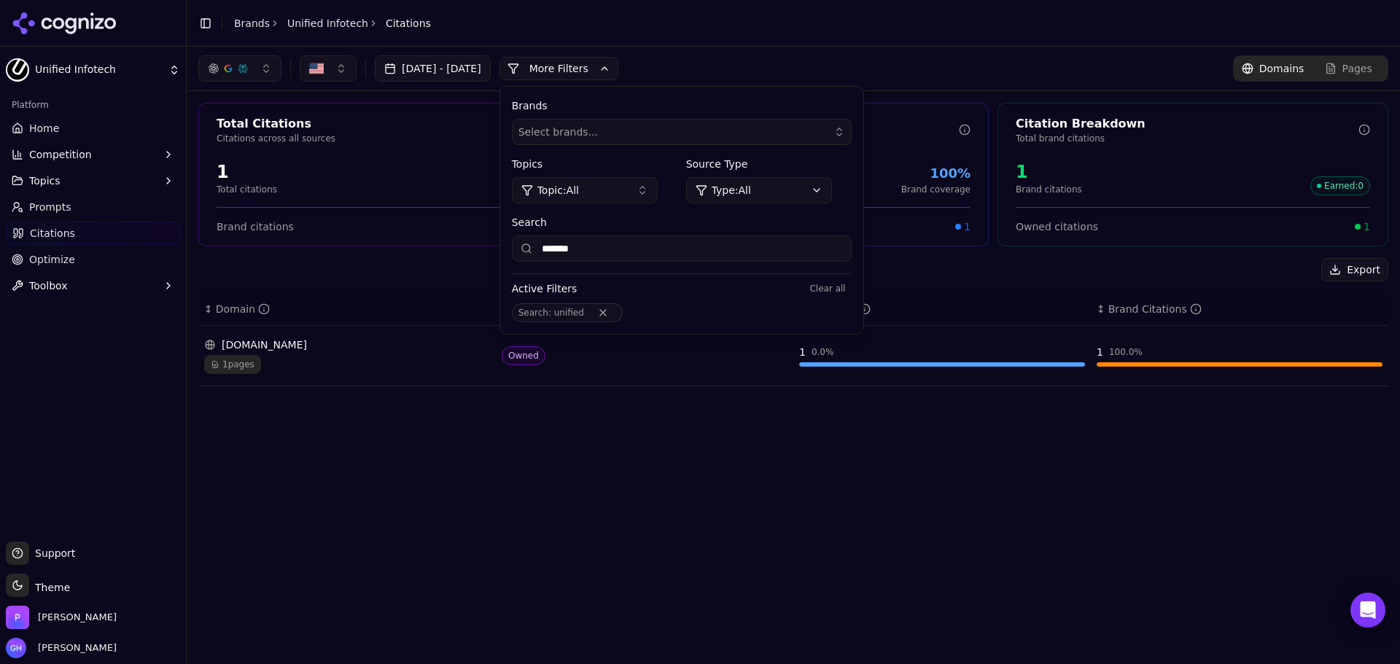
type input "*******"
click at [616, 314] on button "Remove Search filter" at bounding box center [603, 313] width 26 height 12
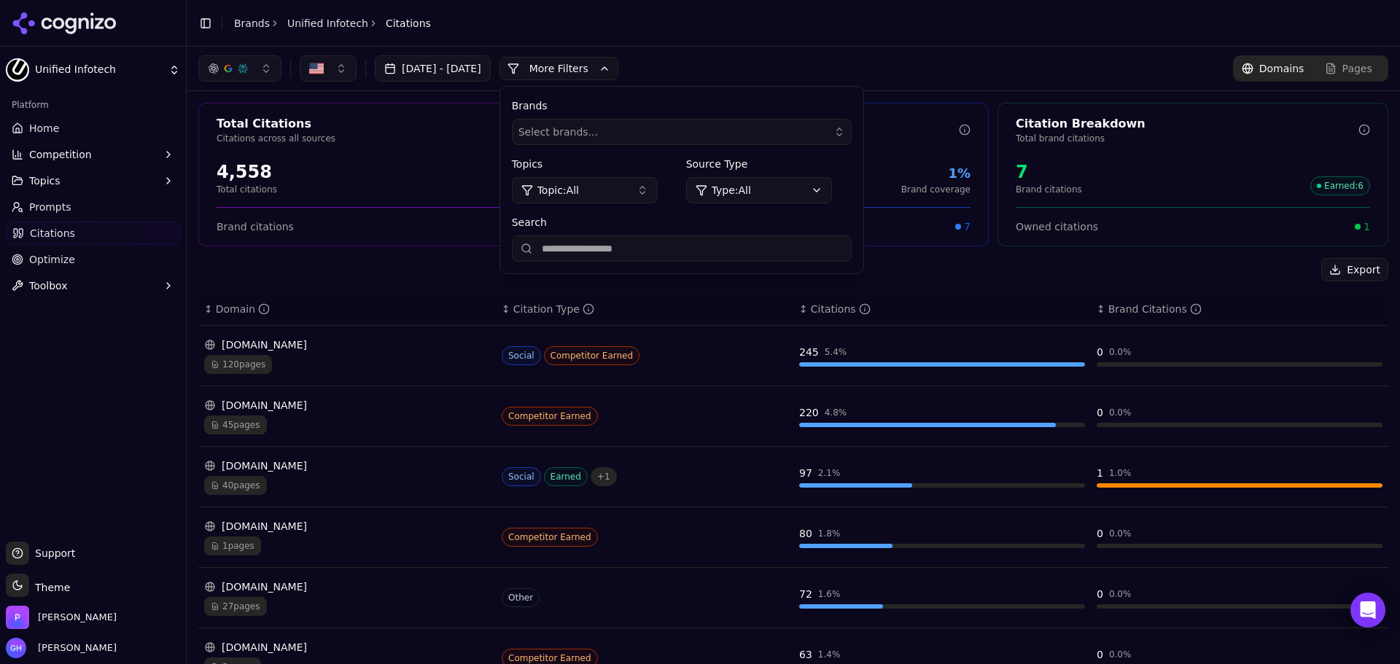
click at [586, 58] on button "More Filters" at bounding box center [559, 68] width 119 height 23
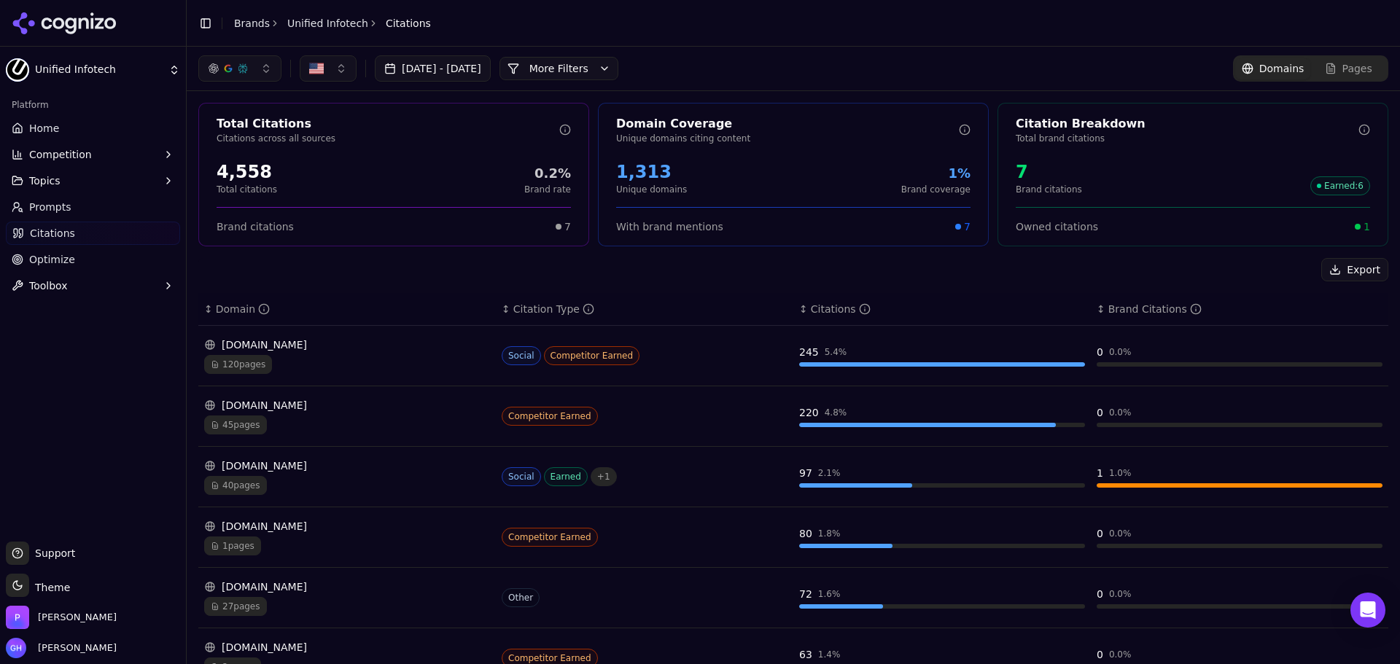
click at [775, 55] on div "[DATE] - [DATE] More More Filters Domains Pages" at bounding box center [794, 69] width 1214 height 44
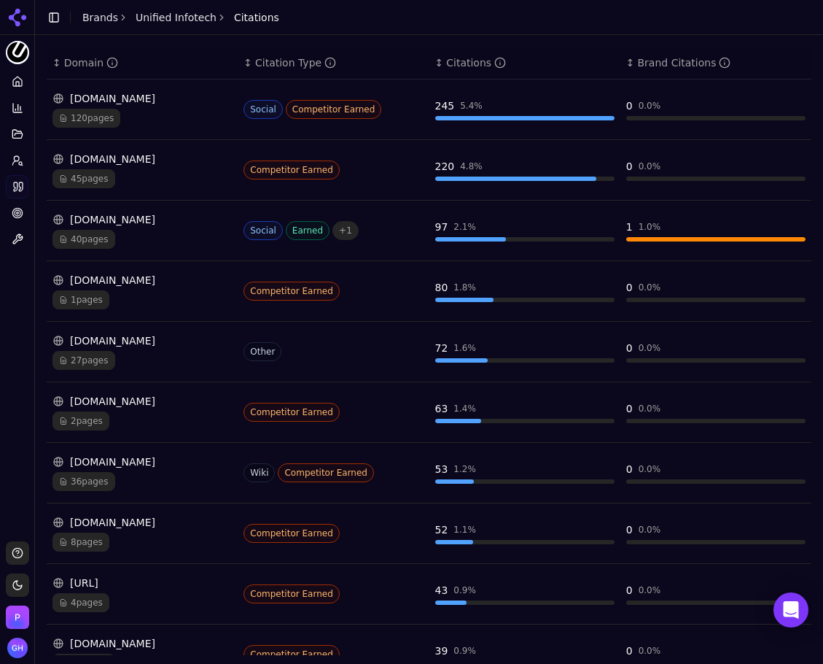
scroll to position [252, 0]
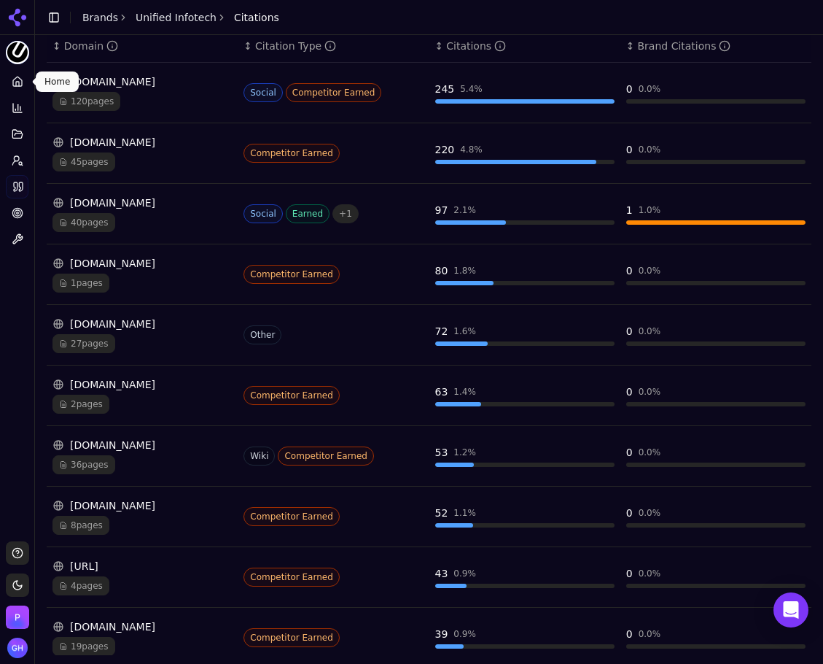
click at [11, 78] on link "Home" at bounding box center [17, 81] width 23 height 23
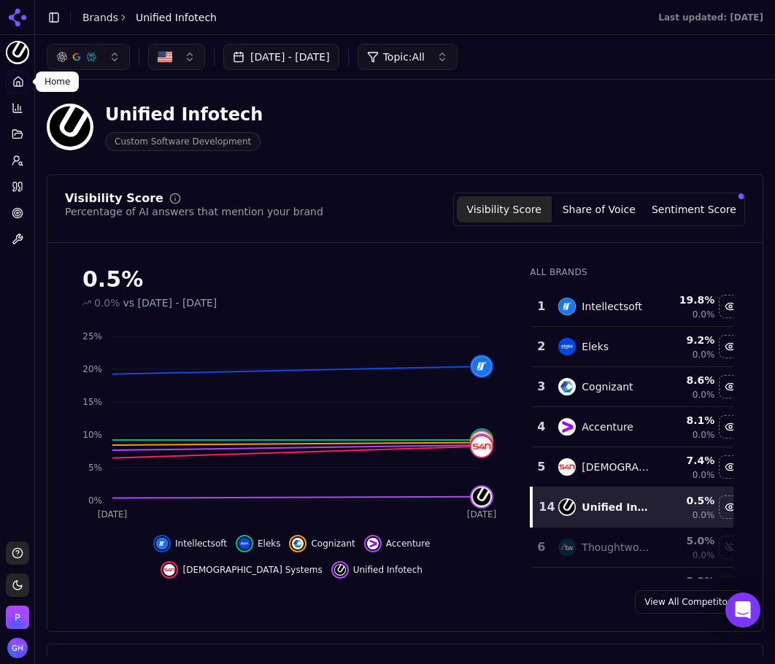
click at [585, 213] on button "Share of Voice" at bounding box center [598, 209] width 95 height 26
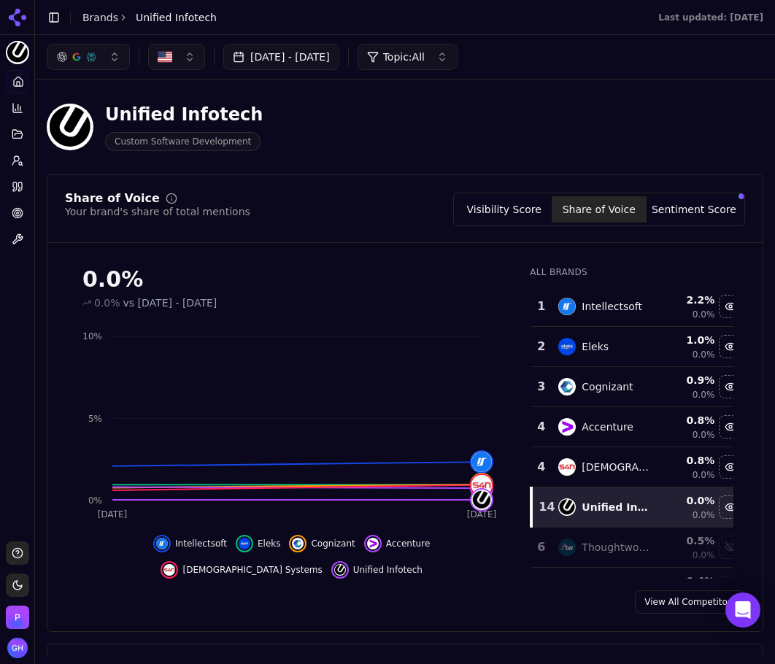
click at [681, 219] on button "Sentiment Score" at bounding box center [693, 209] width 95 height 26
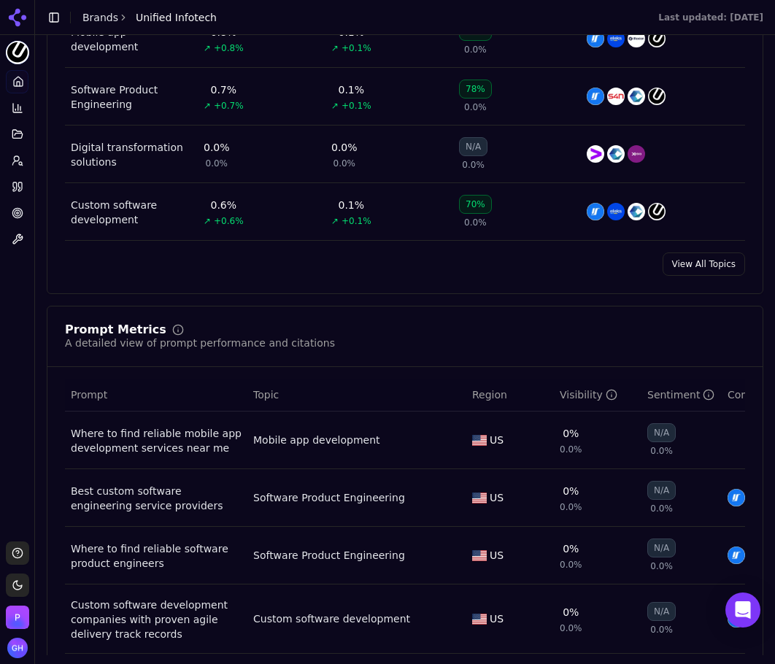
scroll to position [1021, 0]
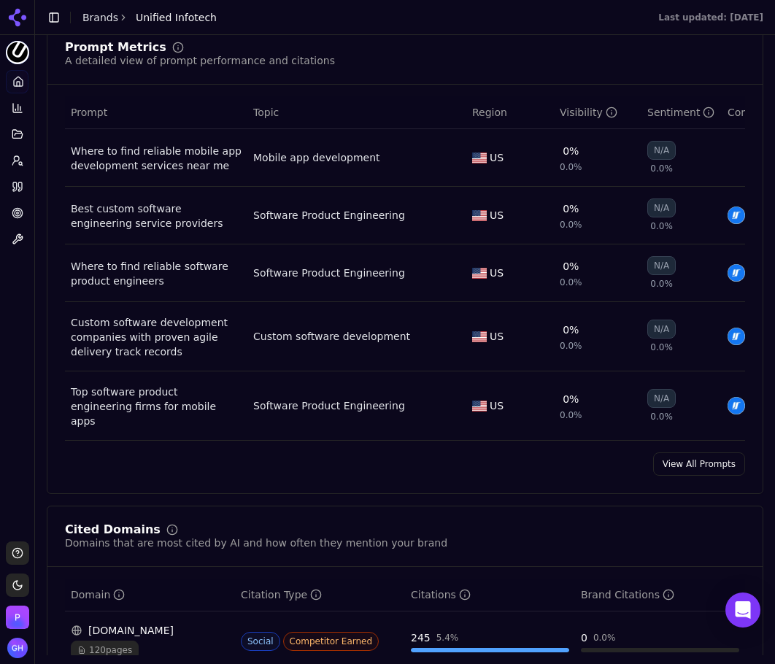
click at [689, 472] on link "View All Prompts" at bounding box center [699, 463] width 92 height 23
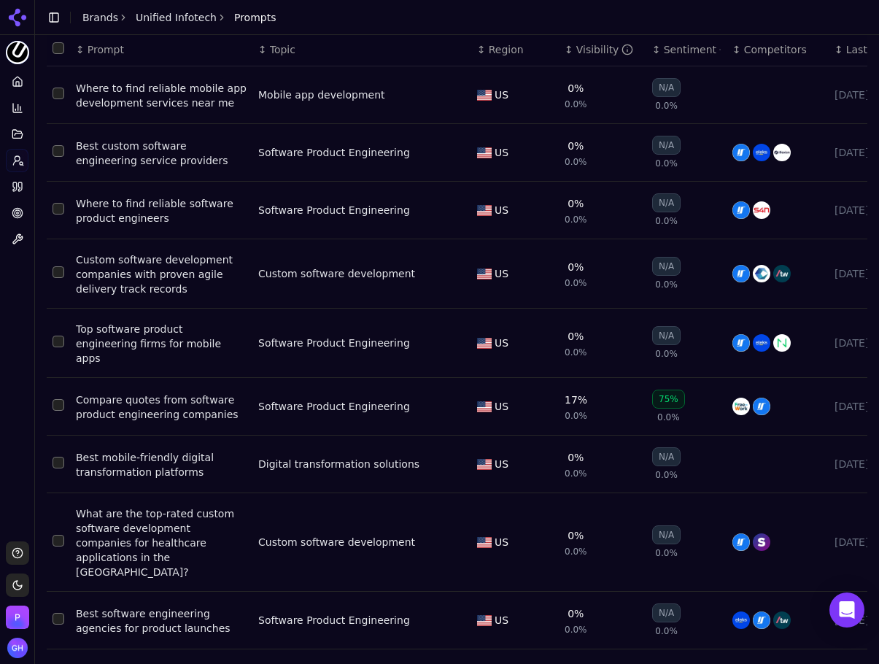
scroll to position [93, 0]
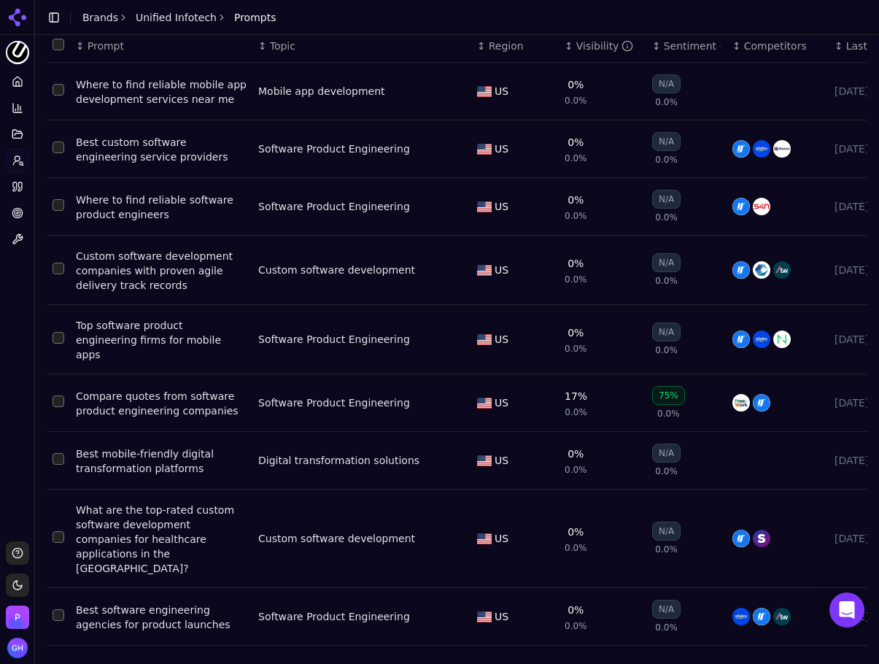
click at [29, 294] on button "Toggle Sidebar" at bounding box center [34, 332] width 12 height 664
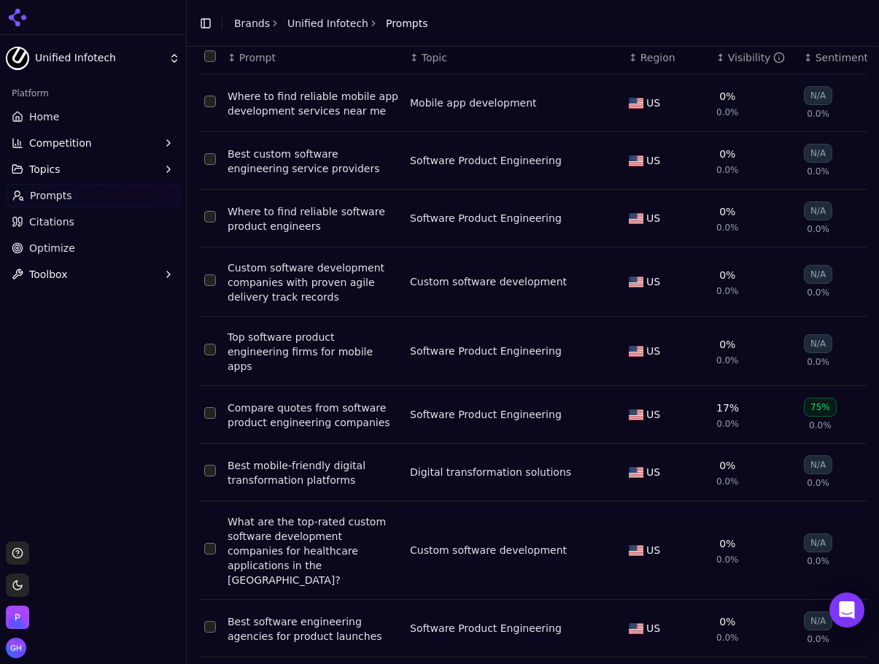
click at [206, 22] on button "Toggle Sidebar" at bounding box center [205, 23] width 20 height 20
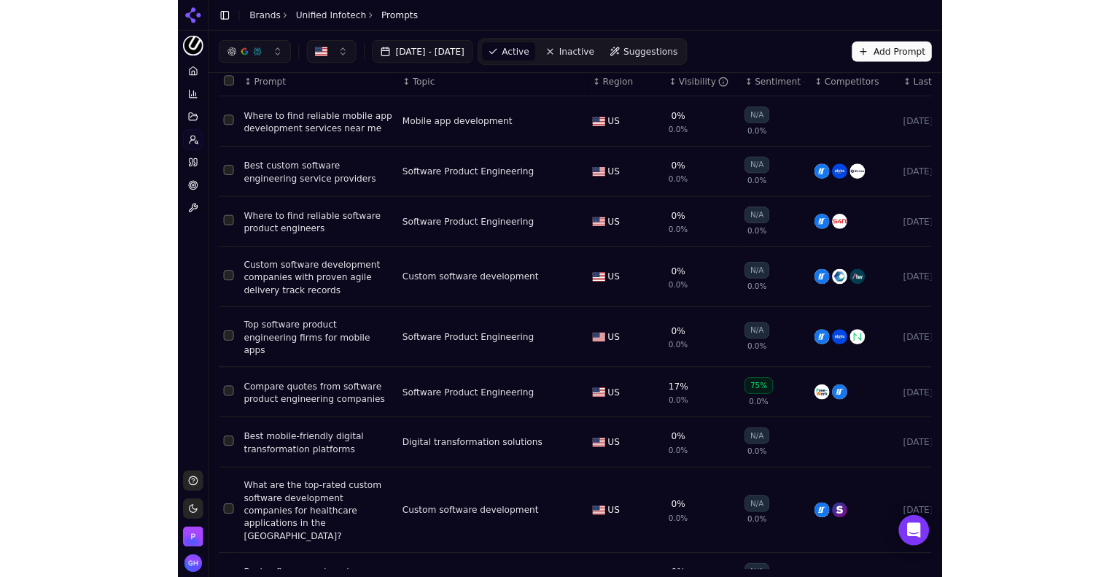
scroll to position [0, 0]
